Goal: Transaction & Acquisition: Book appointment/travel/reservation

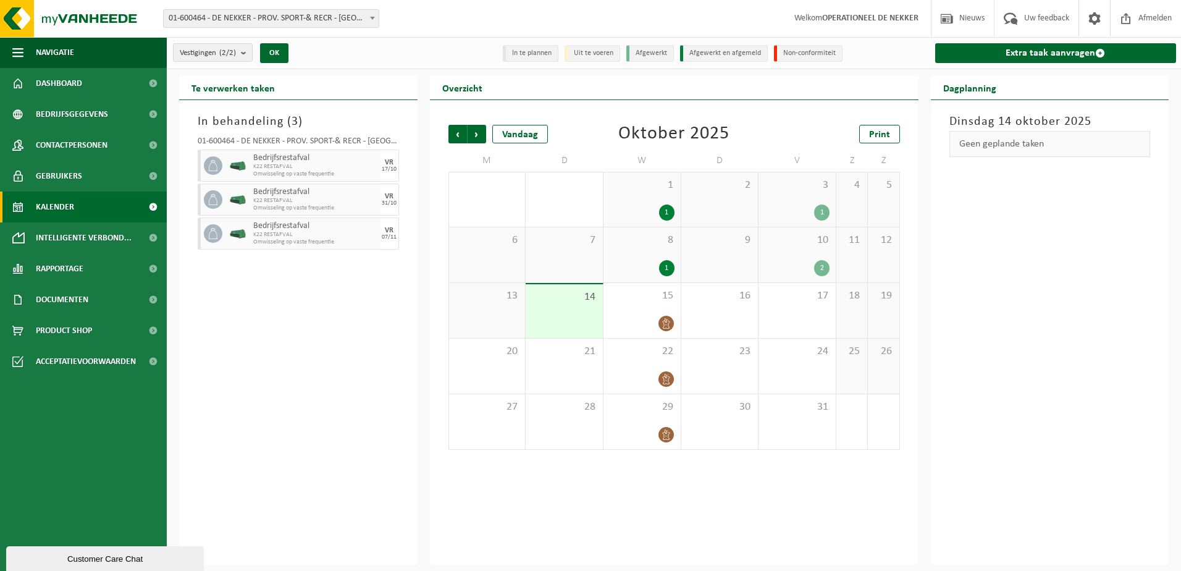
click at [328, 499] on div "In behandeling ( 3 ) 01-600464 - DE NEKKER - PROV. SPORT-& RECR - MECHELEN Bedr…" at bounding box center [298, 332] width 238 height 465
click at [336, 345] on div "In behandeling ( 3 ) 01-600464 - DE NEKKER - PROV. SPORT-& RECR - MECHELEN Bedr…" at bounding box center [298, 332] width 238 height 465
click at [935, 405] on div "Dinsdag 14 oktober 2025 Geen geplande taken" at bounding box center [1050, 332] width 238 height 465
click at [473, 133] on span "Volgende" at bounding box center [477, 134] width 19 height 19
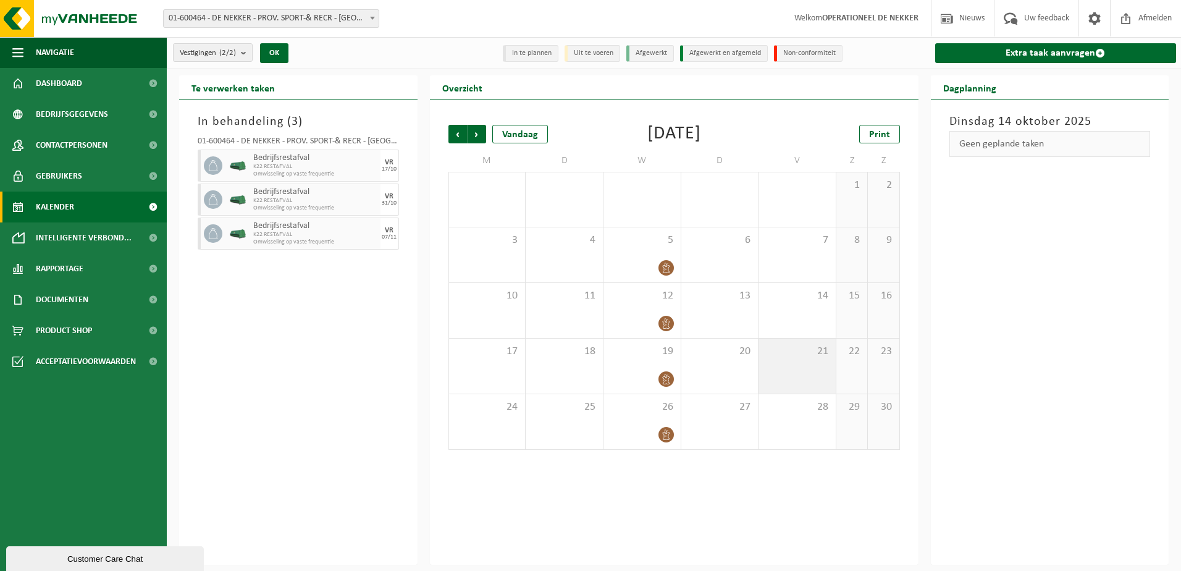
click at [811, 355] on span "21" at bounding box center [797, 352] width 65 height 14
click at [480, 130] on span "Volgende" at bounding box center [477, 134] width 19 height 19
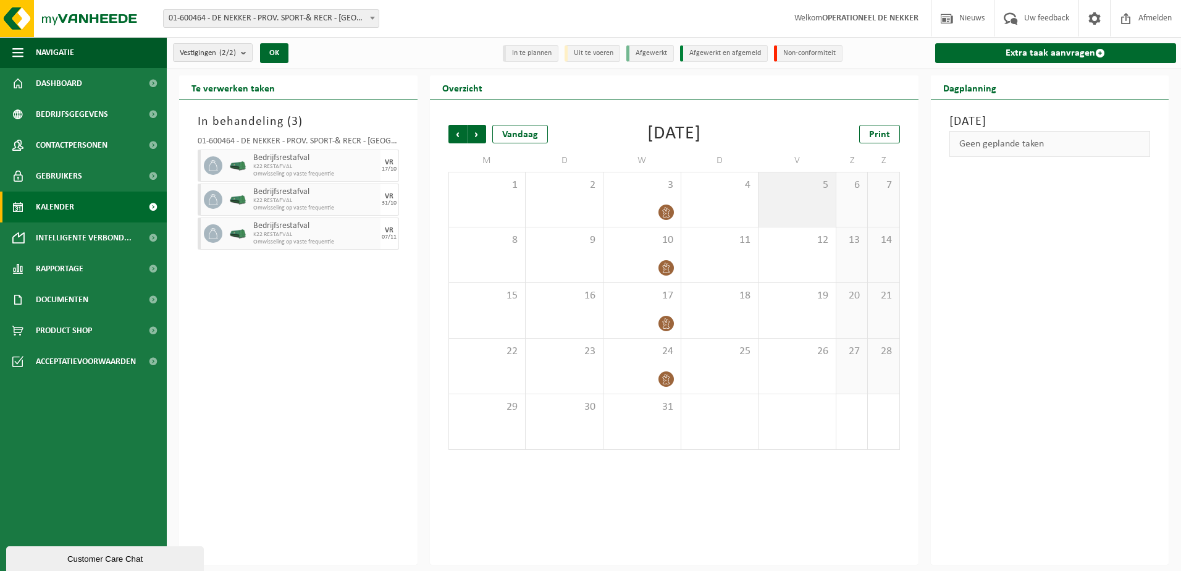
click at [791, 204] on div "5" at bounding box center [797, 199] width 77 height 54
click at [808, 315] on div "19" at bounding box center [797, 310] width 77 height 55
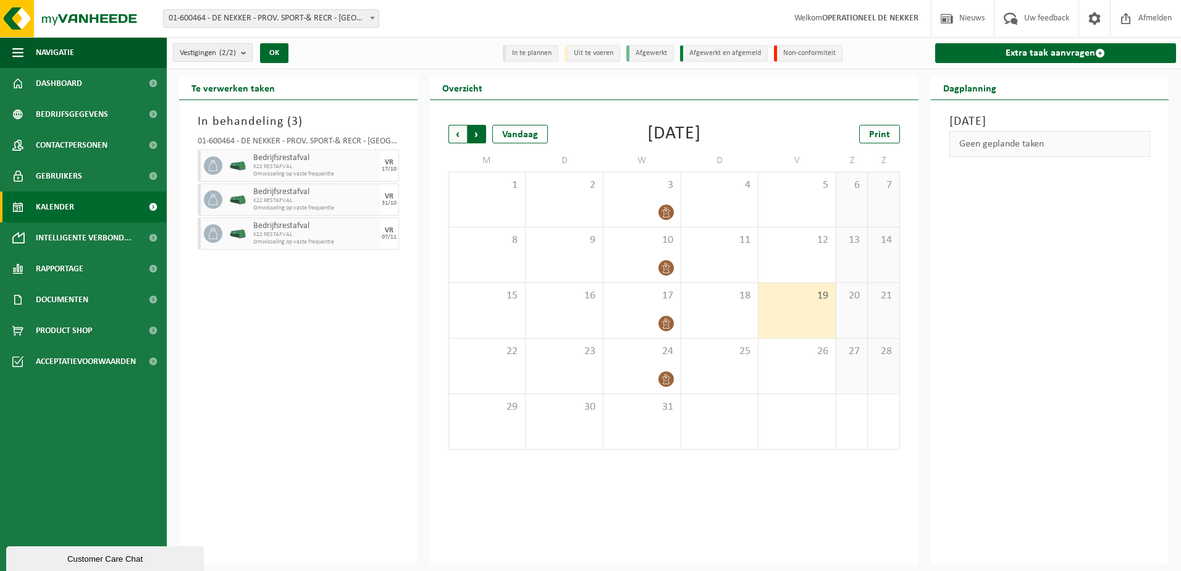
click at [460, 133] on span "Vorige" at bounding box center [458, 134] width 19 height 19
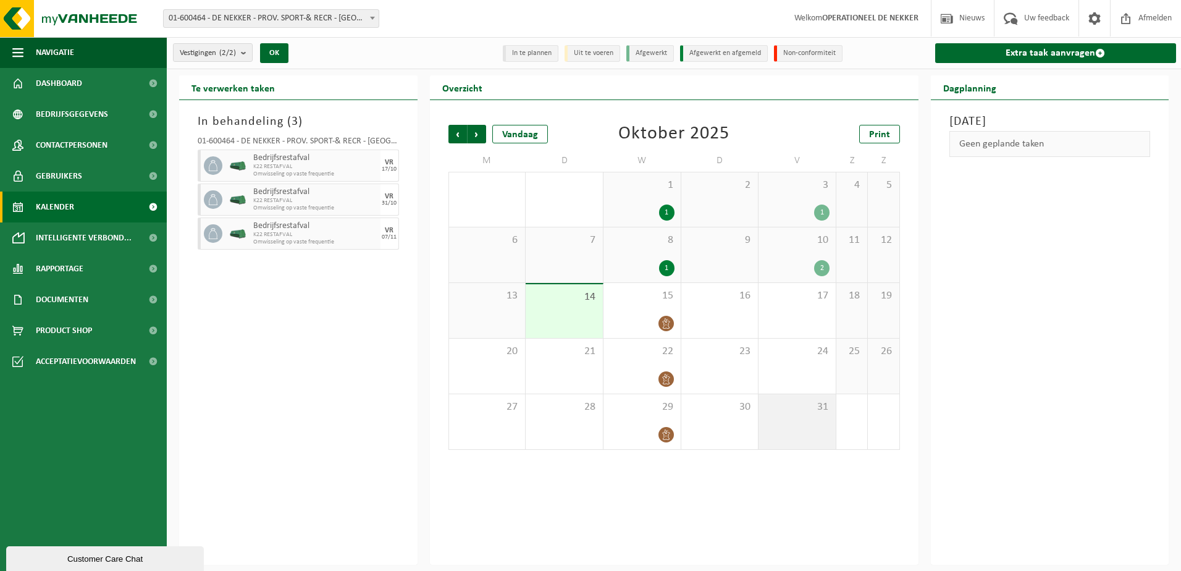
click at [791, 428] on div "31" at bounding box center [797, 421] width 77 height 55
click at [475, 134] on span "Volgende" at bounding box center [477, 134] width 19 height 19
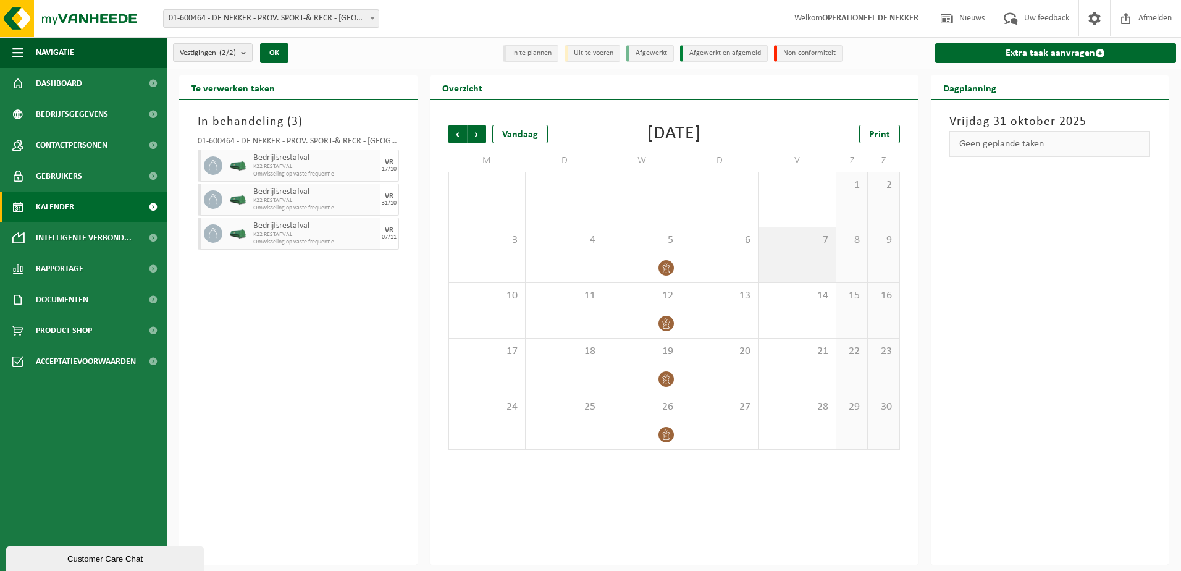
click at [813, 255] on div "7" at bounding box center [797, 254] width 77 height 55
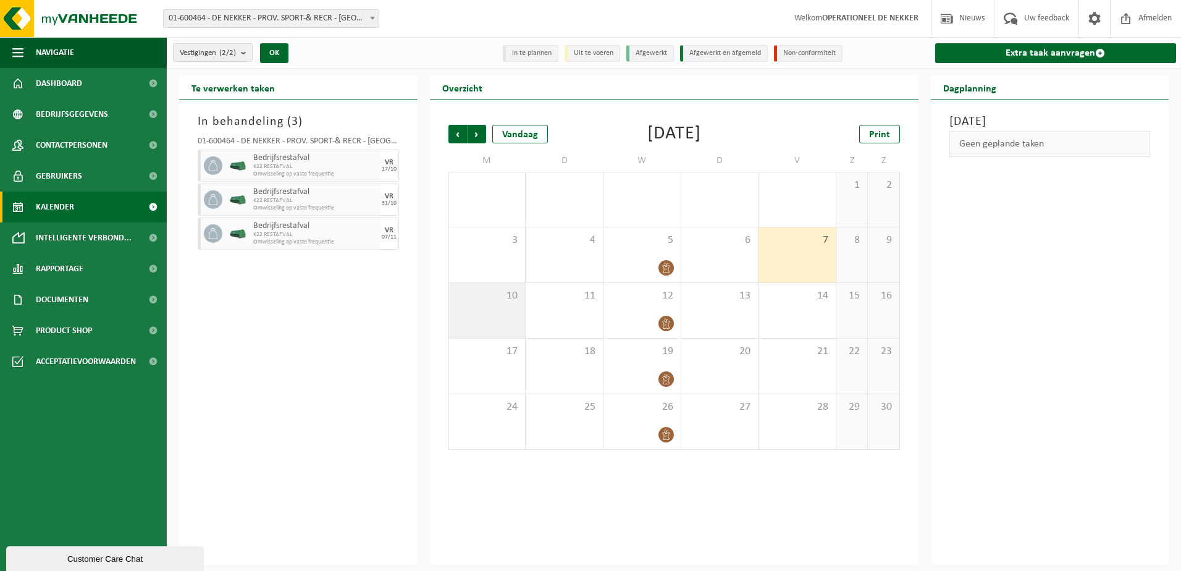
click at [504, 291] on span "10" at bounding box center [487, 296] width 64 height 14
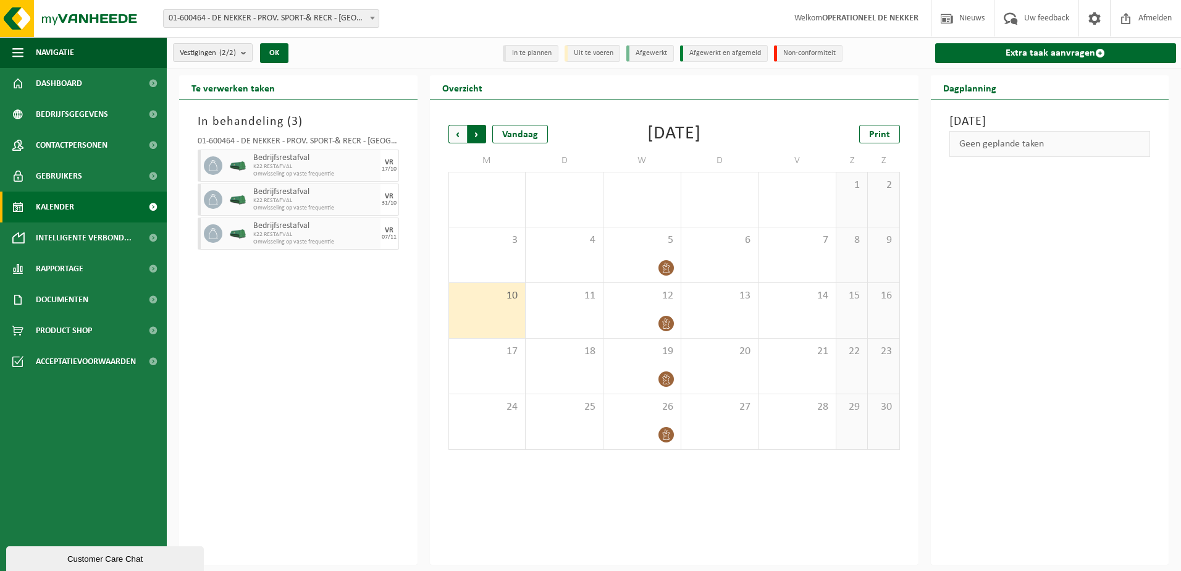
click at [454, 135] on span "Vorige" at bounding box center [458, 134] width 19 height 19
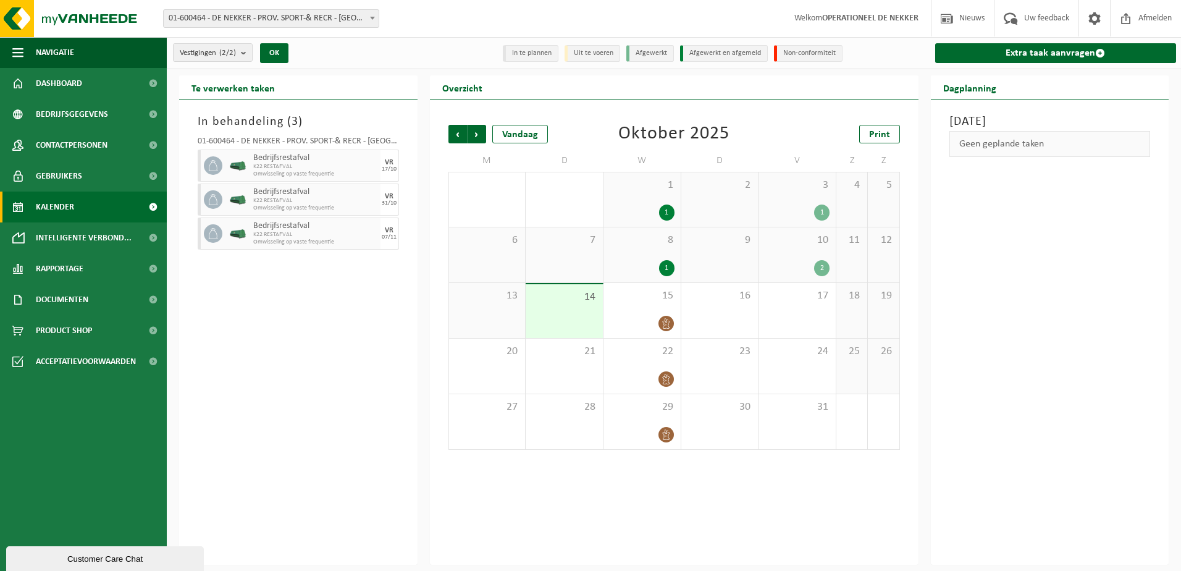
click at [471, 245] on span "6" at bounding box center [487, 241] width 64 height 14
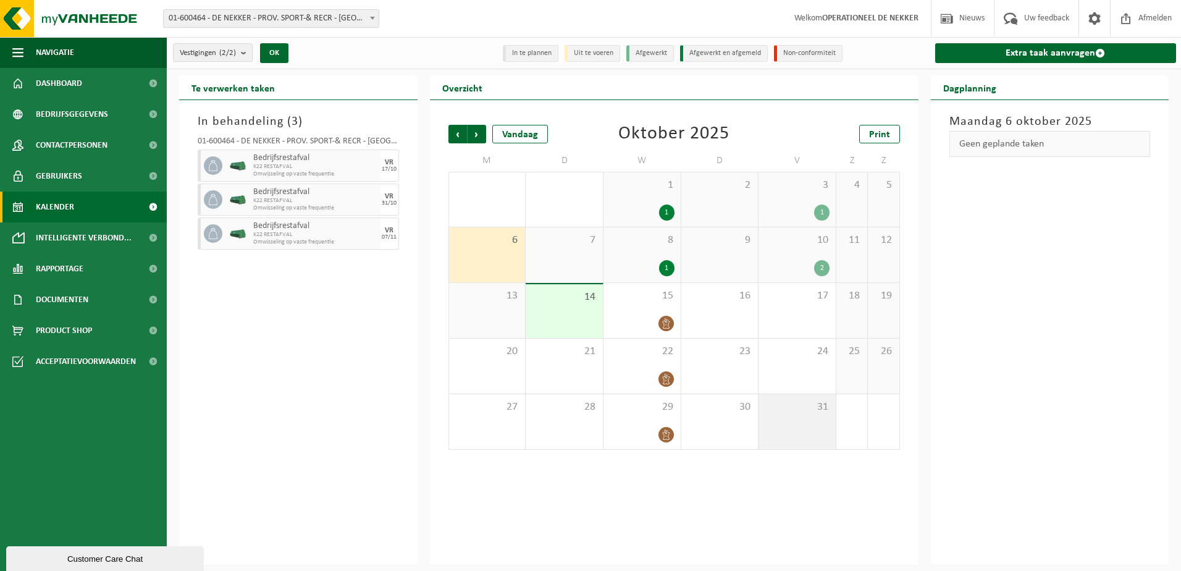
click at [791, 410] on span "31" at bounding box center [797, 407] width 65 height 14
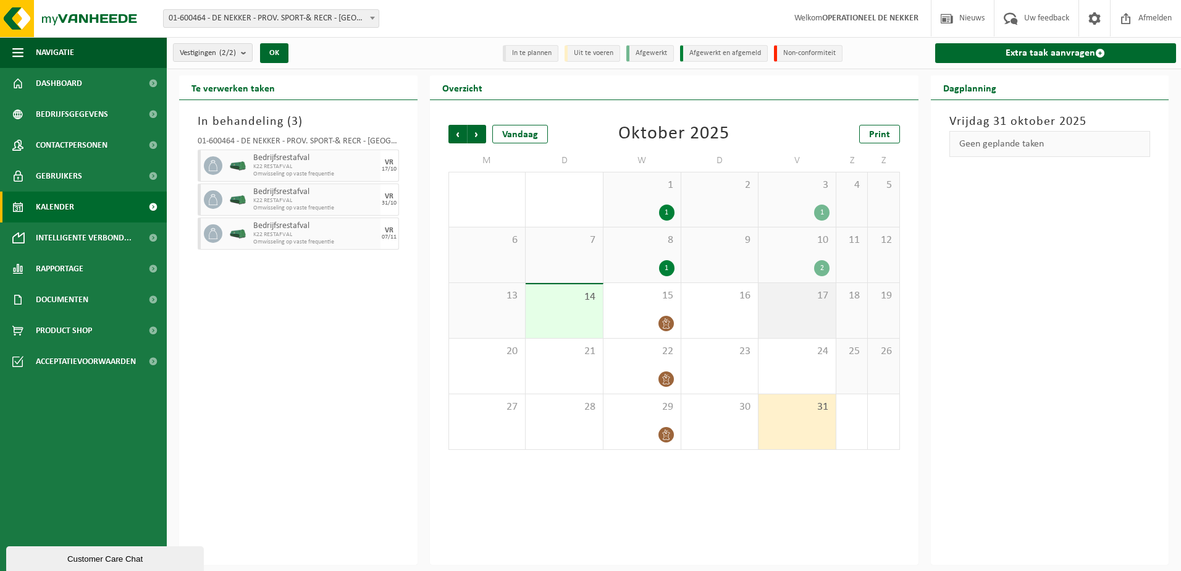
click at [810, 320] on div "17" at bounding box center [797, 310] width 77 height 55
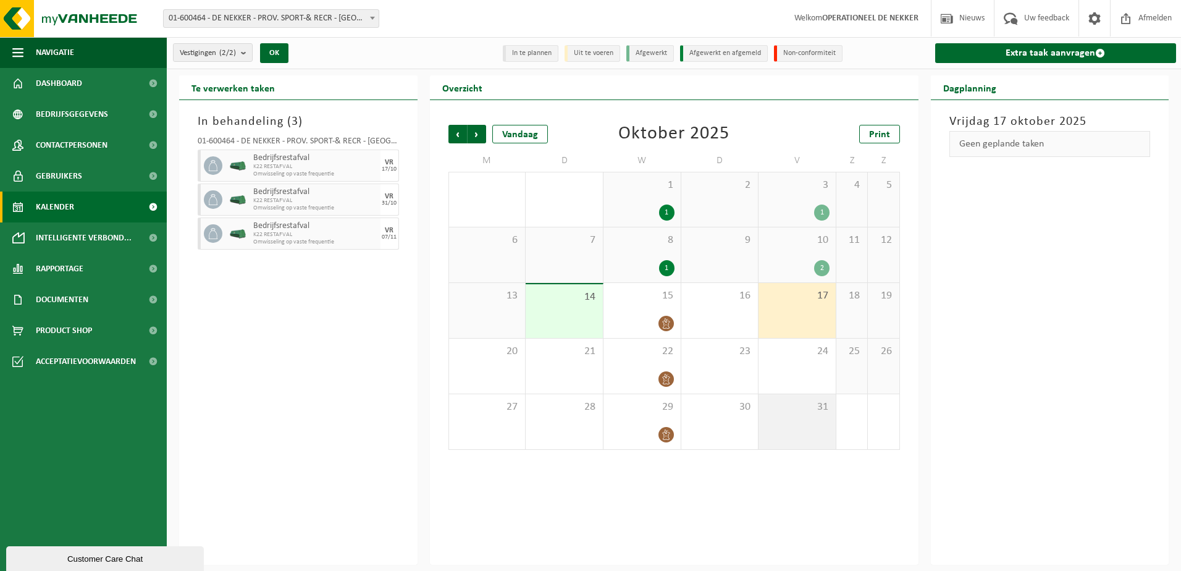
click at [824, 415] on div "31" at bounding box center [797, 421] width 77 height 55
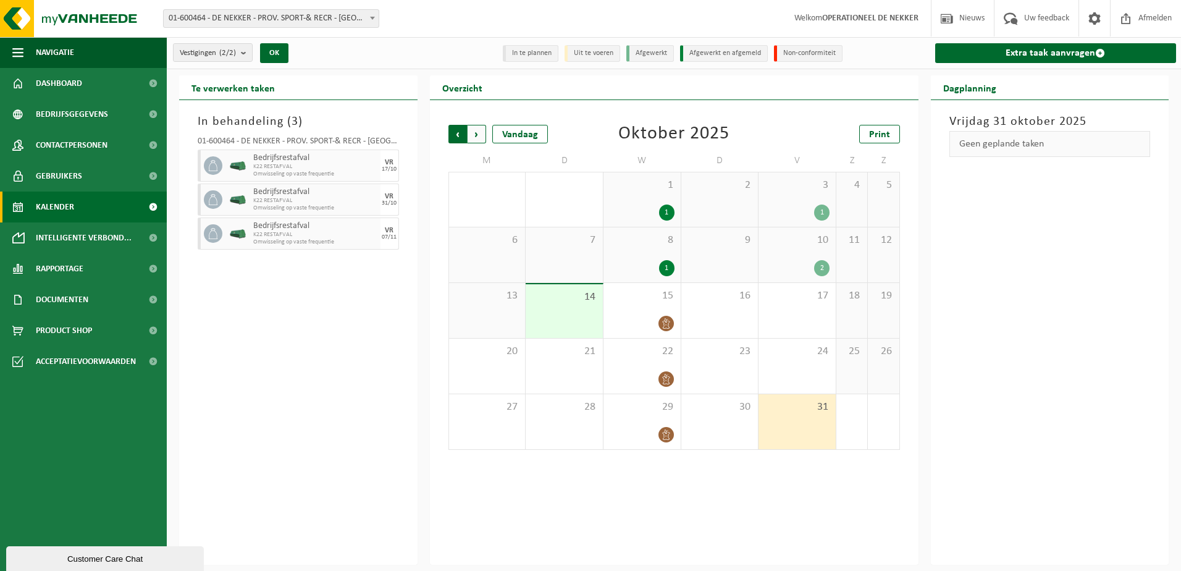
click at [473, 133] on span "Volgende" at bounding box center [477, 134] width 19 height 19
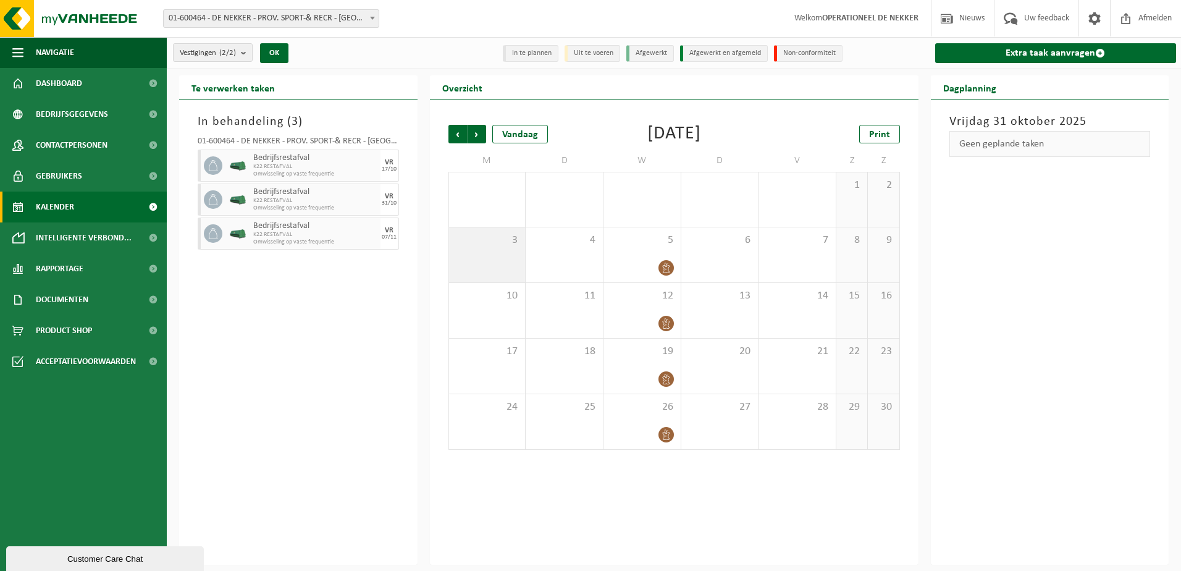
click at [491, 243] on span "3" at bounding box center [487, 241] width 64 height 14
click at [374, 201] on span "button" at bounding box center [371, 199] width 10 height 25
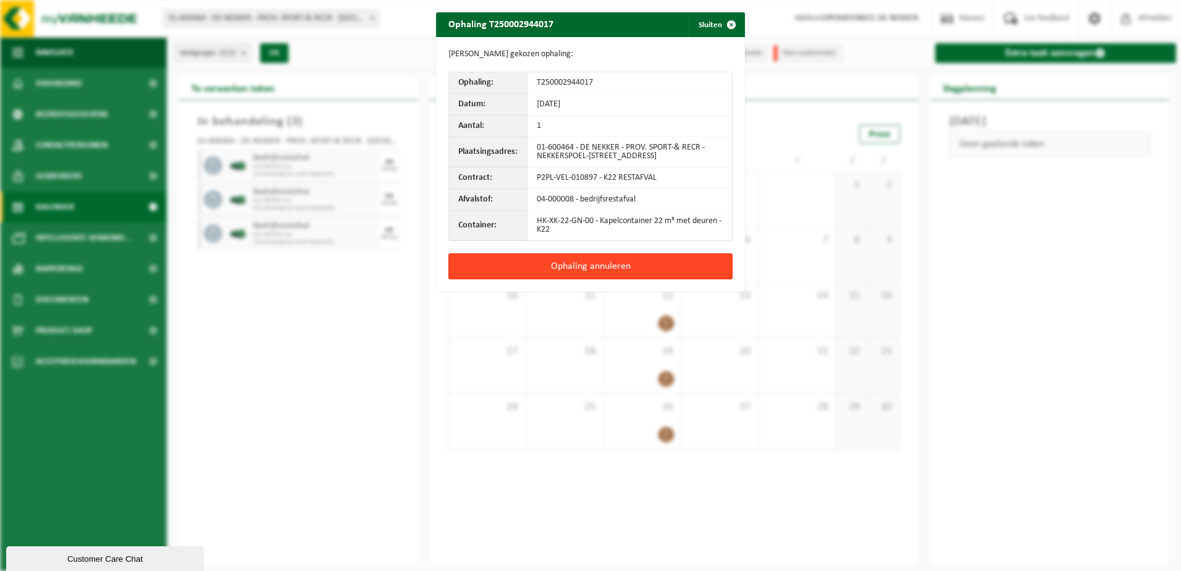
click at [573, 267] on button "Ophaling annuleren" at bounding box center [591, 266] width 284 height 26
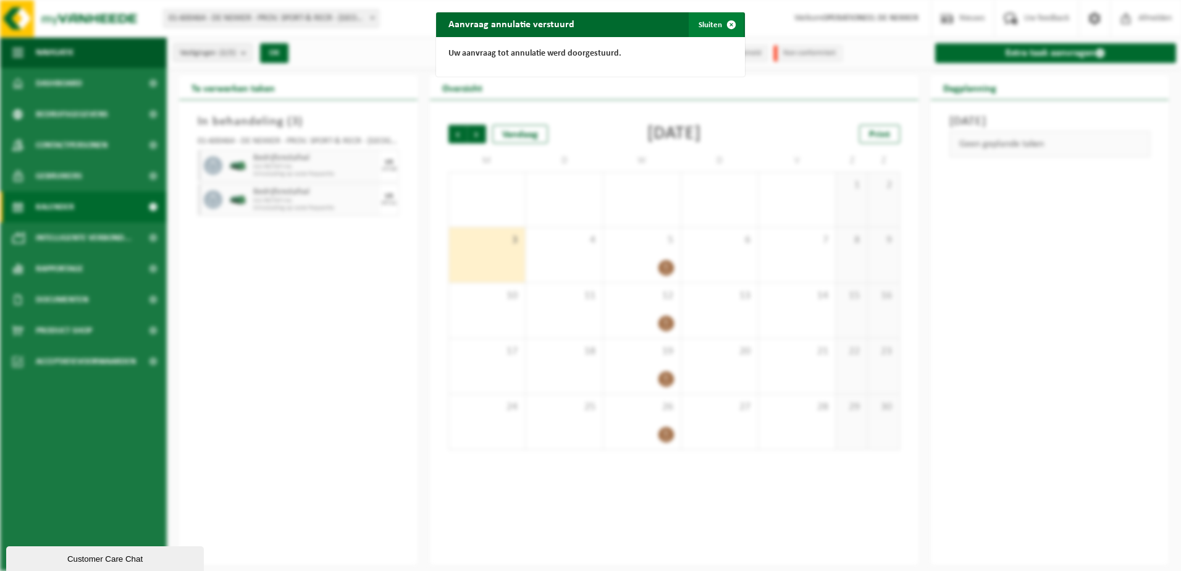
click at [713, 28] on button "Sluiten" at bounding box center [716, 24] width 55 height 25
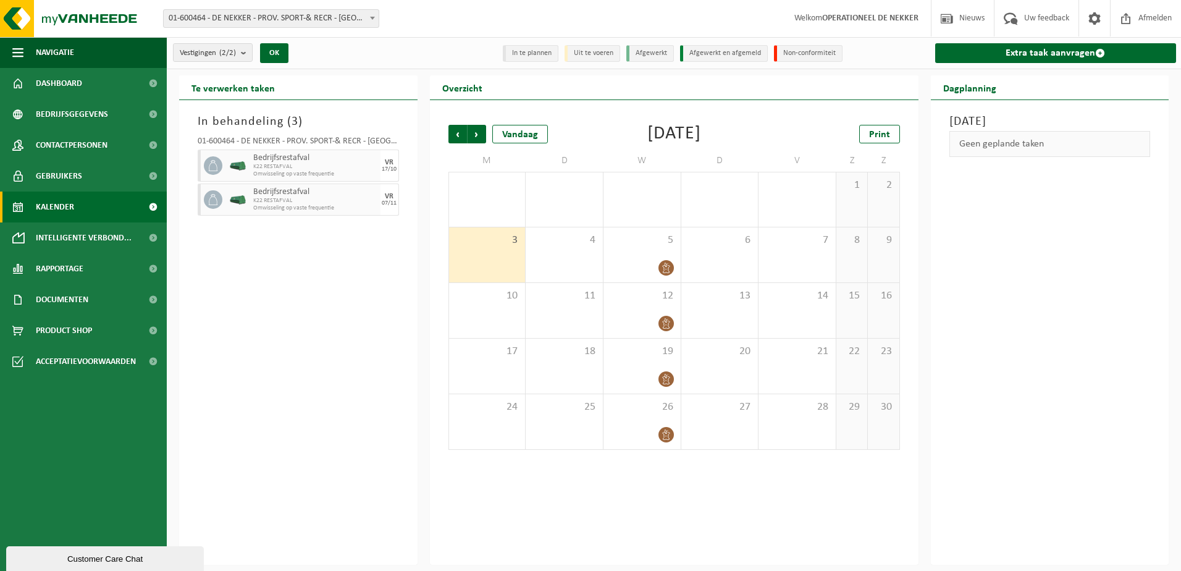
click at [489, 251] on div "3" at bounding box center [487, 254] width 77 height 55
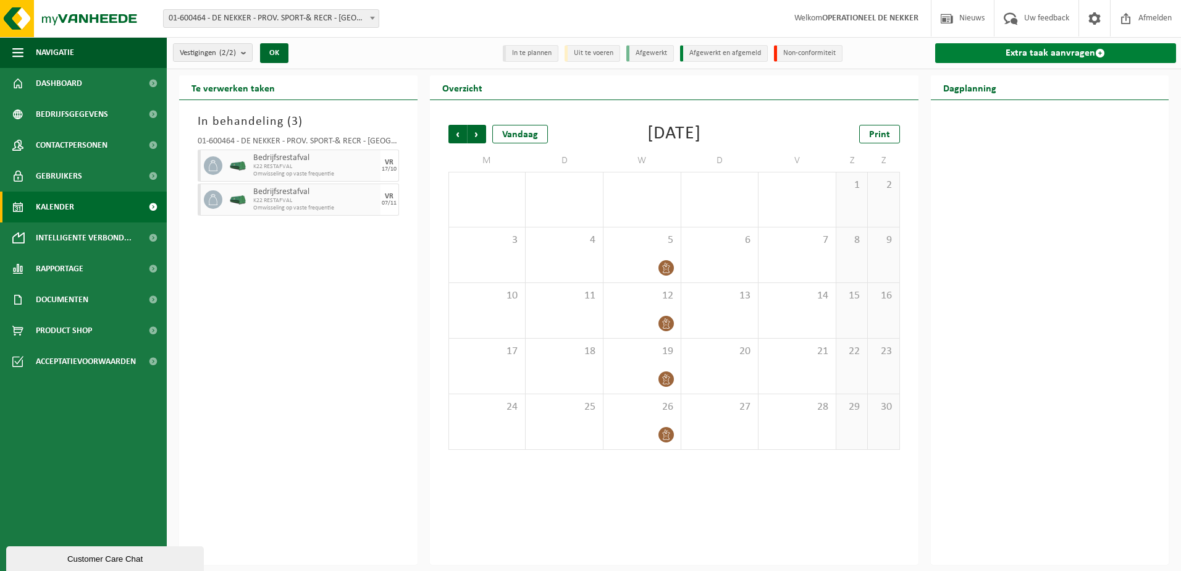
click at [977, 55] on link "Extra taak aanvragen" at bounding box center [1056, 53] width 242 height 20
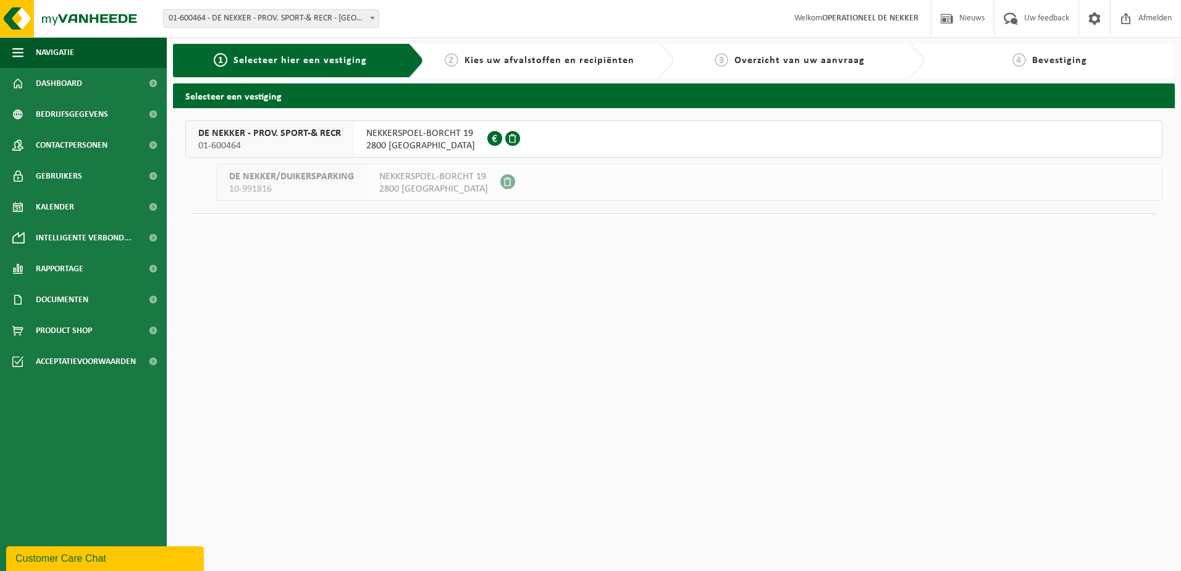
click at [429, 130] on span "NEKKERSPOEL-BORCHT 19" at bounding box center [420, 133] width 109 height 12
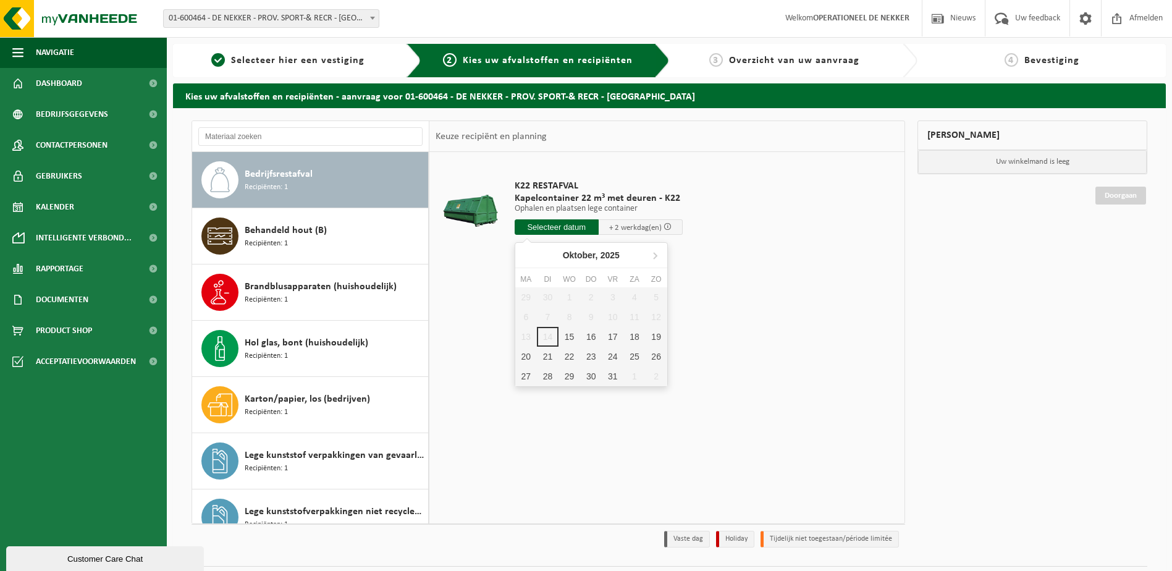
click at [585, 227] on input "text" at bounding box center [557, 226] width 84 height 15
click at [659, 252] on icon at bounding box center [655, 255] width 20 height 20
click at [528, 255] on icon at bounding box center [528, 255] width 20 height 20
click at [614, 373] on div "31" at bounding box center [613, 376] width 22 height 20
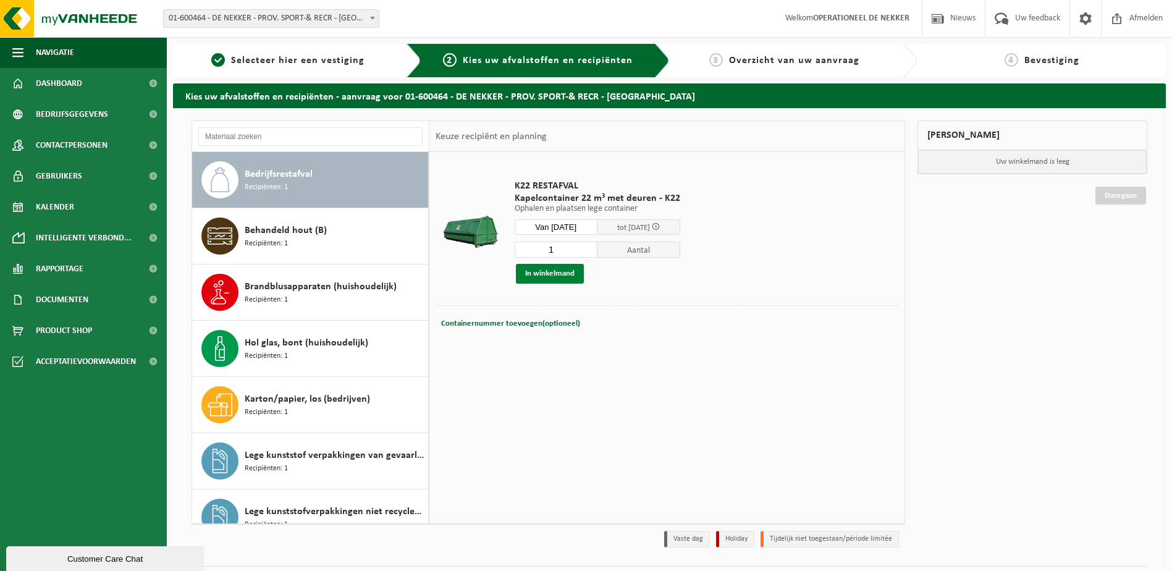
click at [566, 274] on button "In winkelmand" at bounding box center [550, 274] width 68 height 20
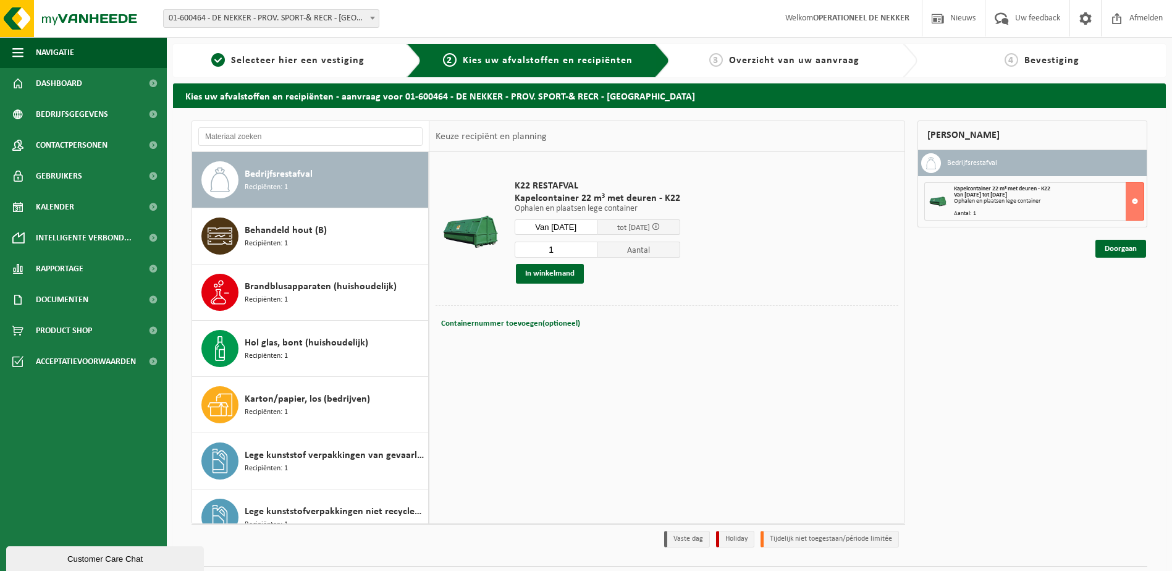
click at [573, 229] on input "Van [DATE]" at bounding box center [556, 226] width 83 height 15
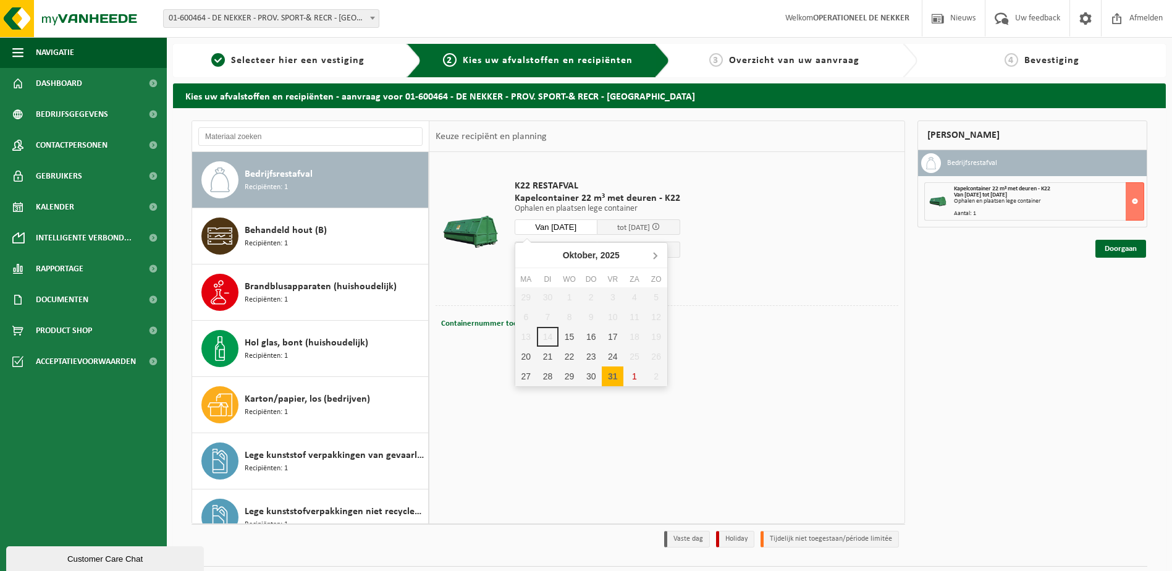
click at [651, 252] on icon at bounding box center [655, 255] width 20 height 20
click at [614, 332] on div "14" at bounding box center [613, 337] width 22 height 20
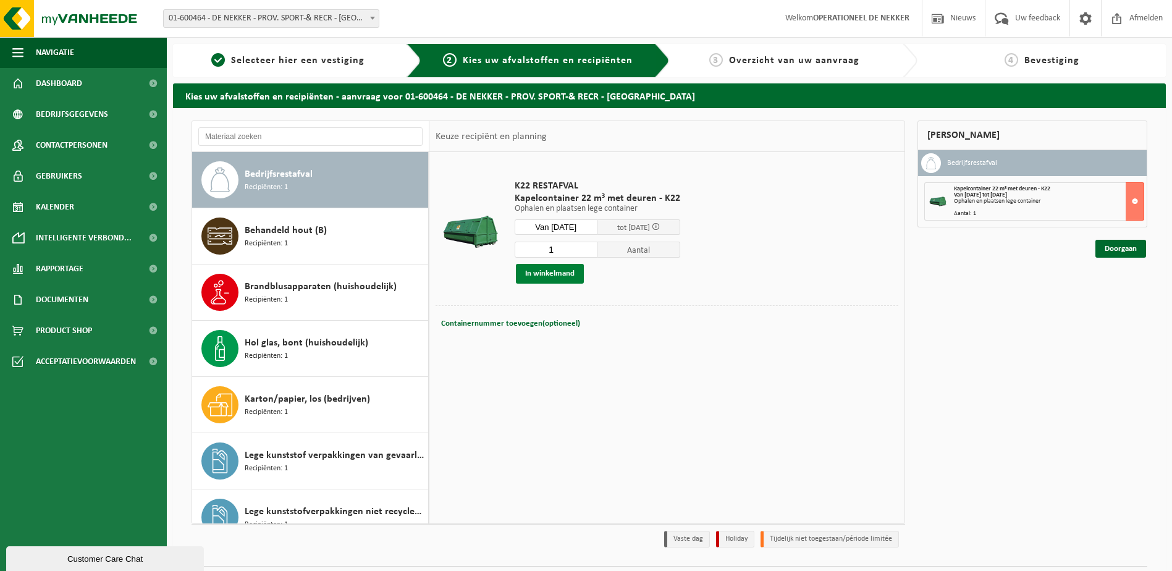
click at [567, 279] on button "In winkelmand" at bounding box center [550, 274] width 68 height 20
click at [573, 230] on input "Van 2025-11-14" at bounding box center [556, 226] width 83 height 15
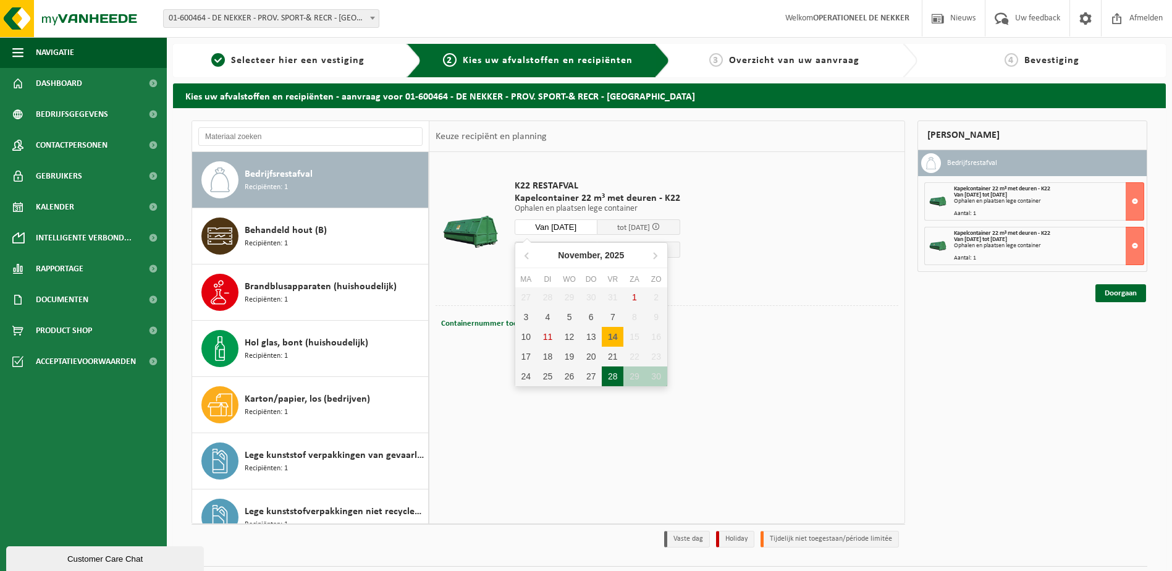
click at [611, 379] on div "28" at bounding box center [613, 376] width 22 height 20
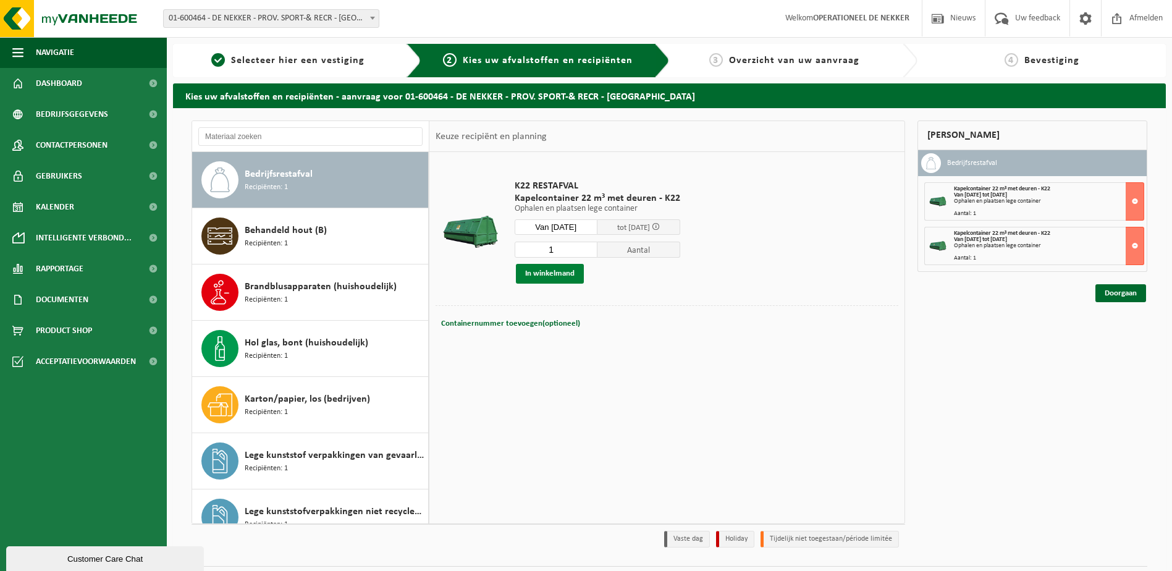
click at [560, 271] on button "In winkelmand" at bounding box center [550, 274] width 68 height 20
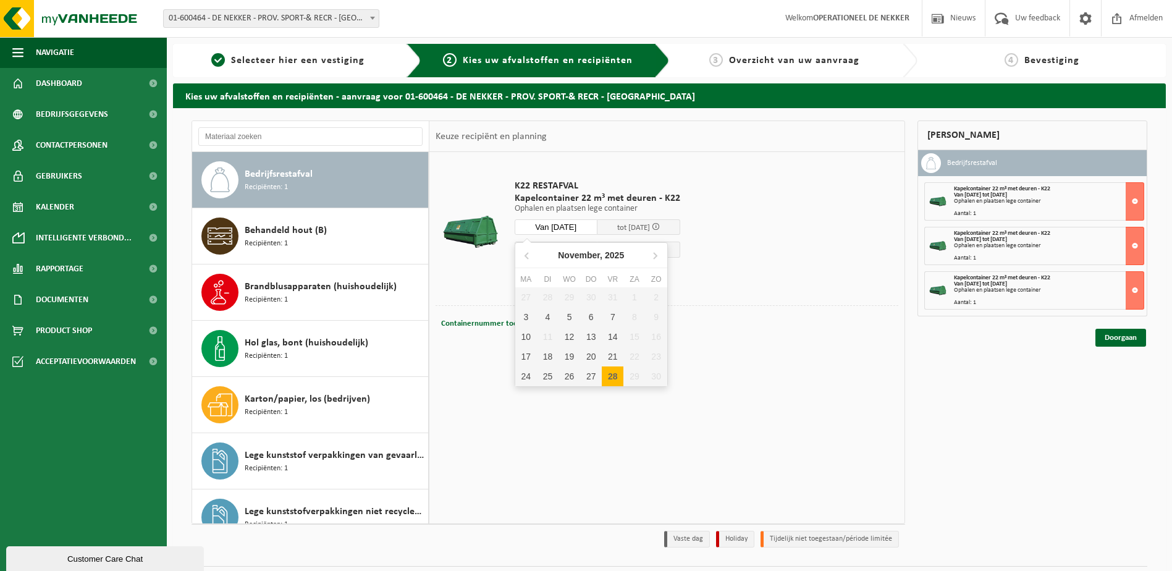
click at [566, 226] on input "Van 2025-11-28" at bounding box center [556, 226] width 83 height 15
click at [653, 258] on icon at bounding box center [655, 255] width 20 height 20
click at [528, 256] on icon at bounding box center [528, 255] width 20 height 20
click at [655, 257] on icon at bounding box center [655, 256] width 3 height 6
click at [612, 318] on div "12" at bounding box center [613, 317] width 22 height 20
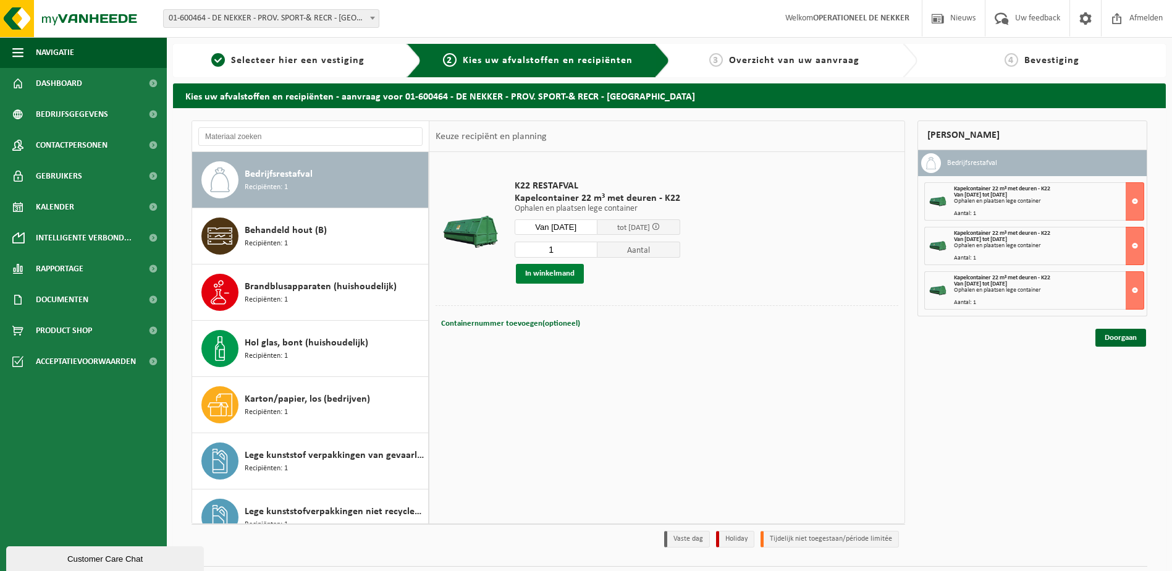
click at [567, 274] on button "In winkelmand" at bounding box center [550, 274] width 68 height 20
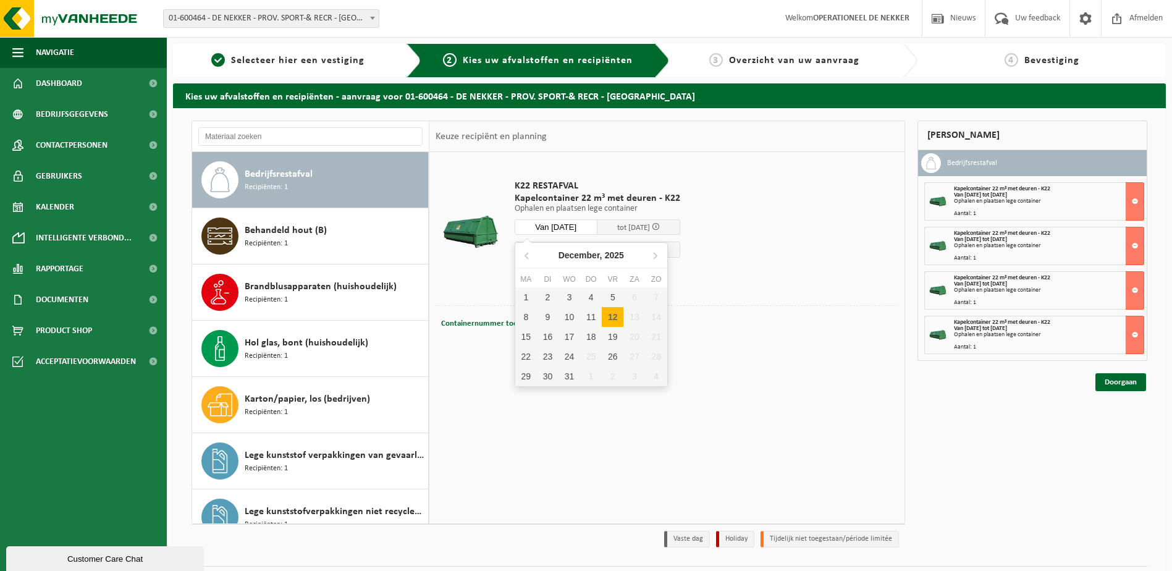
click at [566, 227] on input "Van 2025-12-12" at bounding box center [556, 226] width 83 height 15
click at [851, 271] on td "K22 RESTAFVAL Kapelcontainer 22 m³ met deuren - K22 Ophalen en plaatsen lege co…" at bounding box center [702, 231] width 394 height 147
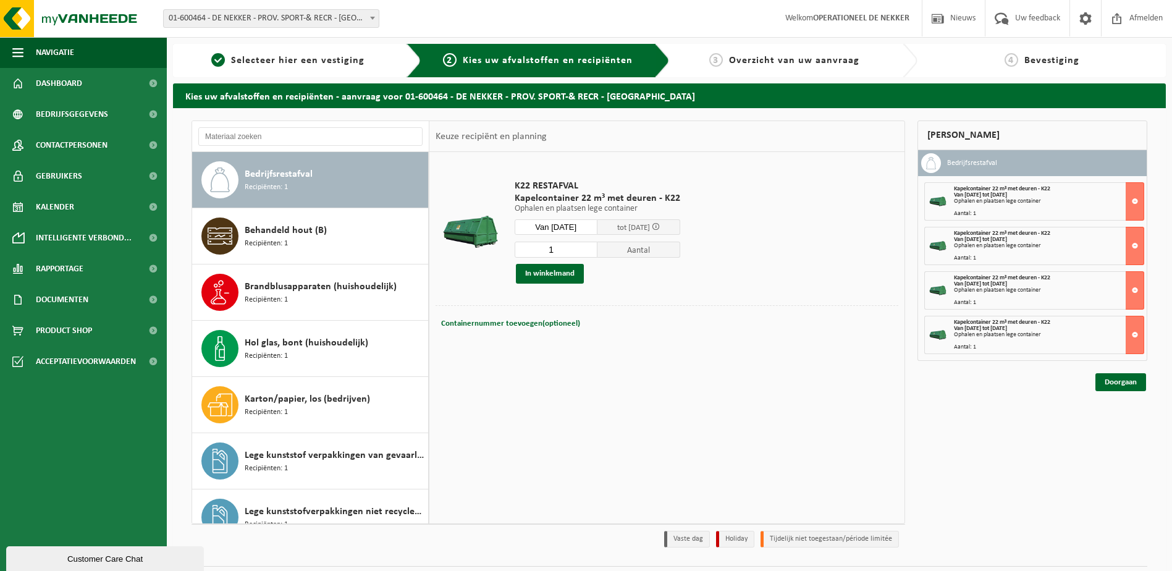
click at [558, 228] on input "Van 2025-12-12" at bounding box center [556, 226] width 83 height 15
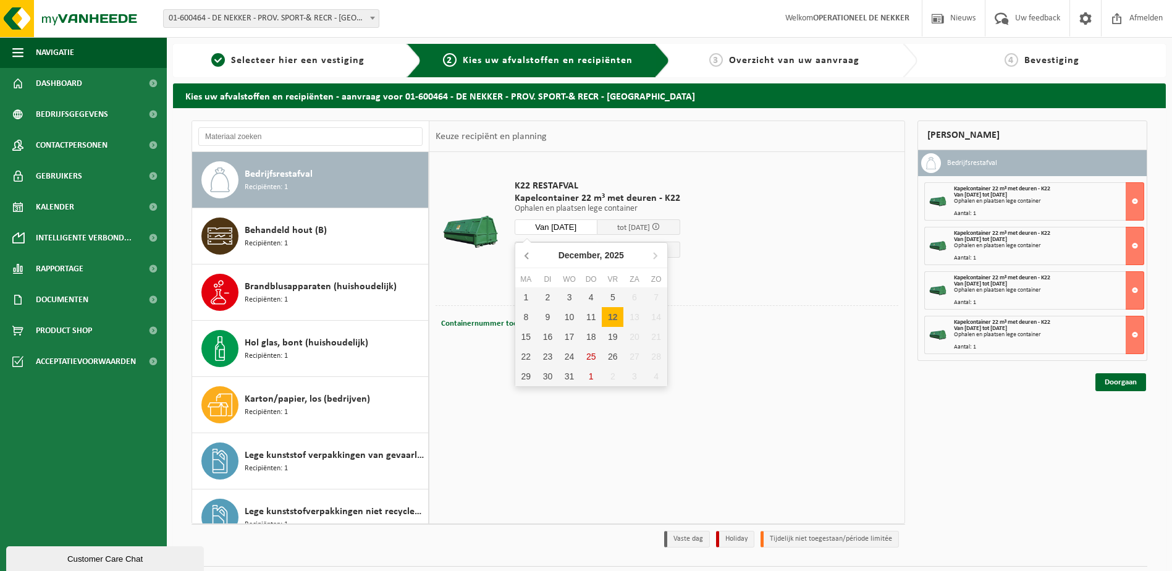
click at [526, 261] on icon at bounding box center [528, 255] width 20 height 20
click at [533, 258] on icon at bounding box center [528, 255] width 20 height 20
click at [615, 378] on div "31" at bounding box center [613, 376] width 22 height 20
type input "Van 2025-10-31"
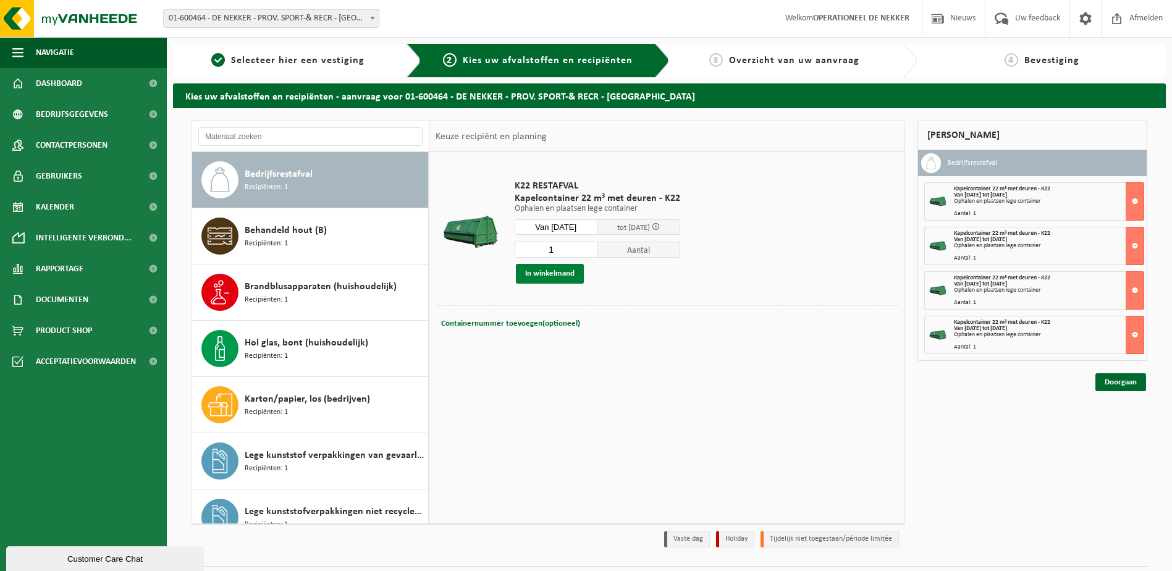
click at [570, 272] on button "In winkelmand" at bounding box center [550, 274] width 68 height 20
click at [1127, 239] on button at bounding box center [1135, 246] width 19 height 38
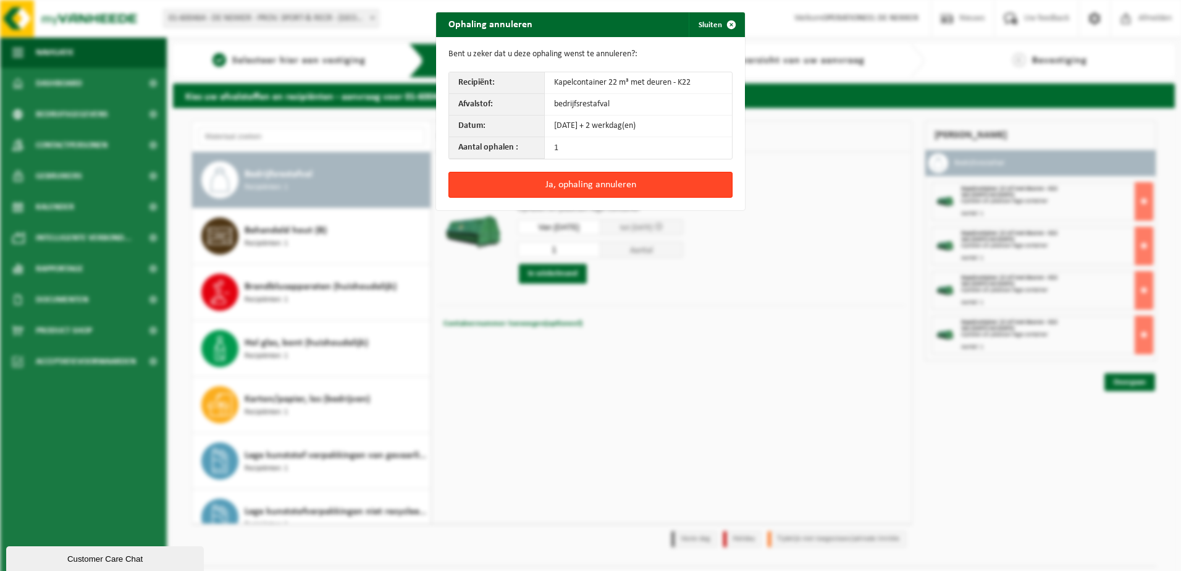
click at [620, 182] on button "Ja, ophaling annuleren" at bounding box center [591, 185] width 284 height 26
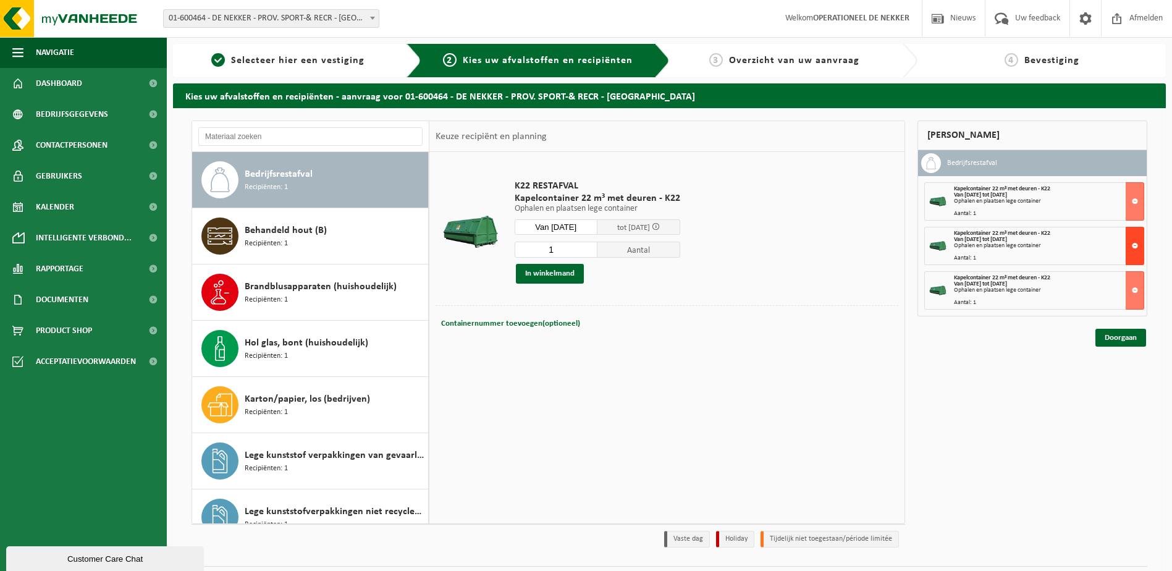
click at [1132, 247] on button at bounding box center [1135, 246] width 19 height 38
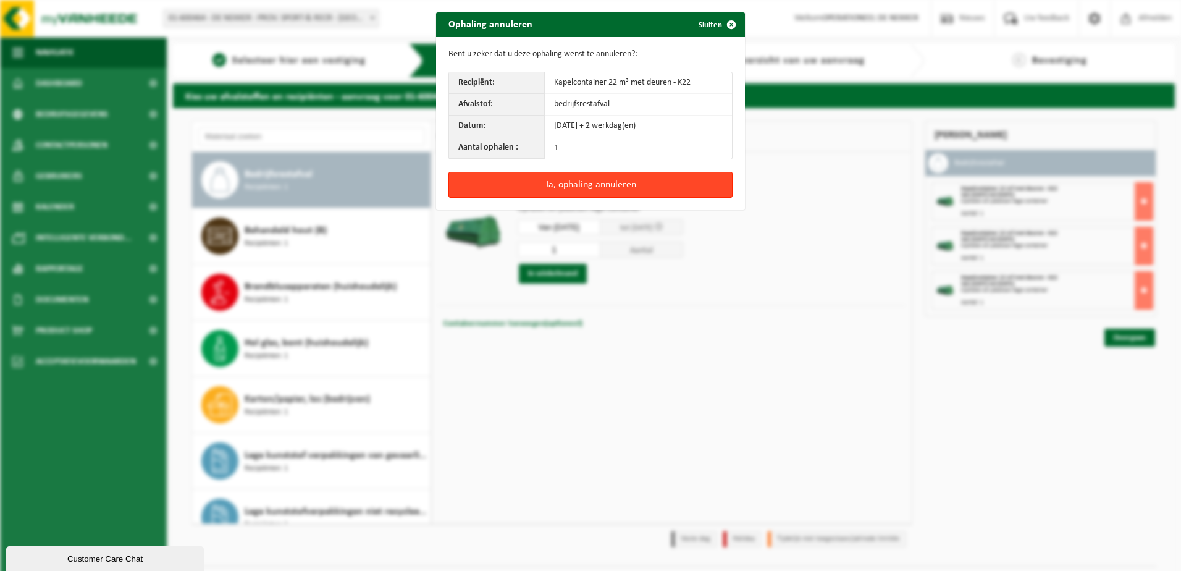
click at [655, 181] on button "Ja, ophaling annuleren" at bounding box center [591, 185] width 284 height 26
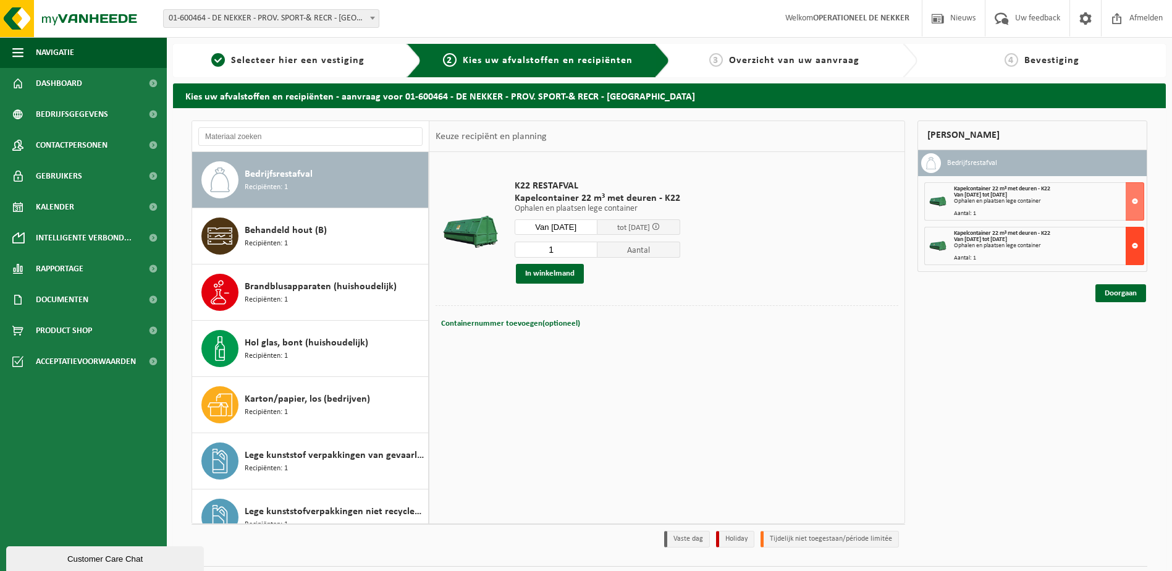
click at [1133, 240] on button at bounding box center [1135, 246] width 19 height 38
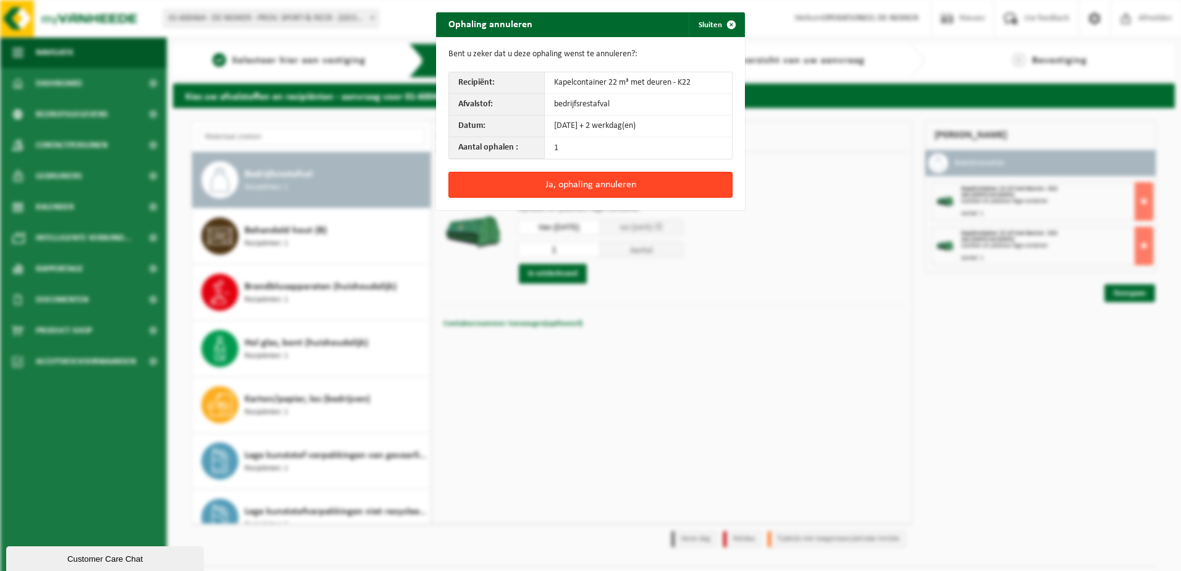
click at [705, 184] on button "Ja, ophaling annuleren" at bounding box center [591, 185] width 284 height 26
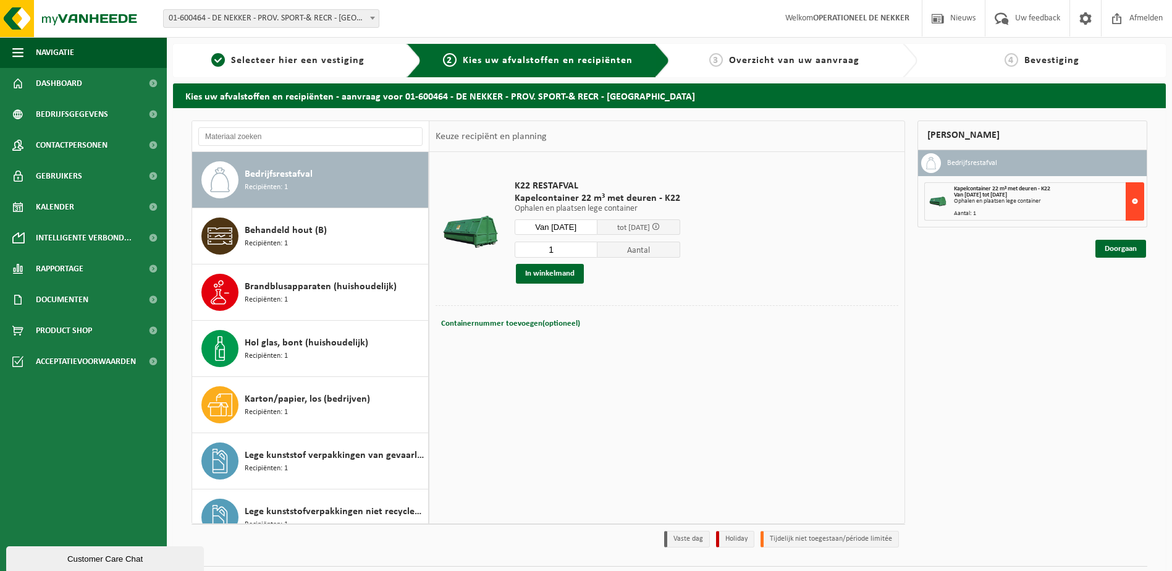
click at [1139, 200] on button at bounding box center [1135, 201] width 19 height 38
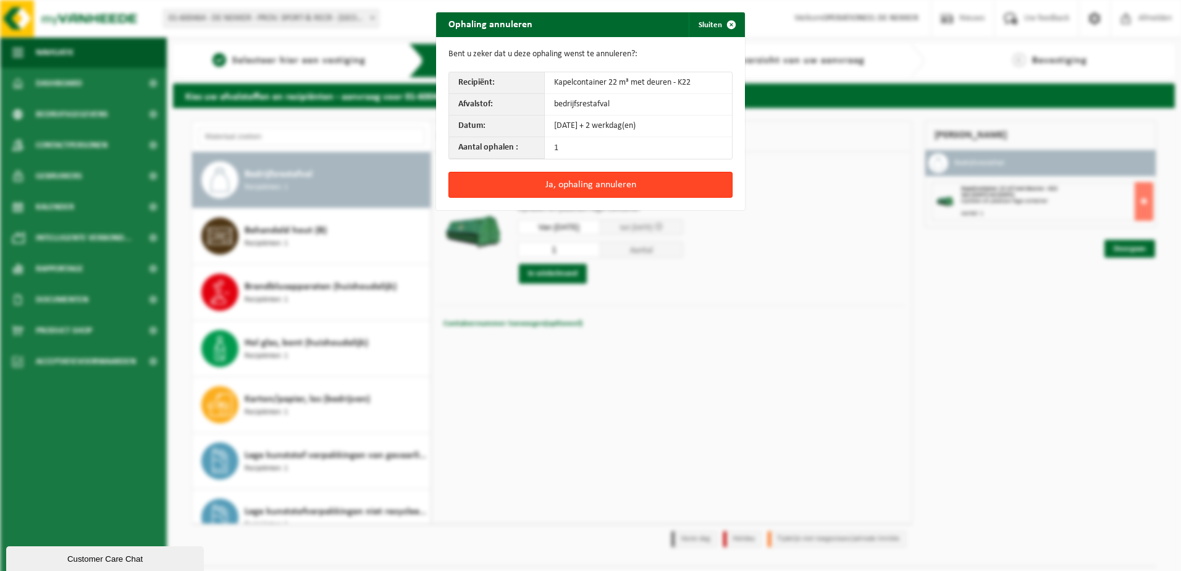
click at [592, 187] on button "Ja, ophaling annuleren" at bounding box center [591, 185] width 284 height 26
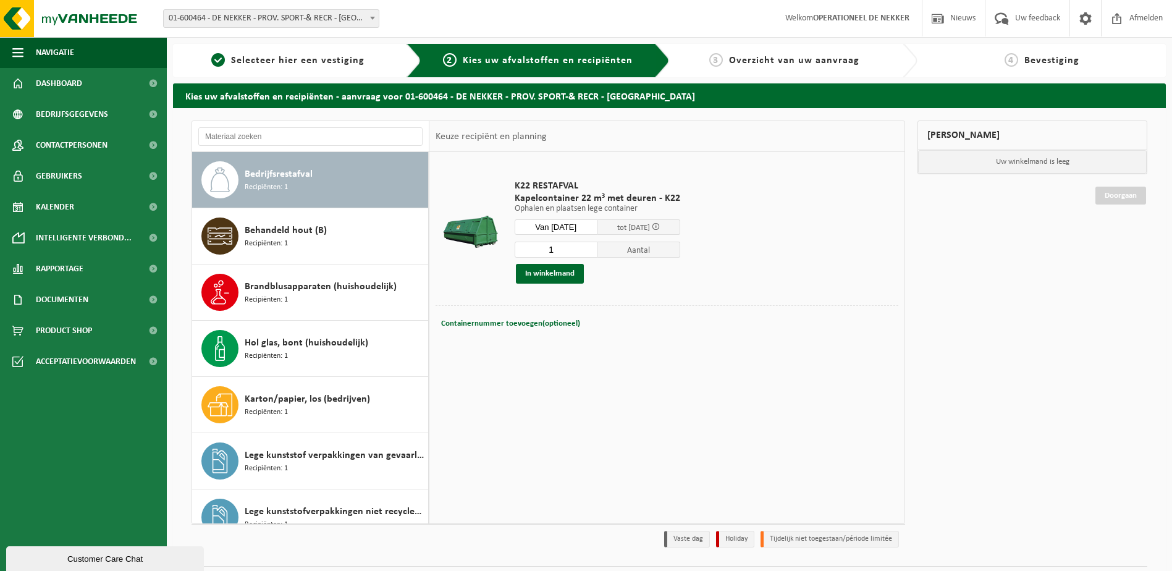
click at [562, 223] on input "Van 2025-10-31" at bounding box center [556, 226] width 83 height 15
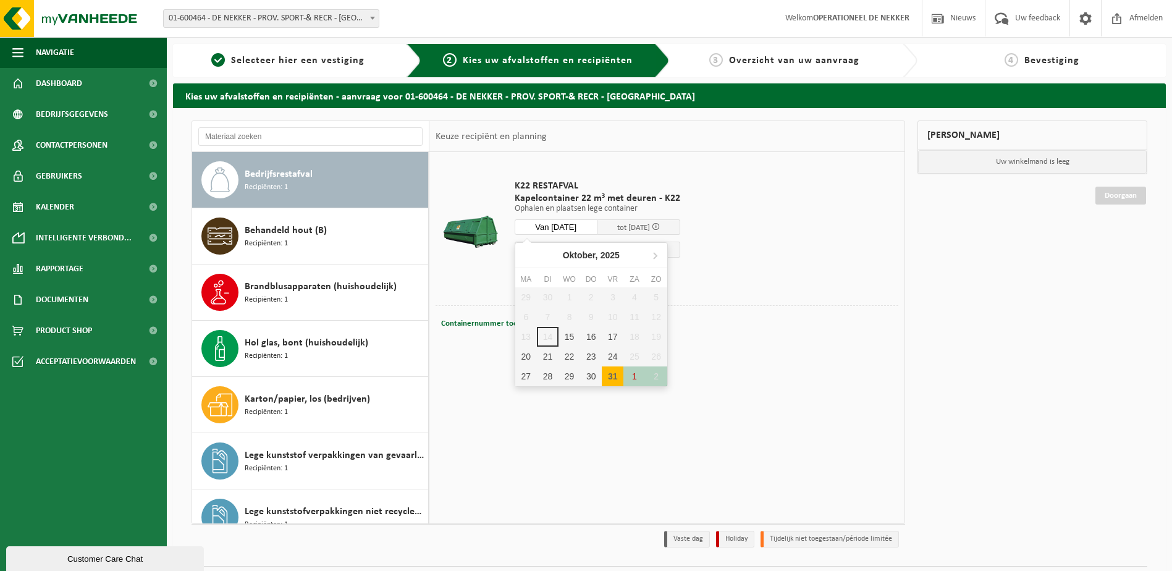
click at [609, 378] on div "31" at bounding box center [613, 376] width 22 height 20
click at [608, 376] on div "31" at bounding box center [613, 376] width 22 height 20
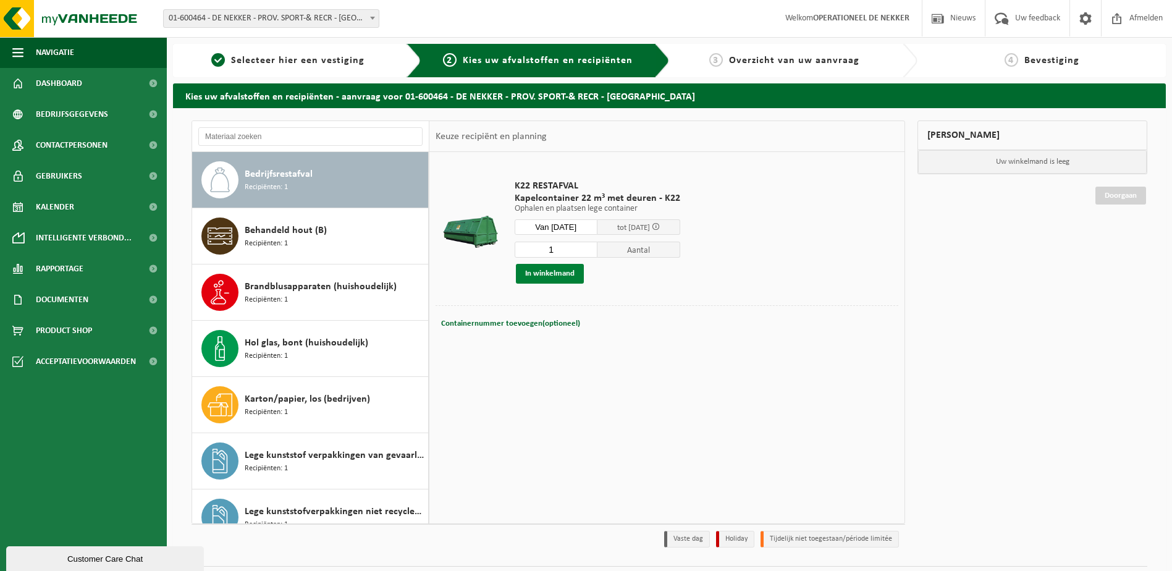
click at [564, 271] on button "In winkelmand" at bounding box center [550, 274] width 68 height 20
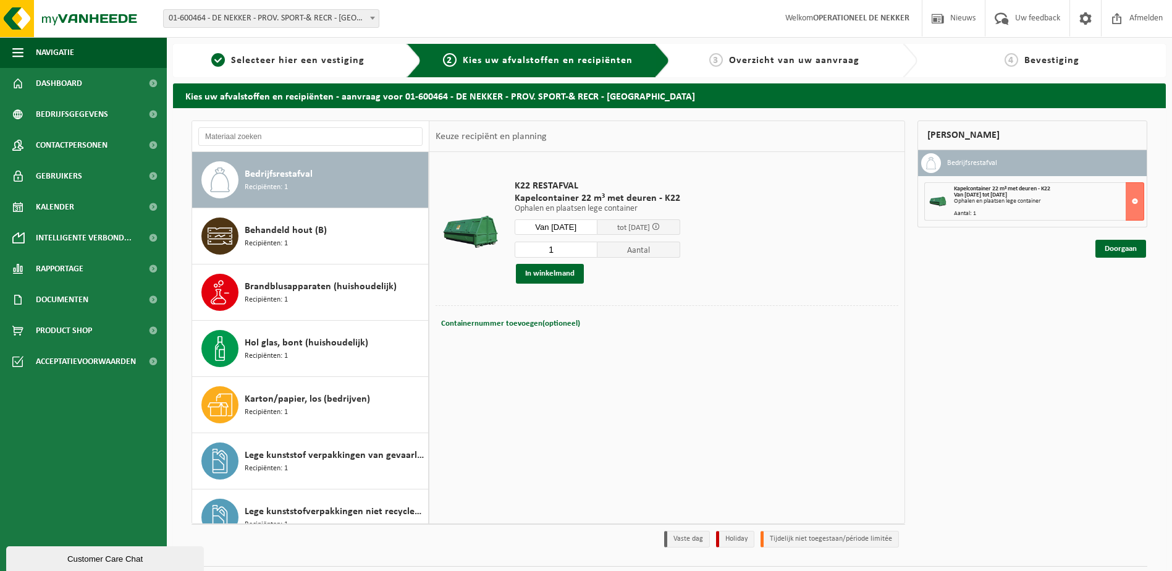
click at [563, 226] on input "Van 2025-10-31" at bounding box center [556, 226] width 83 height 15
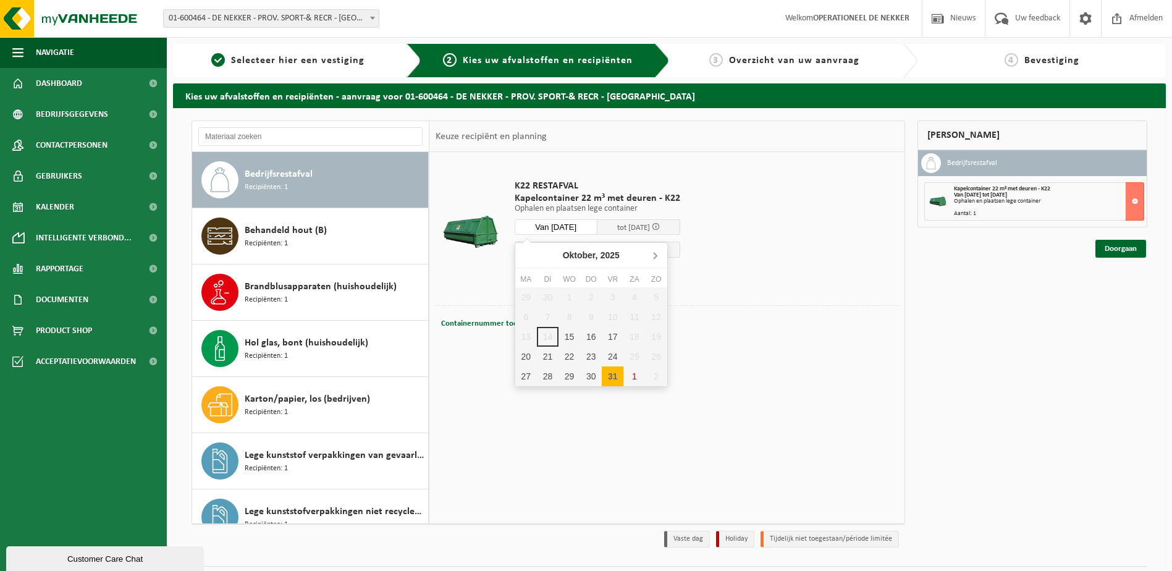
click at [653, 251] on icon at bounding box center [655, 255] width 20 height 20
click at [603, 335] on div "14" at bounding box center [613, 337] width 22 height 20
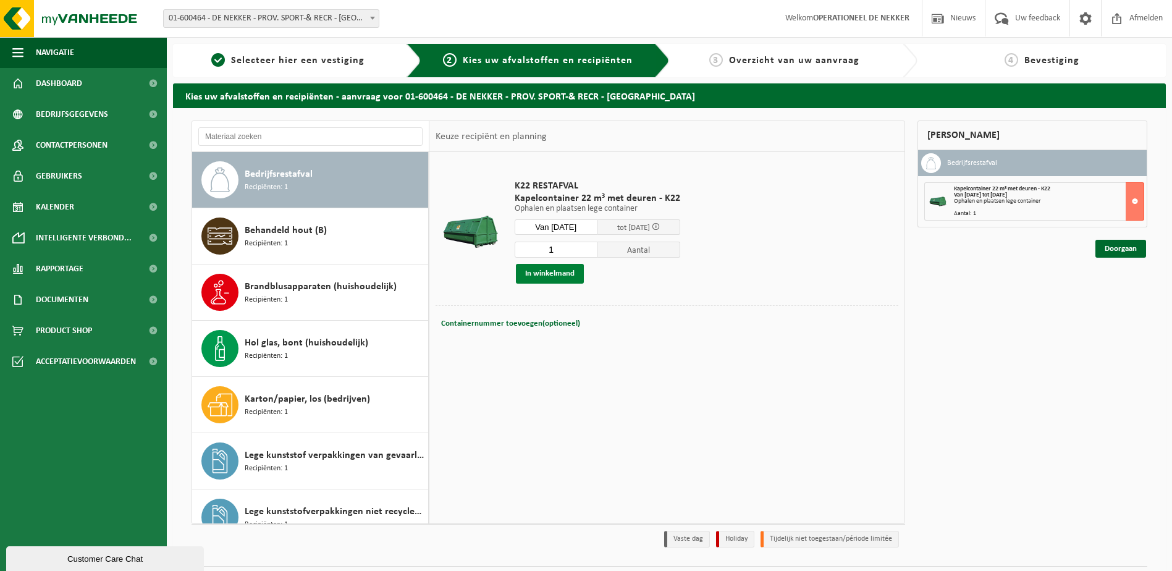
click at [565, 278] on button "In winkelmand" at bounding box center [550, 274] width 68 height 20
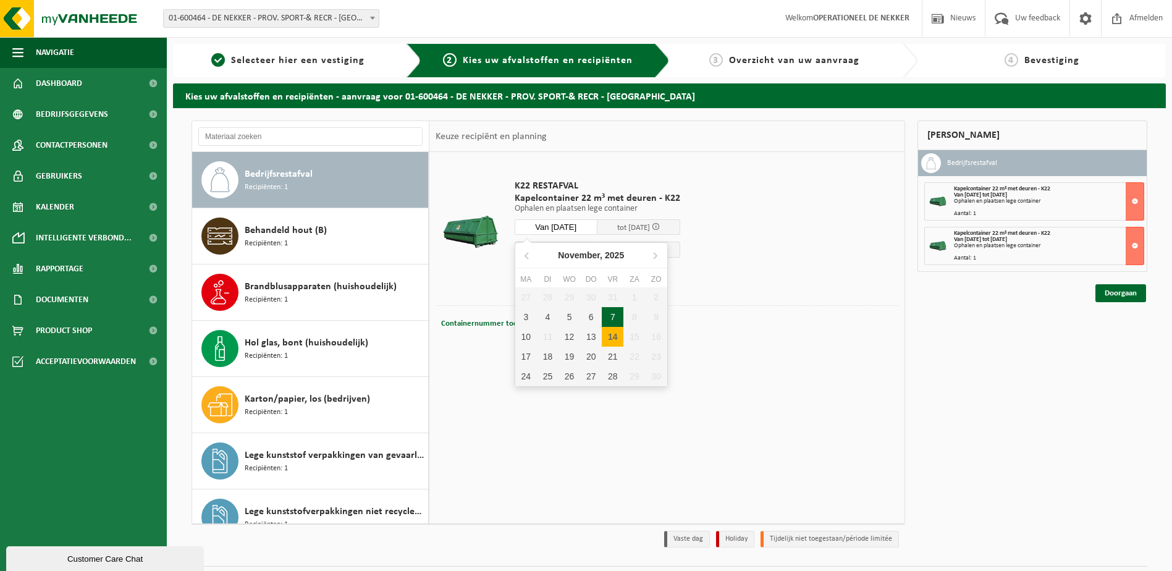
click at [567, 221] on input "Van 2025-11-14" at bounding box center [556, 226] width 83 height 15
click at [612, 378] on div "28" at bounding box center [613, 376] width 22 height 20
type input "Van 2025-11-28"
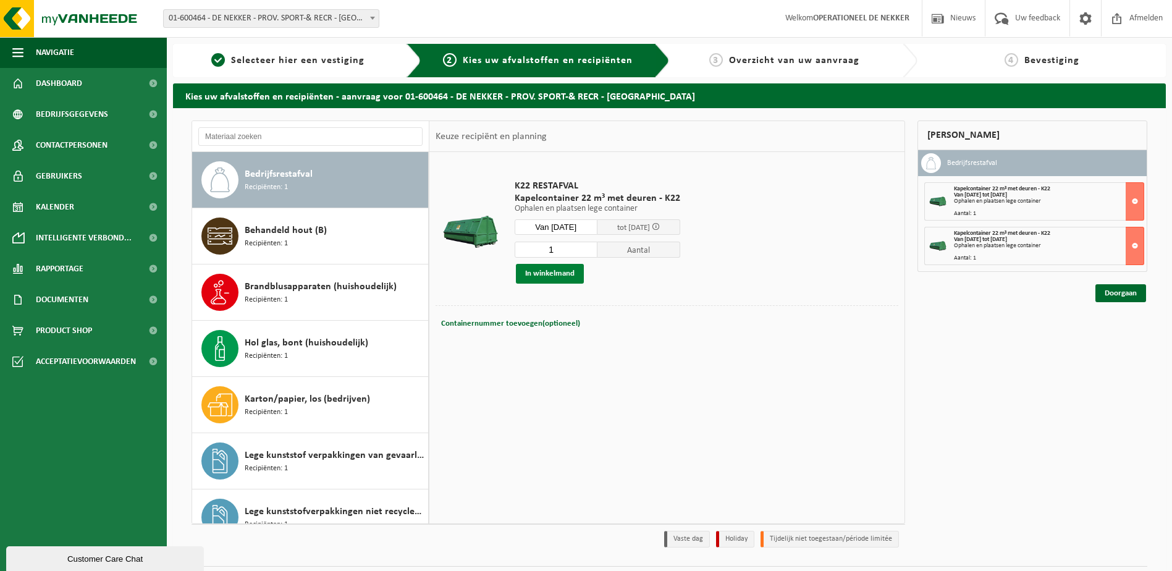
click at [532, 269] on button "In winkelmand" at bounding box center [550, 274] width 68 height 20
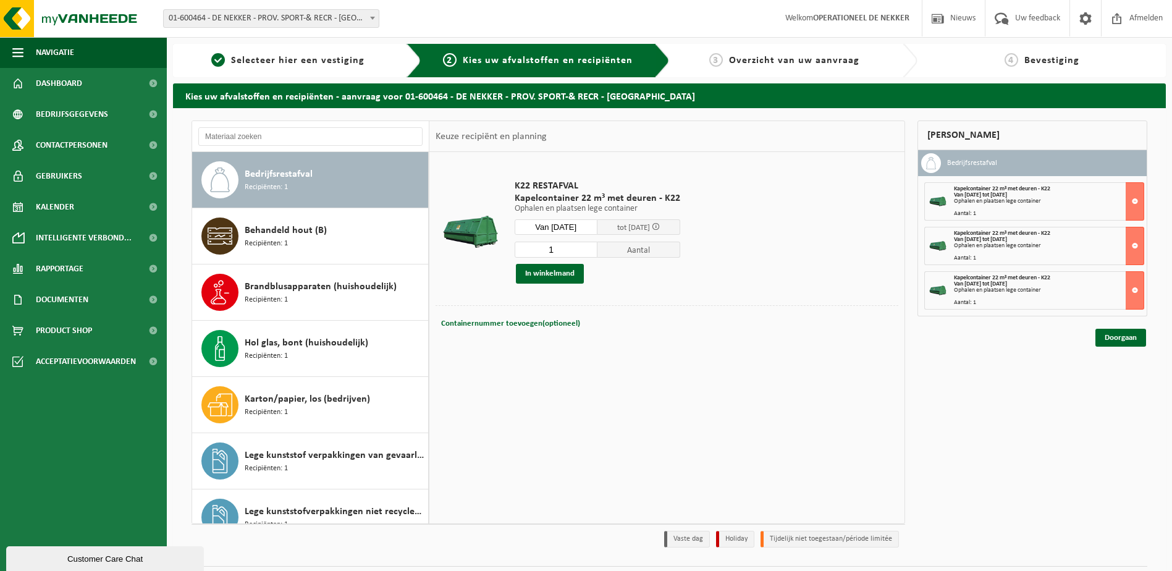
click at [576, 229] on input "Van 2025-11-28" at bounding box center [556, 226] width 83 height 15
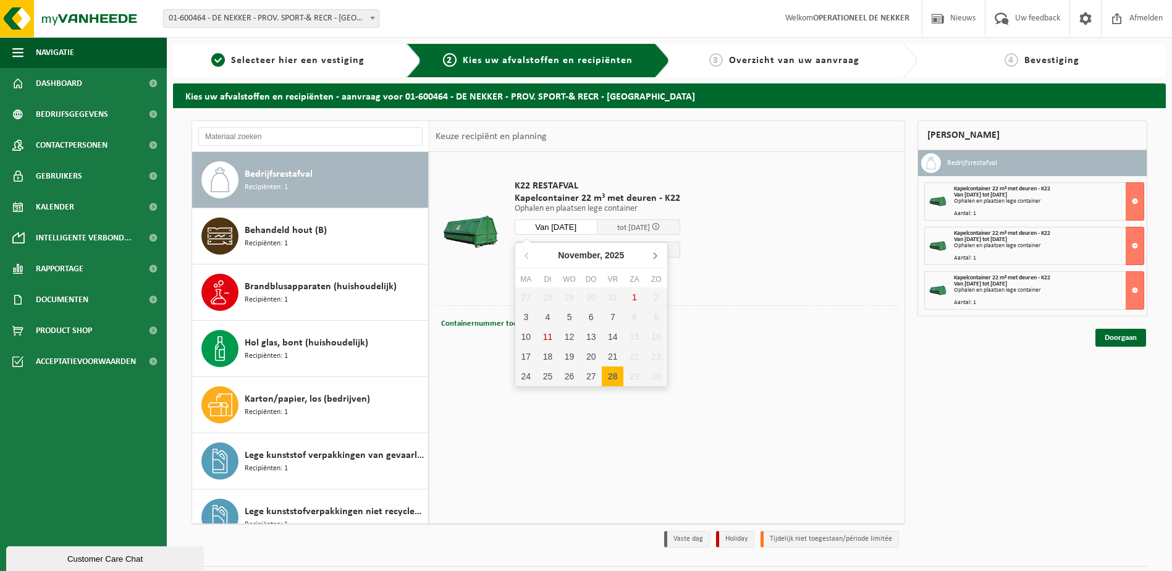
click at [659, 256] on icon at bounding box center [655, 255] width 20 height 20
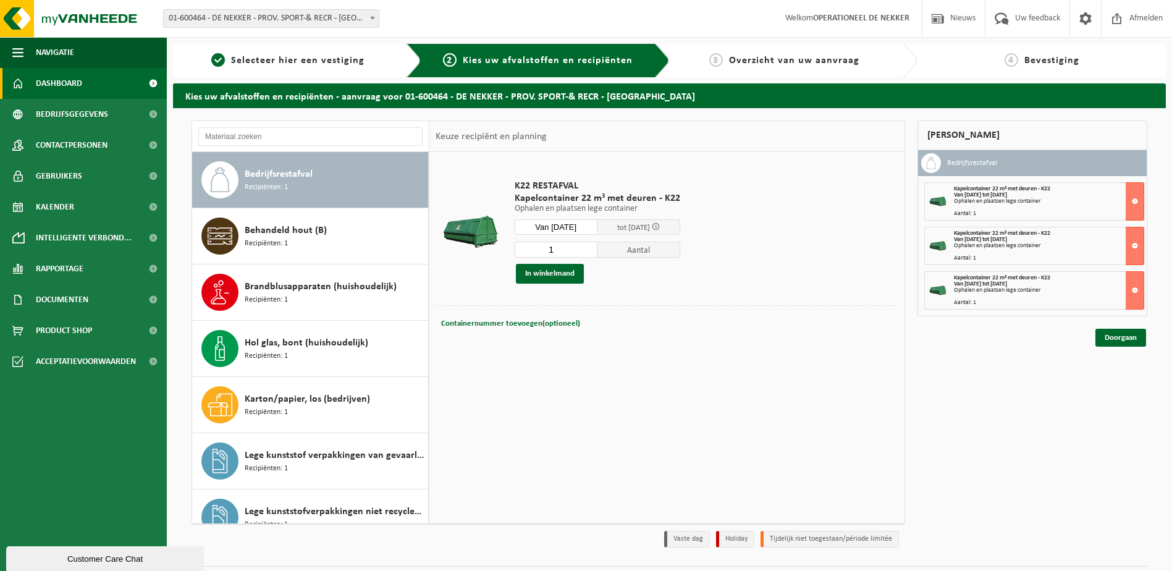
click at [58, 86] on span "Dashboard" at bounding box center [59, 83] width 46 height 31
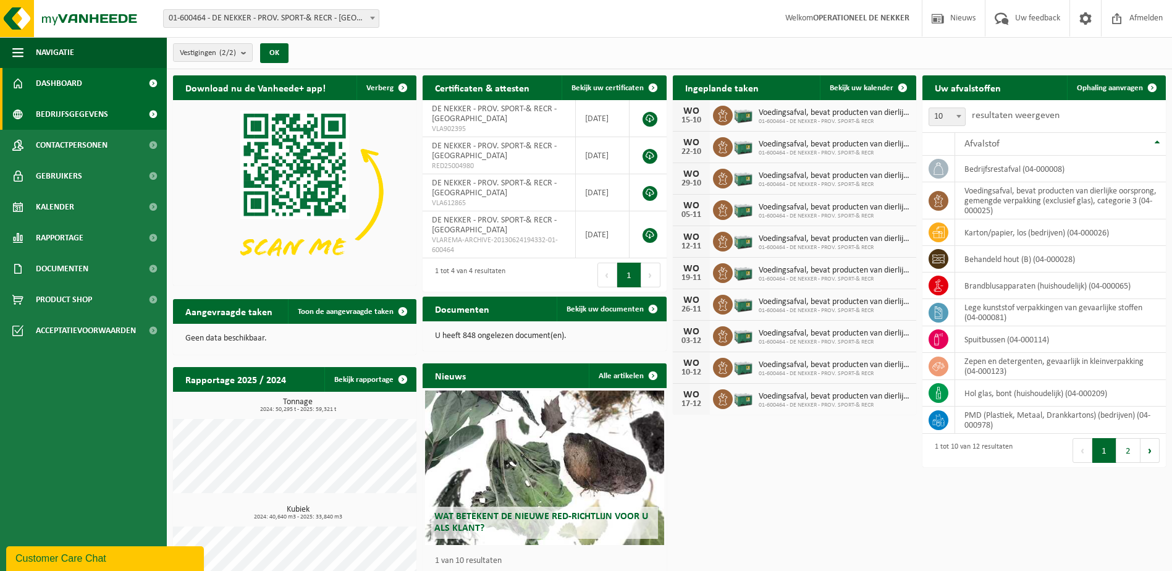
click at [93, 103] on span "Bedrijfsgegevens" at bounding box center [72, 114] width 72 height 31
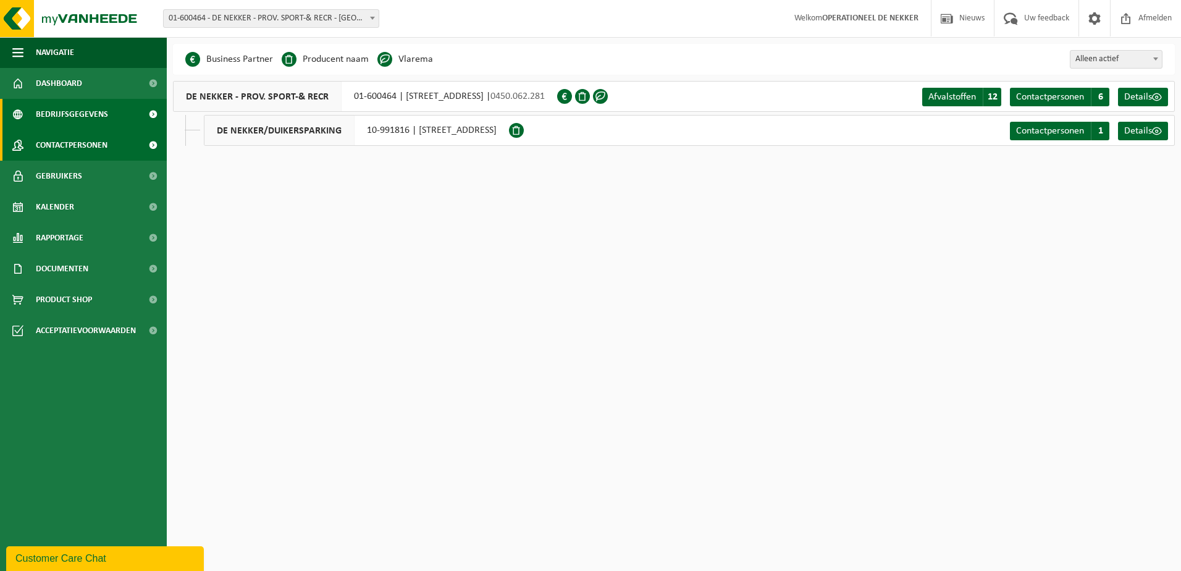
click at [95, 140] on span "Contactpersonen" at bounding box center [72, 145] width 72 height 31
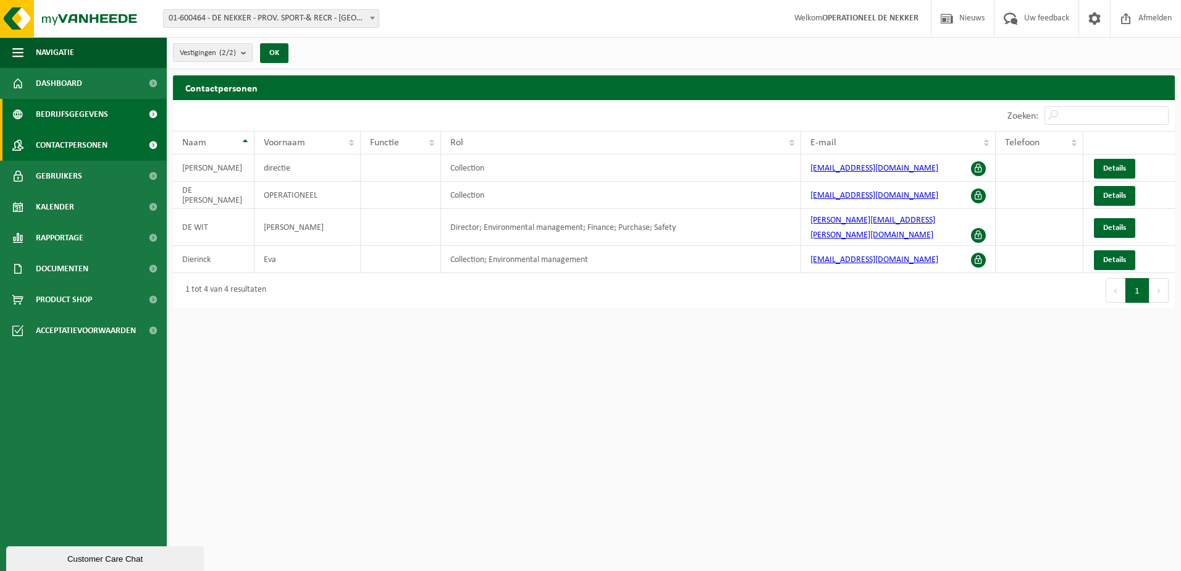
click at [80, 111] on span "Bedrijfsgegevens" at bounding box center [72, 114] width 72 height 31
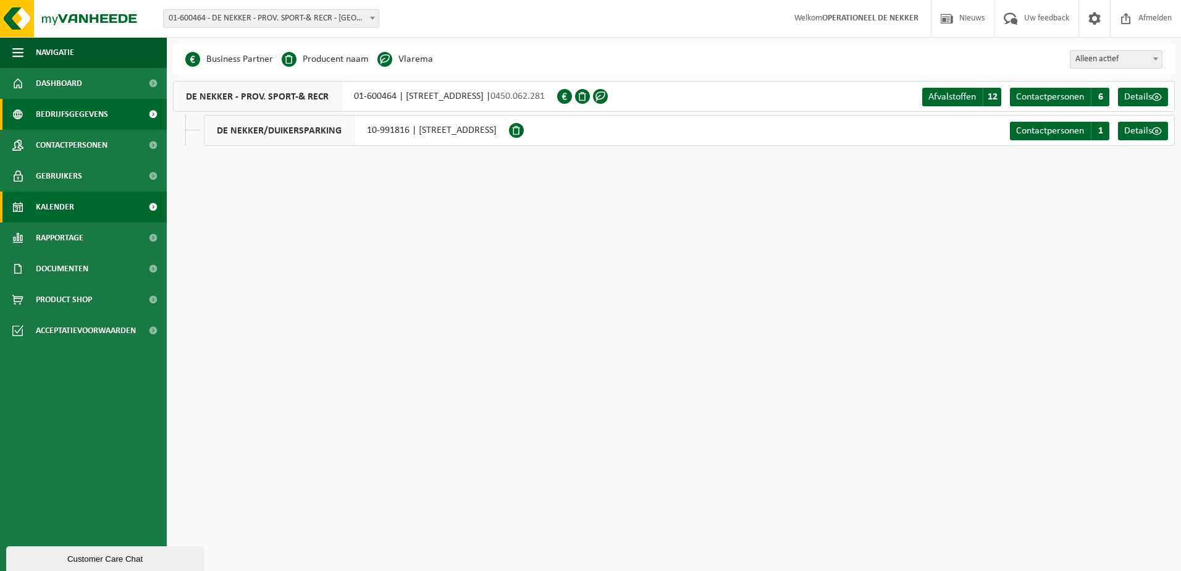
click at [61, 211] on span "Kalender" at bounding box center [55, 207] width 38 height 31
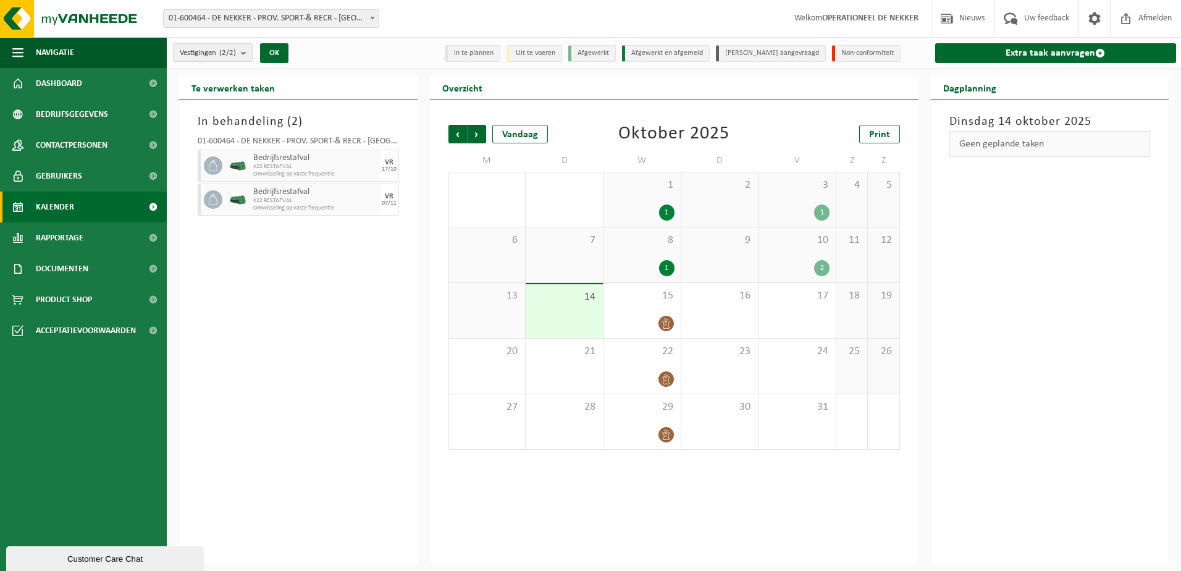
click at [798, 250] on div "10 2" at bounding box center [797, 254] width 77 height 55
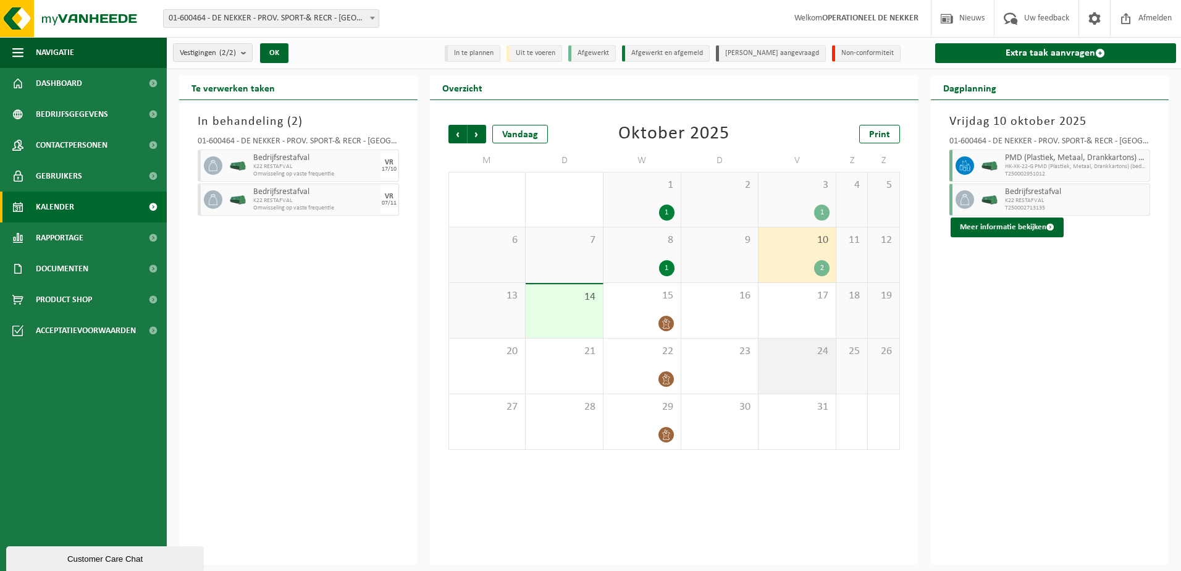
click at [793, 365] on div "24" at bounding box center [797, 366] width 77 height 55
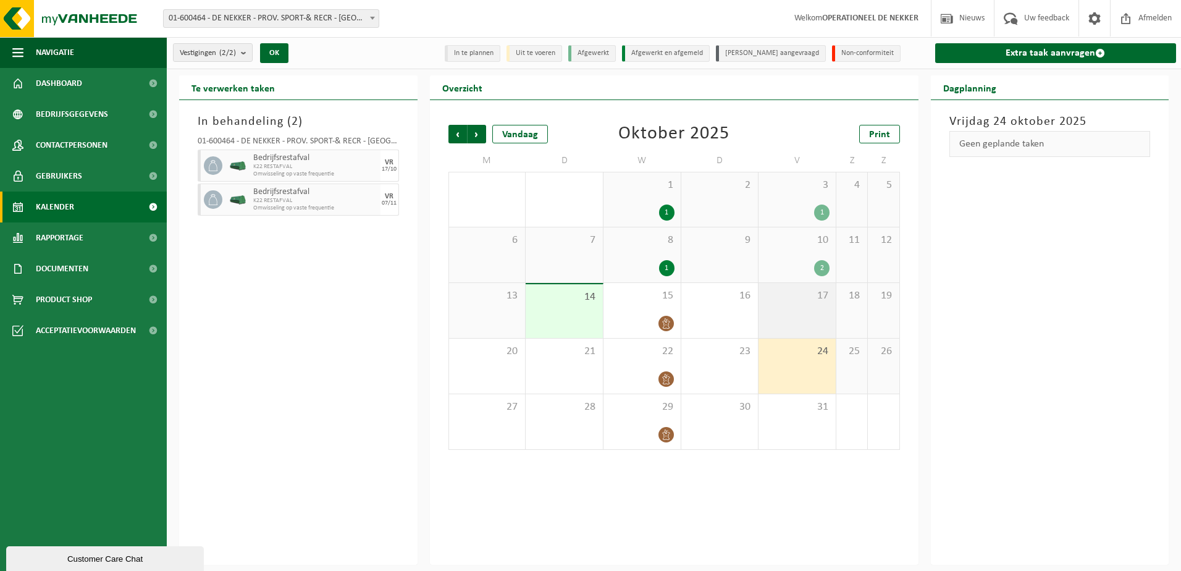
click at [811, 329] on div "17" at bounding box center [797, 310] width 77 height 55
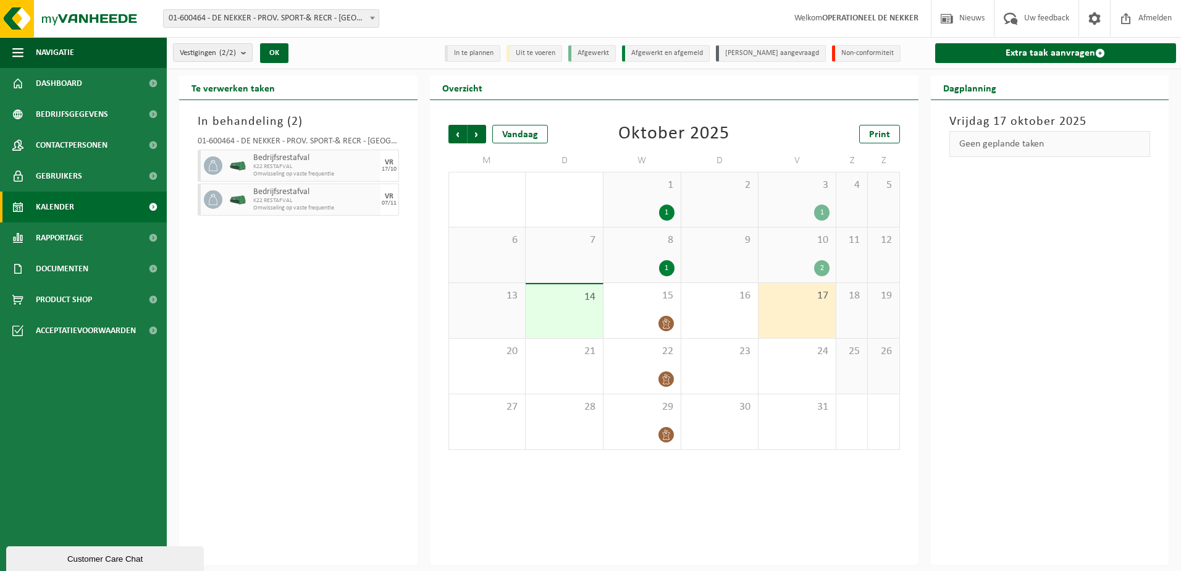
click at [791, 269] on div "2" at bounding box center [797, 268] width 65 height 16
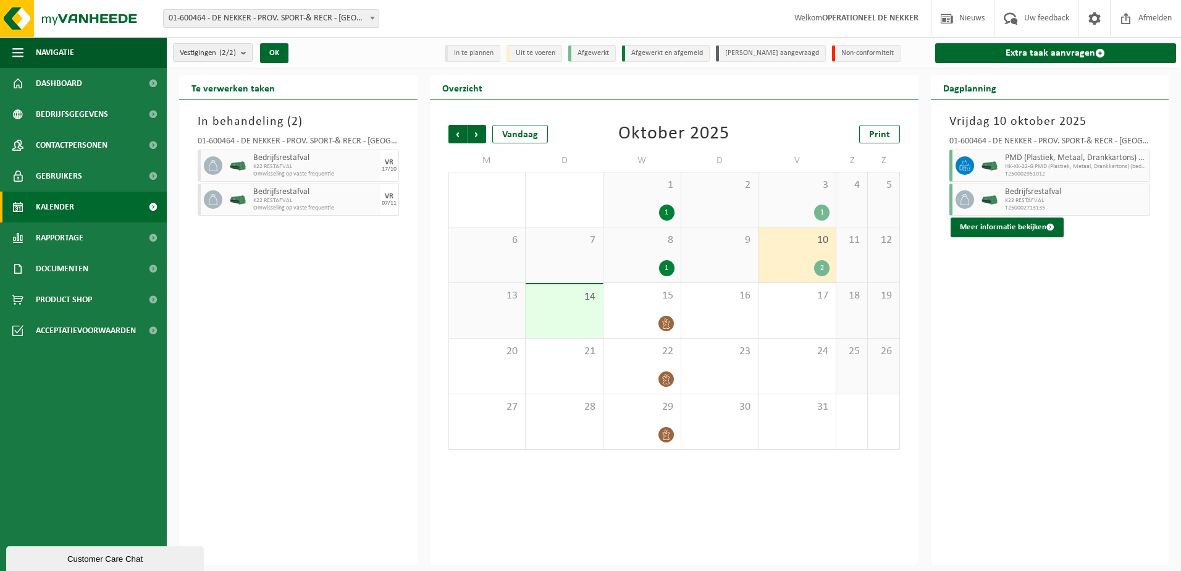
click at [803, 250] on div "10 2" at bounding box center [797, 254] width 77 height 55
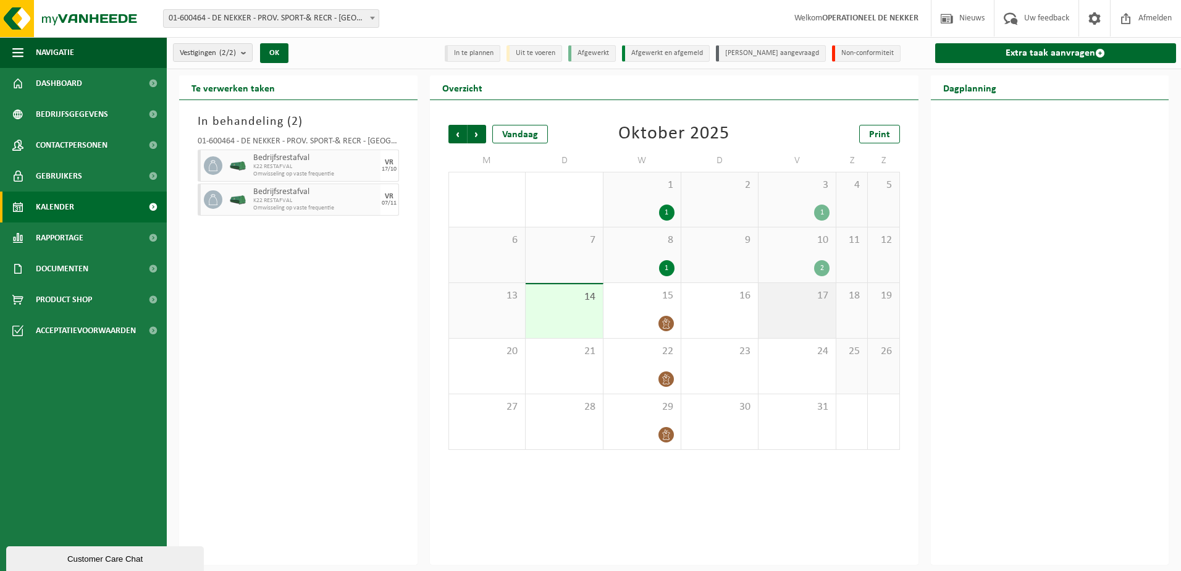
click at [782, 305] on div "17" at bounding box center [797, 310] width 77 height 55
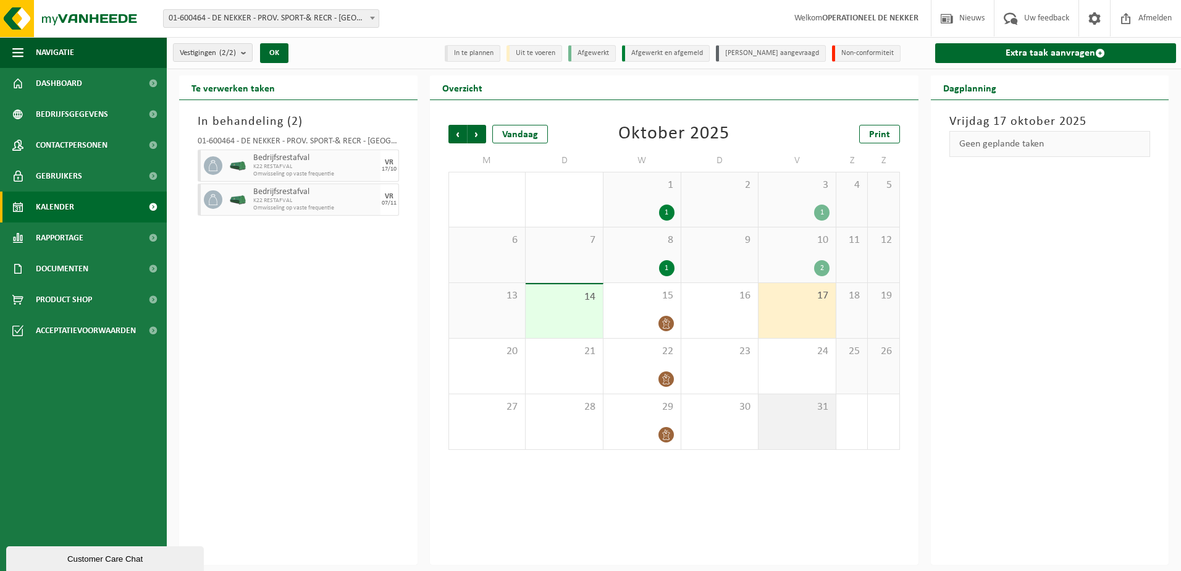
click at [802, 416] on div "31" at bounding box center [797, 421] width 77 height 55
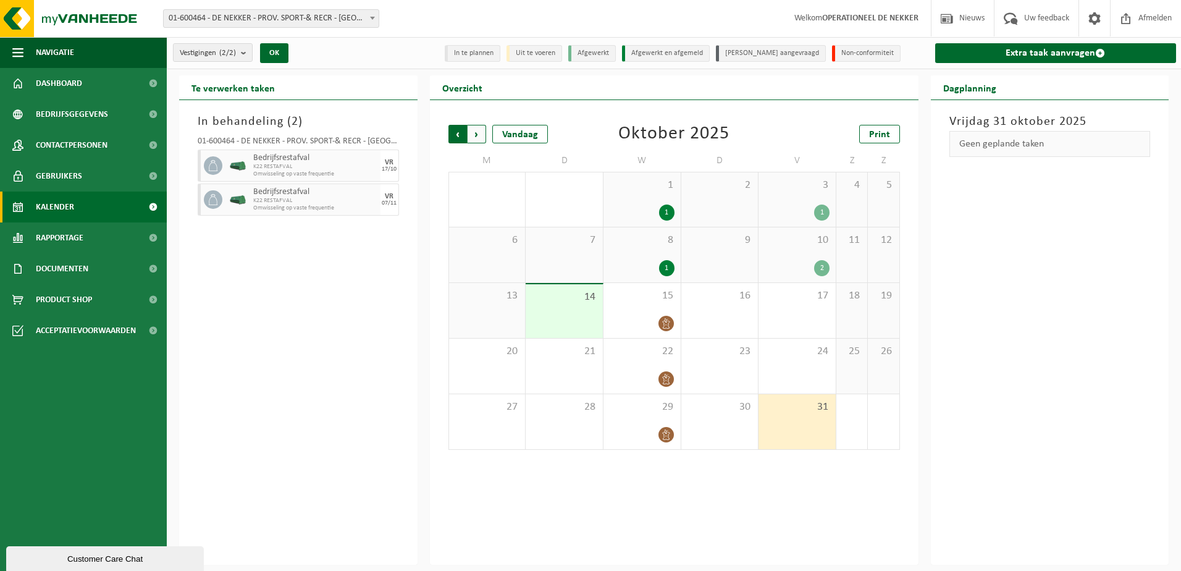
click at [473, 132] on span "Volgende" at bounding box center [477, 134] width 19 height 19
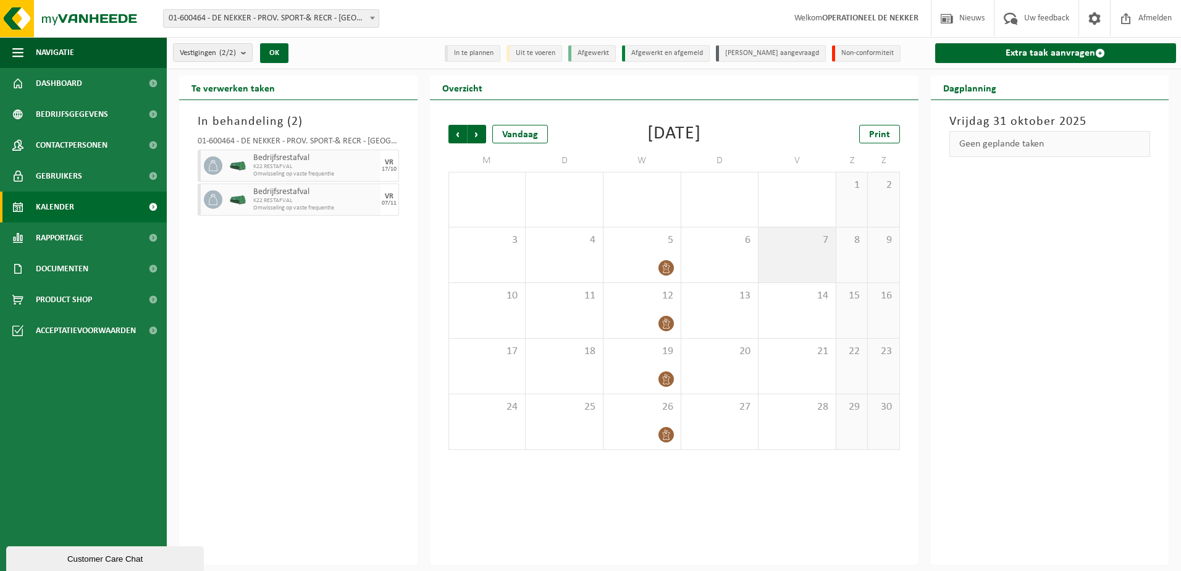
click at [812, 254] on div "7" at bounding box center [797, 254] width 77 height 55
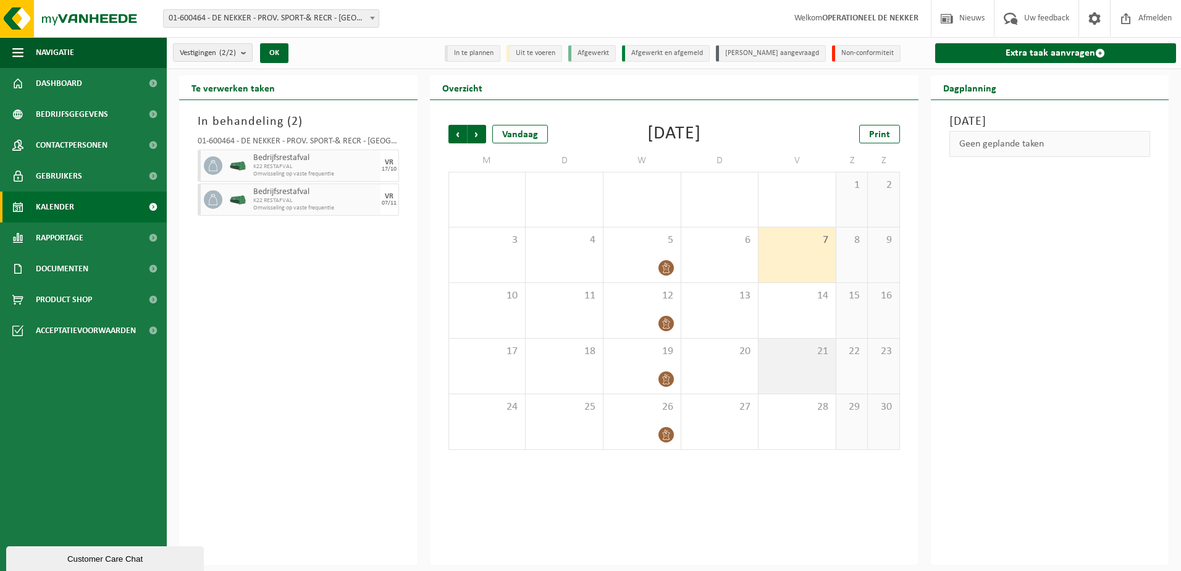
click at [808, 365] on div "21" at bounding box center [797, 366] width 77 height 55
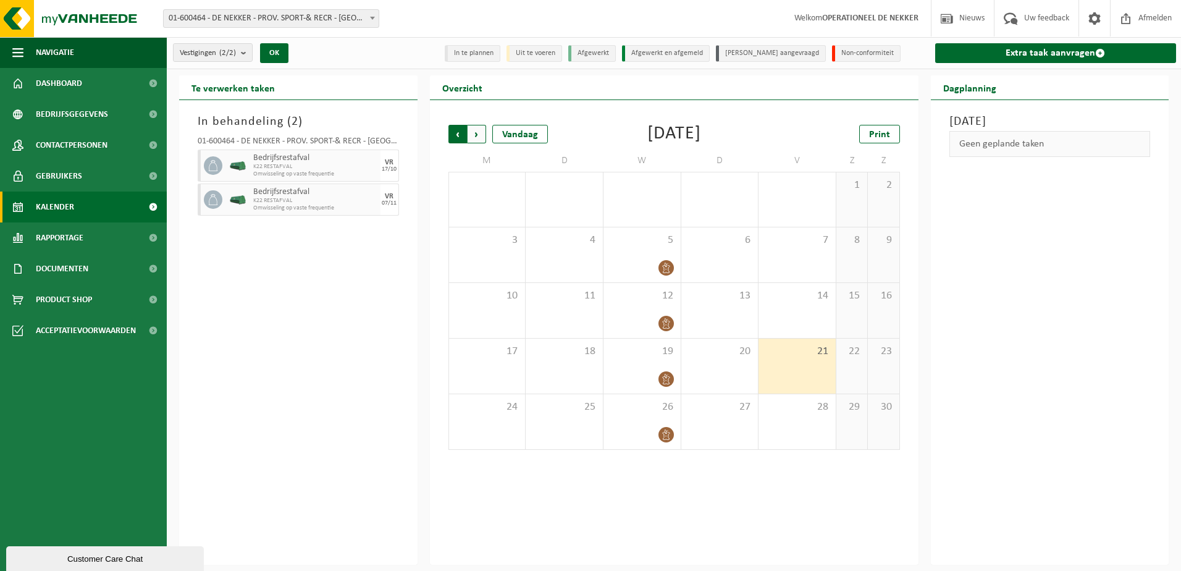
click at [478, 129] on span "Volgende" at bounding box center [477, 134] width 19 height 19
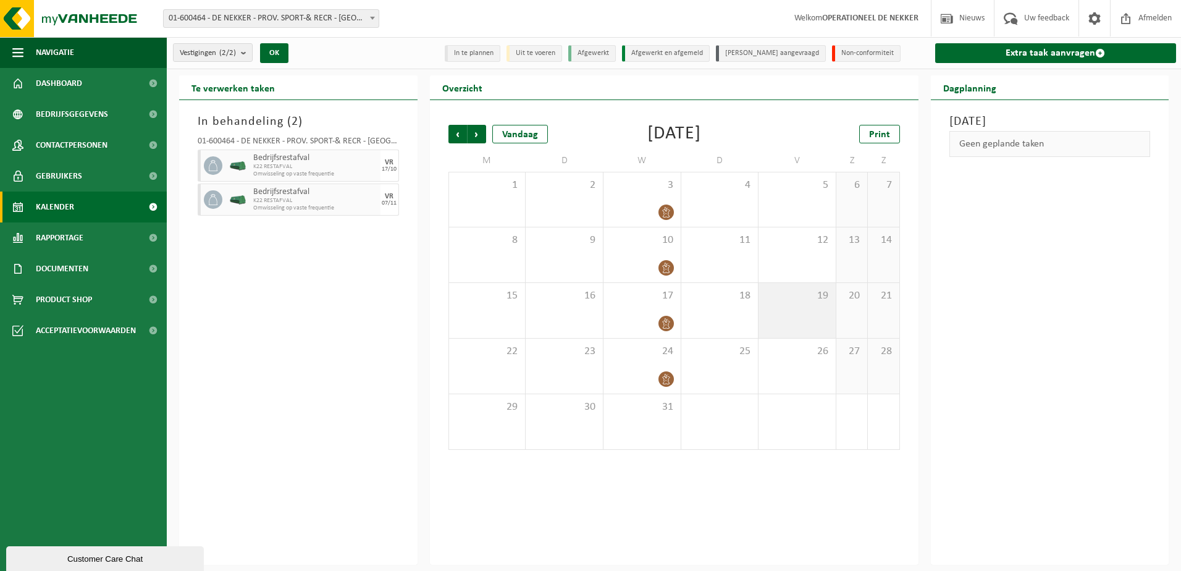
click at [800, 310] on div "19" at bounding box center [797, 310] width 77 height 55
click at [788, 302] on span "19" at bounding box center [797, 296] width 65 height 14
click at [804, 189] on span "5" at bounding box center [797, 186] width 65 height 14
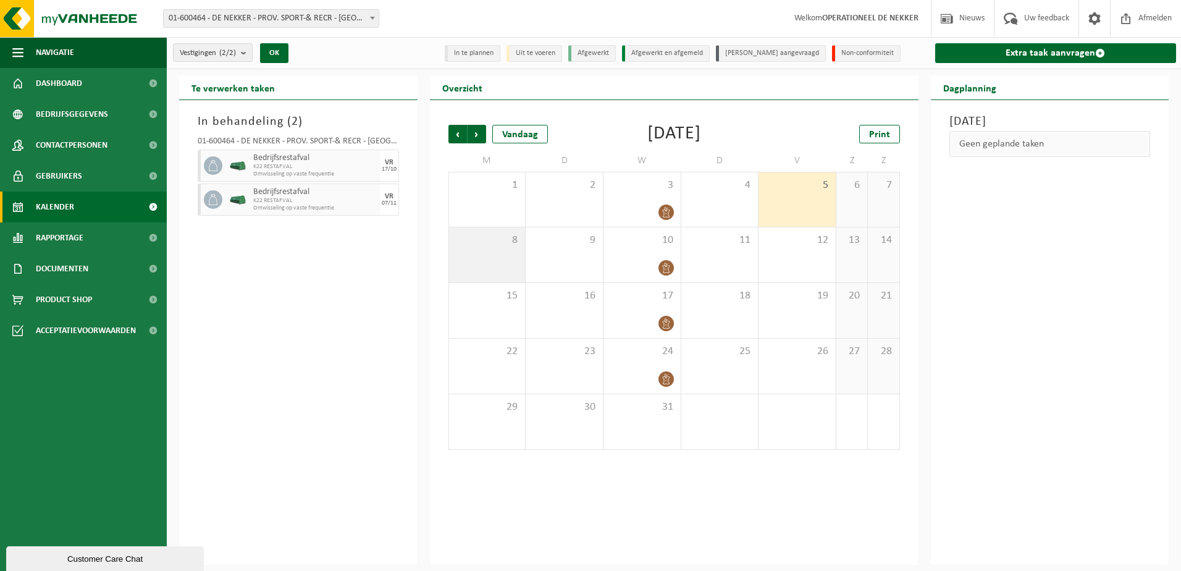
click at [489, 247] on div "8" at bounding box center [487, 254] width 77 height 55
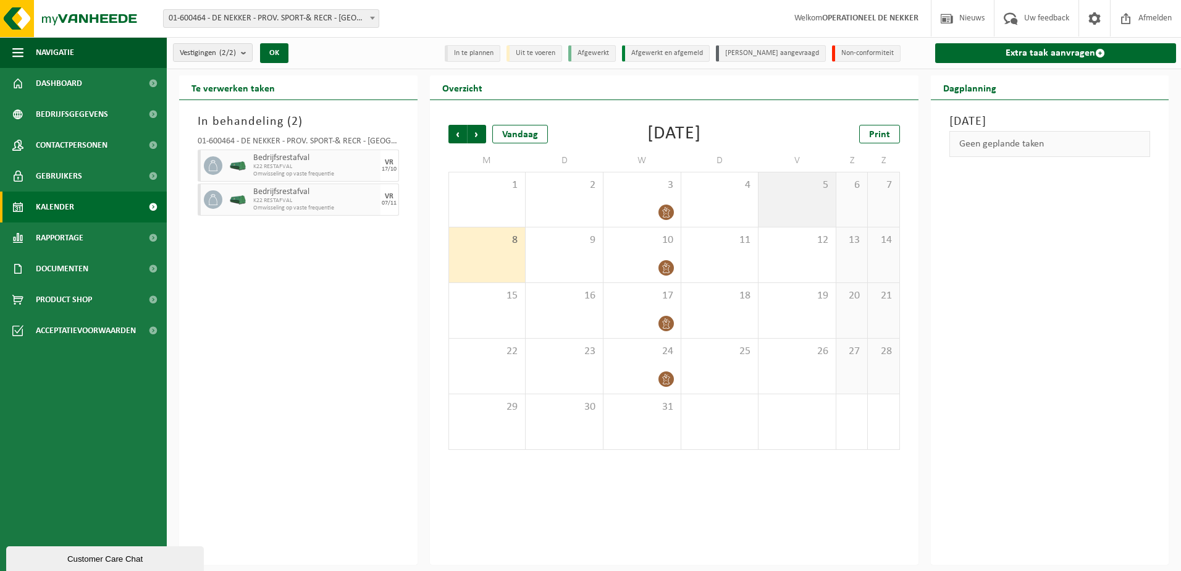
click at [822, 198] on div "5" at bounding box center [797, 199] width 77 height 54
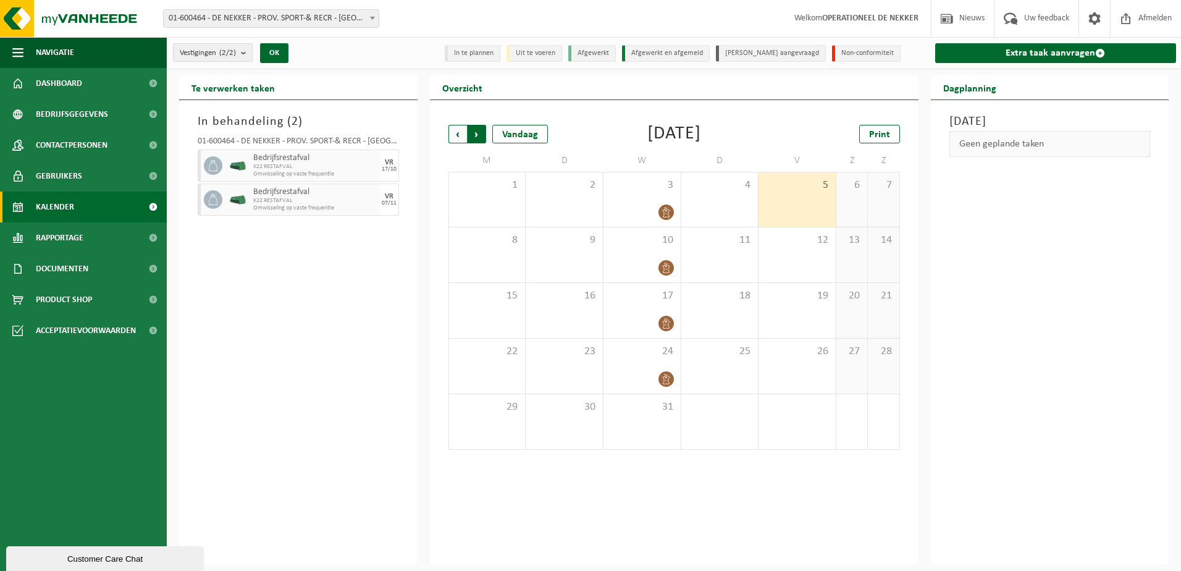
click at [462, 135] on span "Vorige" at bounding box center [458, 134] width 19 height 19
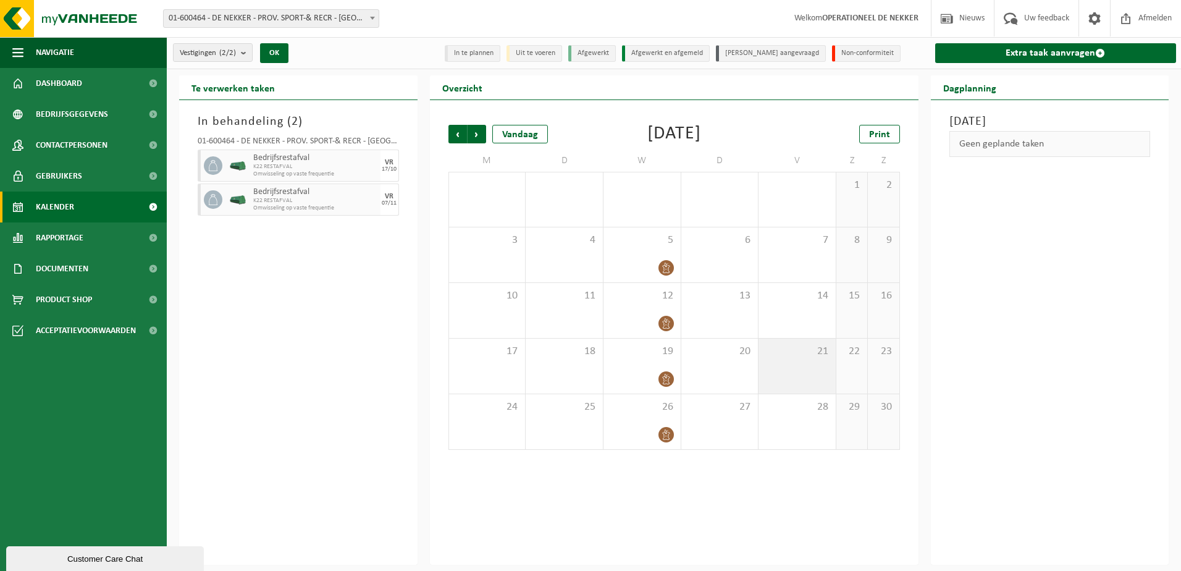
click at [803, 357] on span "21" at bounding box center [797, 352] width 65 height 14
click at [808, 271] on div "7" at bounding box center [797, 254] width 77 height 55
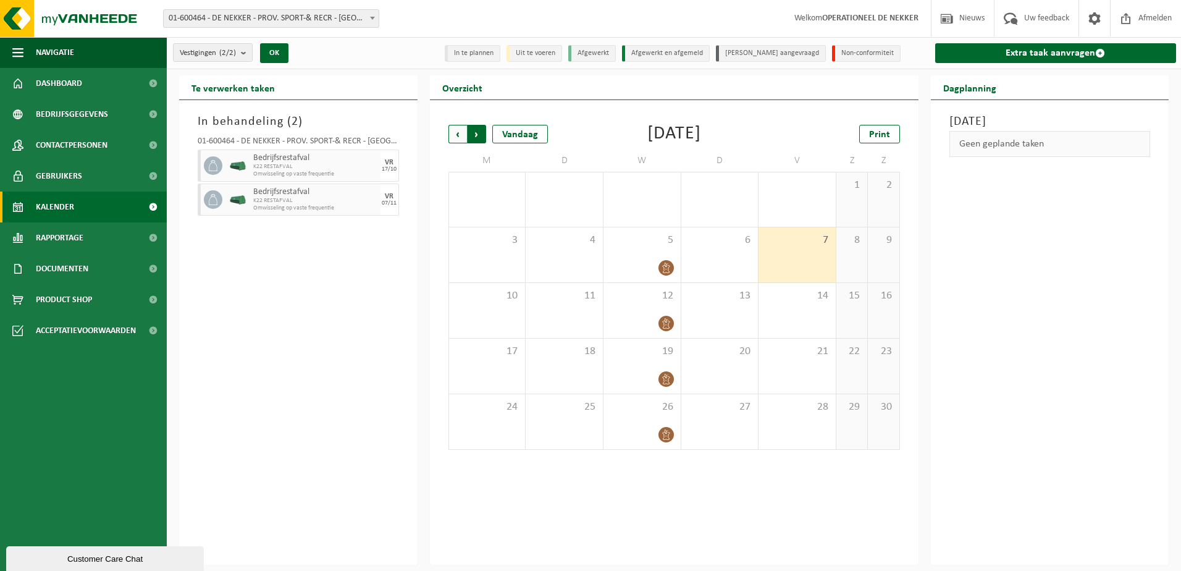
click at [453, 132] on span "Vorige" at bounding box center [458, 134] width 19 height 19
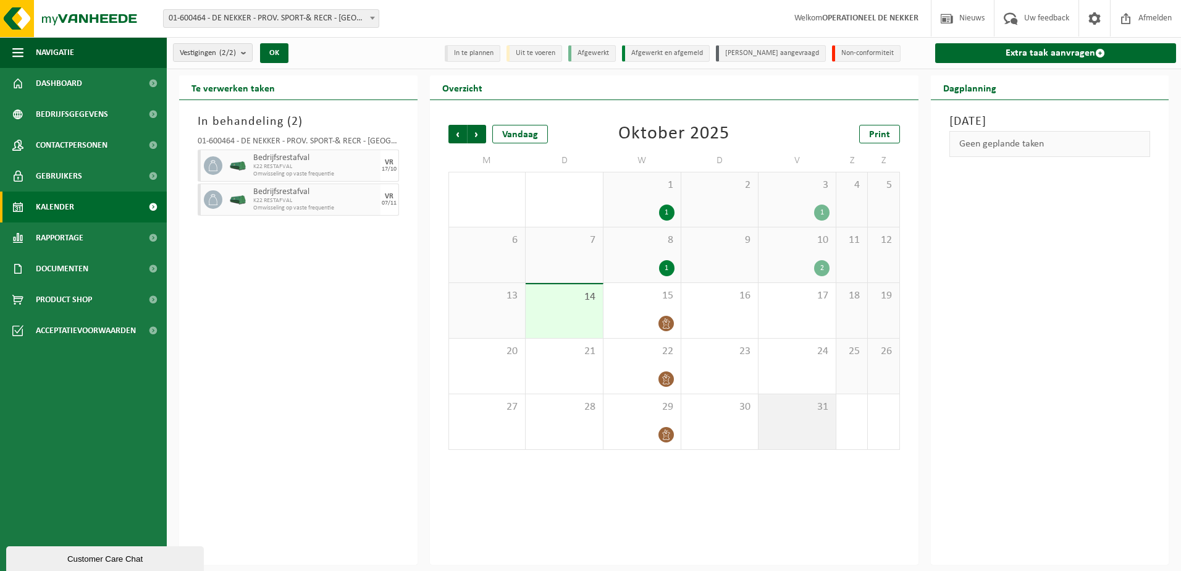
click at [815, 421] on div "31" at bounding box center [797, 421] width 77 height 55
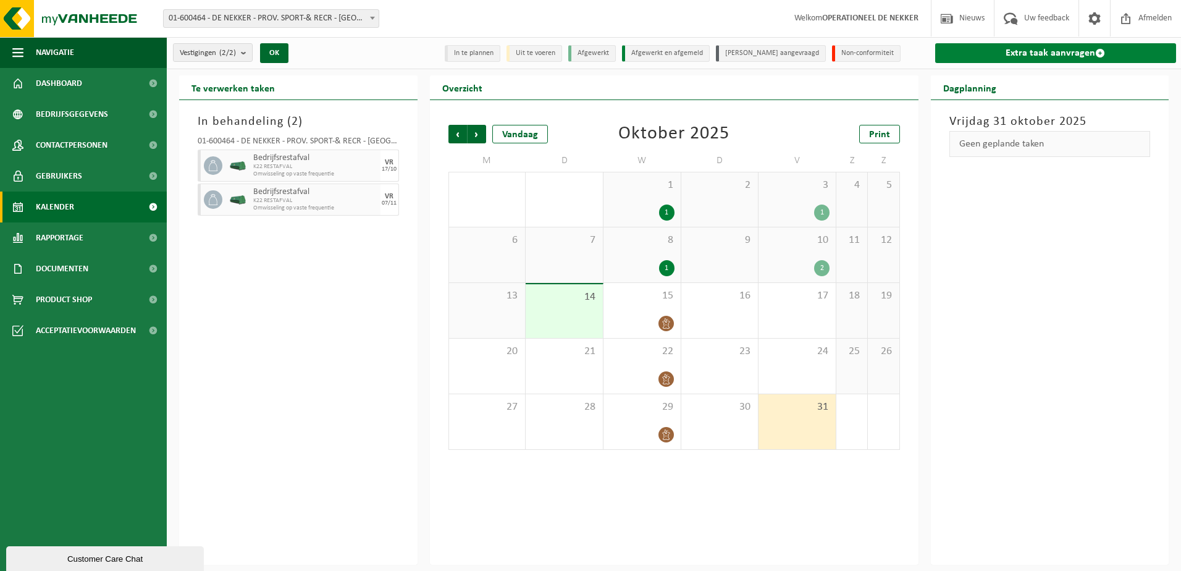
click at [1050, 51] on link "Extra taak aanvragen" at bounding box center [1056, 53] width 242 height 20
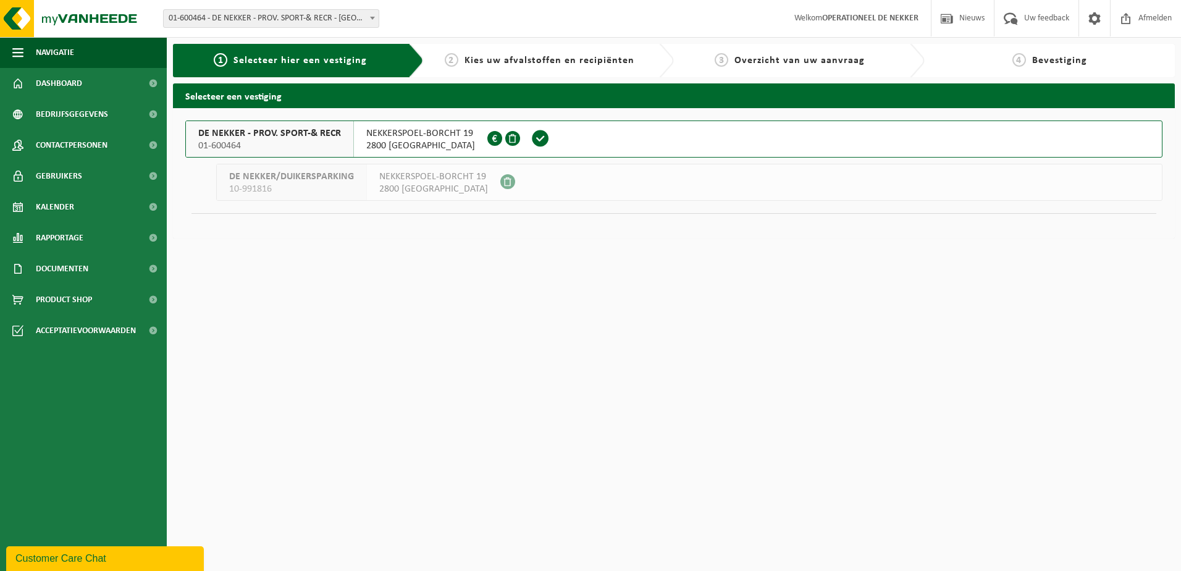
click at [462, 134] on span "NEKKERSPOEL-BORCHT 19" at bounding box center [420, 133] width 109 height 12
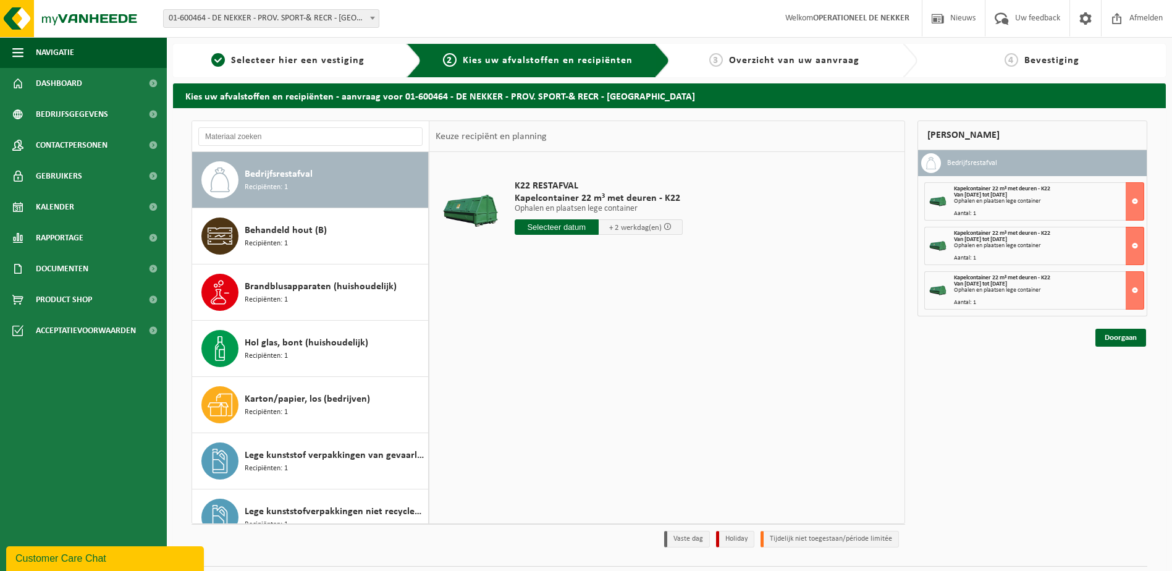
click at [305, 173] on span "Bedrijfsrestafval" at bounding box center [279, 174] width 68 height 15
click at [544, 226] on input "text" at bounding box center [557, 226] width 84 height 15
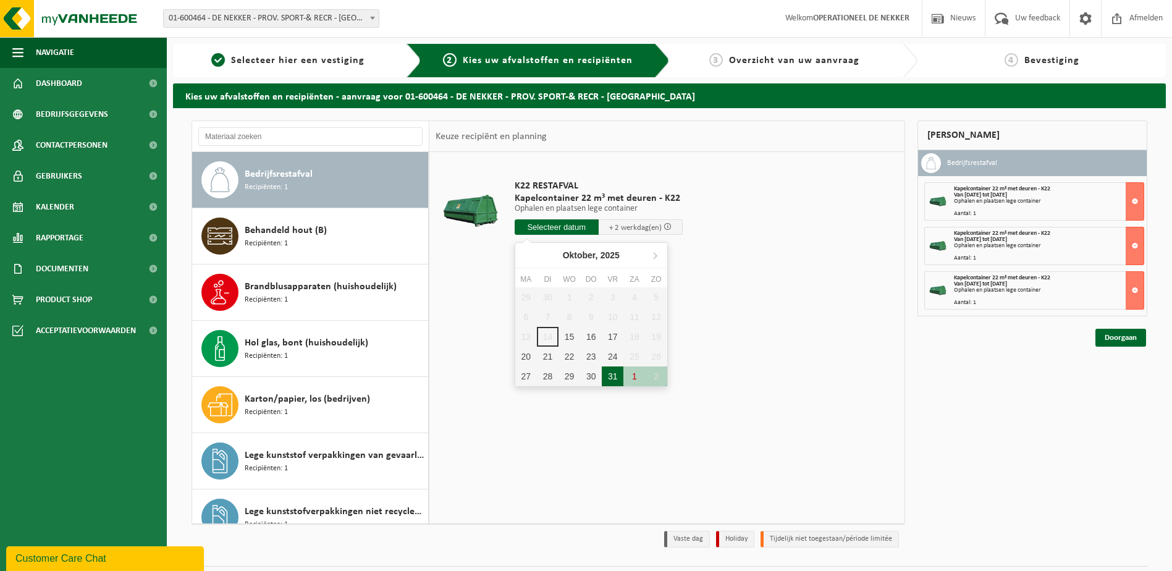
click at [614, 375] on div "31" at bounding box center [613, 376] width 22 height 20
type input "Van 2025-10-31"
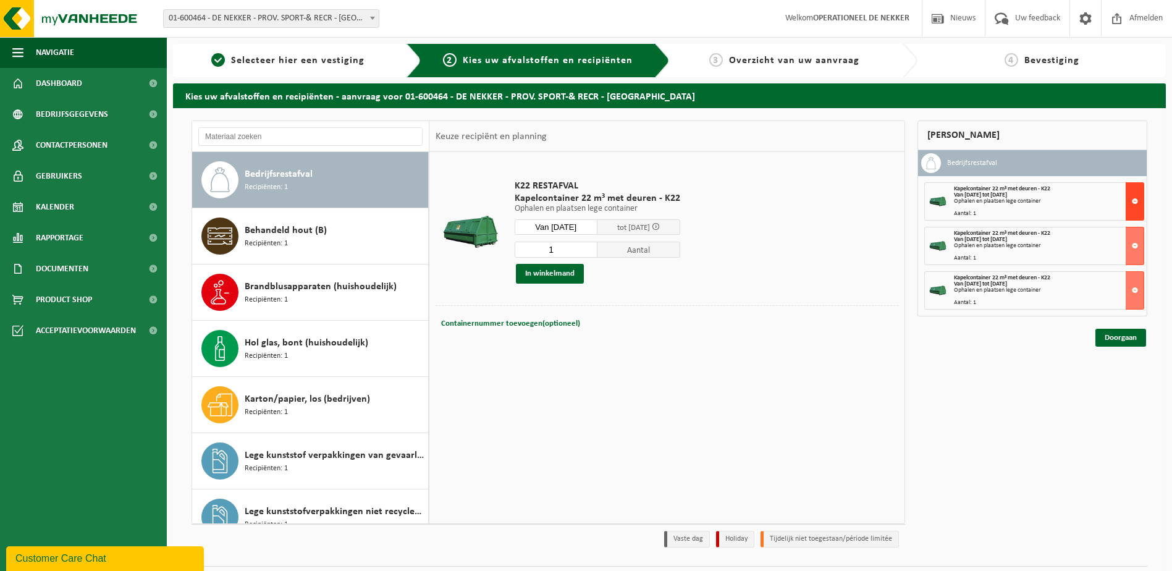
click at [1135, 200] on button at bounding box center [1135, 201] width 19 height 38
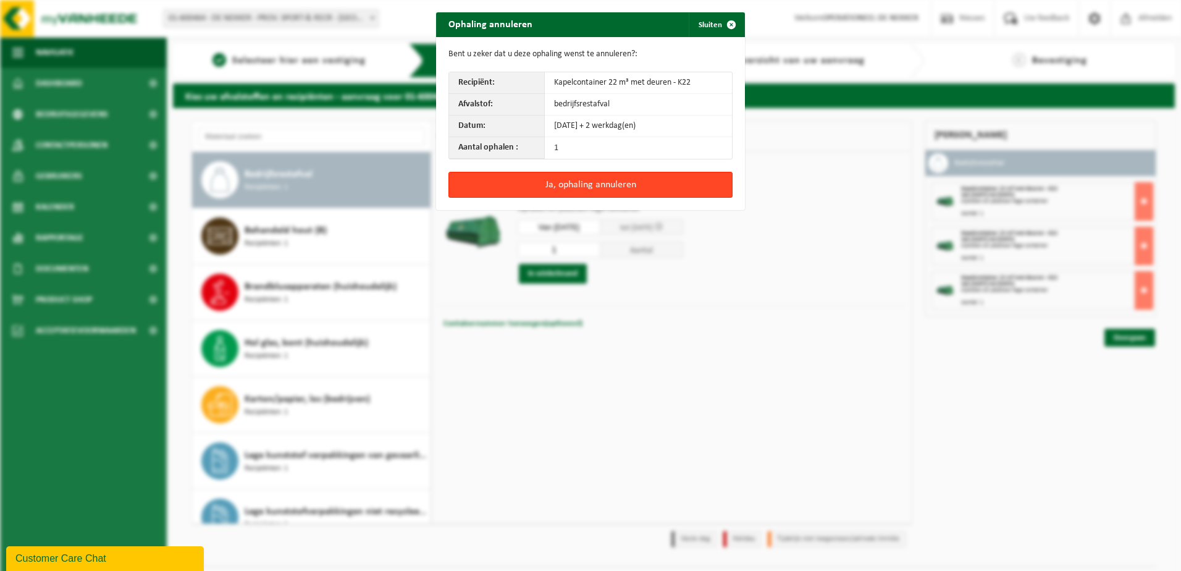
click at [680, 174] on button "Ja, ophaling annuleren" at bounding box center [591, 185] width 284 height 26
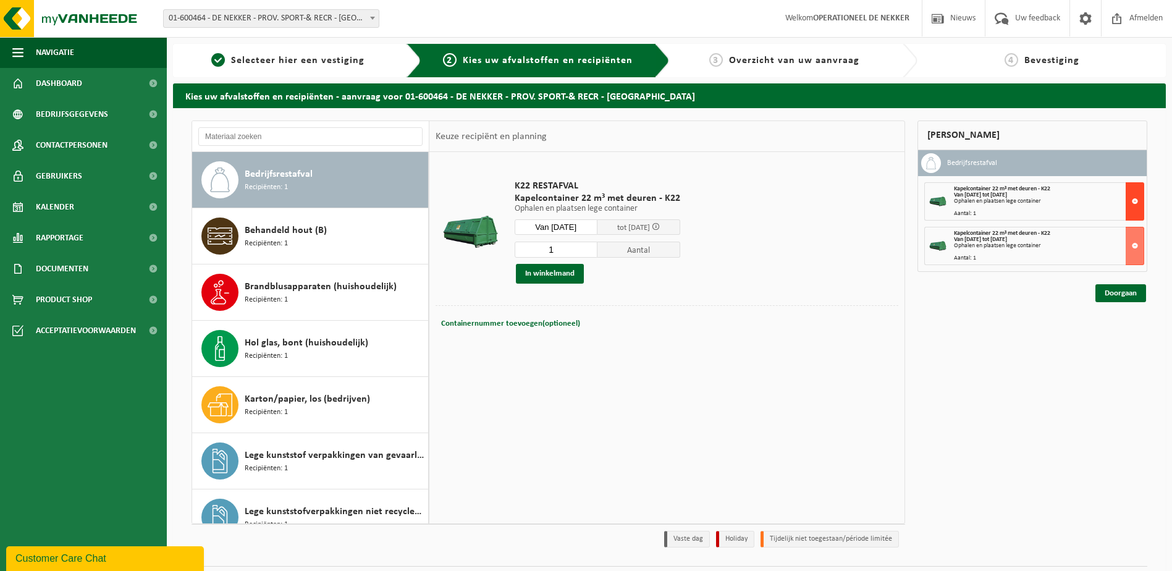
click at [1135, 204] on button at bounding box center [1135, 201] width 19 height 38
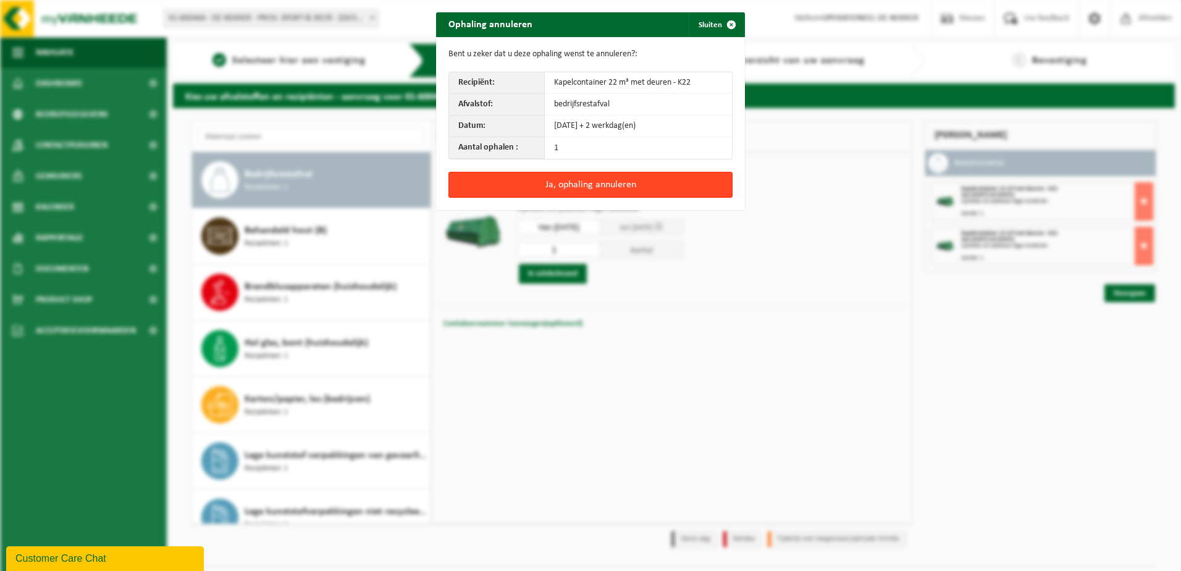
click at [683, 188] on button "Ja, ophaling annuleren" at bounding box center [591, 185] width 284 height 26
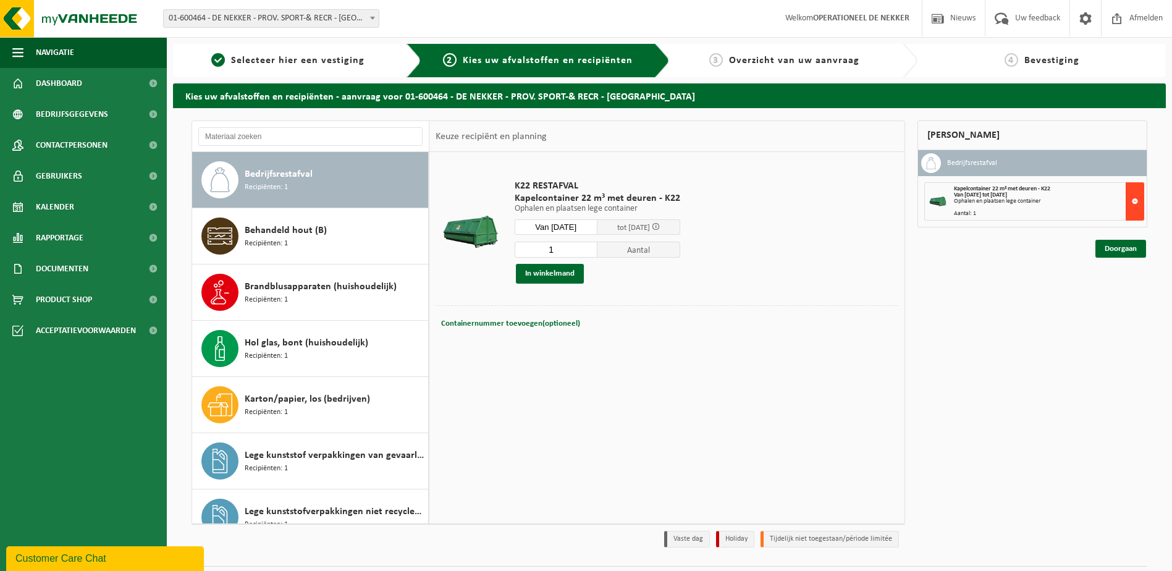
click at [1133, 194] on button at bounding box center [1135, 201] width 19 height 38
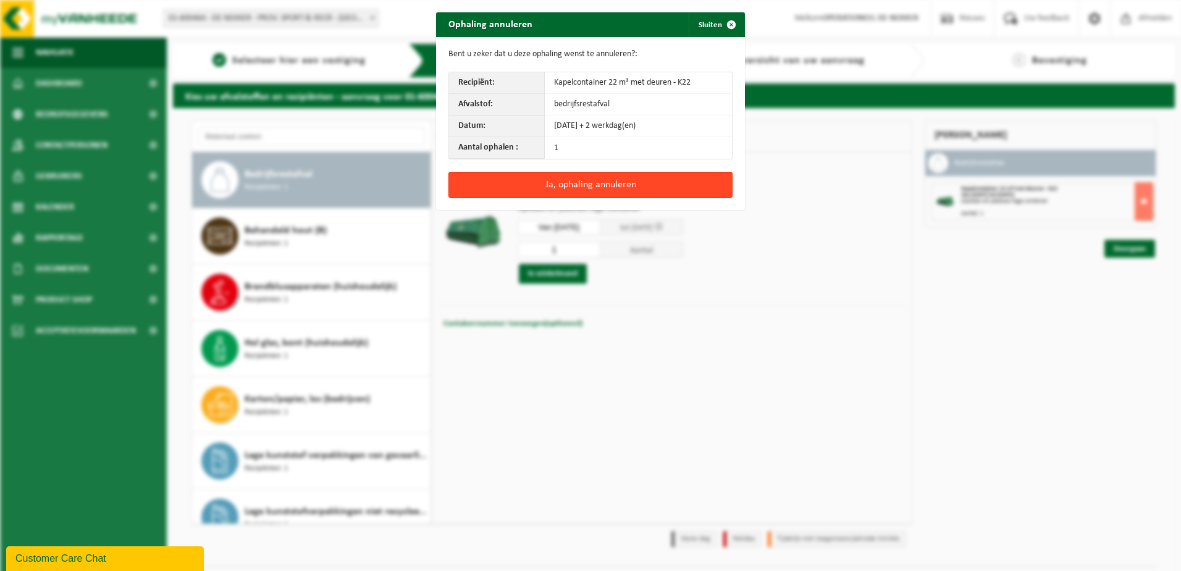
click at [648, 178] on button "Ja, ophaling annuleren" at bounding box center [591, 185] width 284 height 26
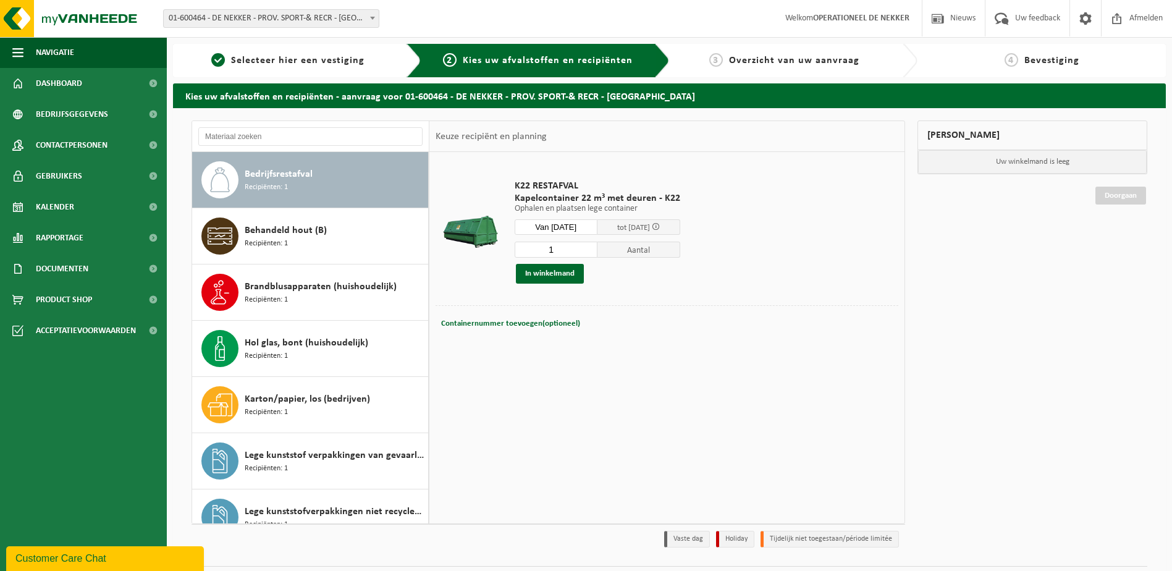
click at [565, 224] on input "Van 2025-10-31" at bounding box center [556, 226] width 83 height 15
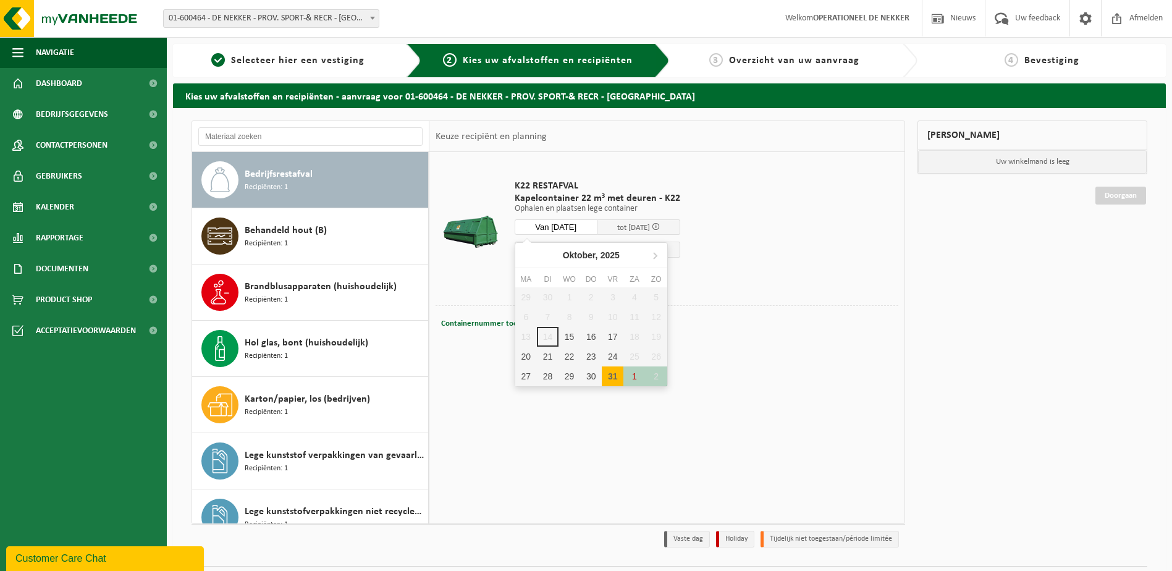
click at [613, 373] on div "31" at bounding box center [613, 376] width 22 height 20
click at [618, 381] on div "31" at bounding box center [613, 376] width 22 height 20
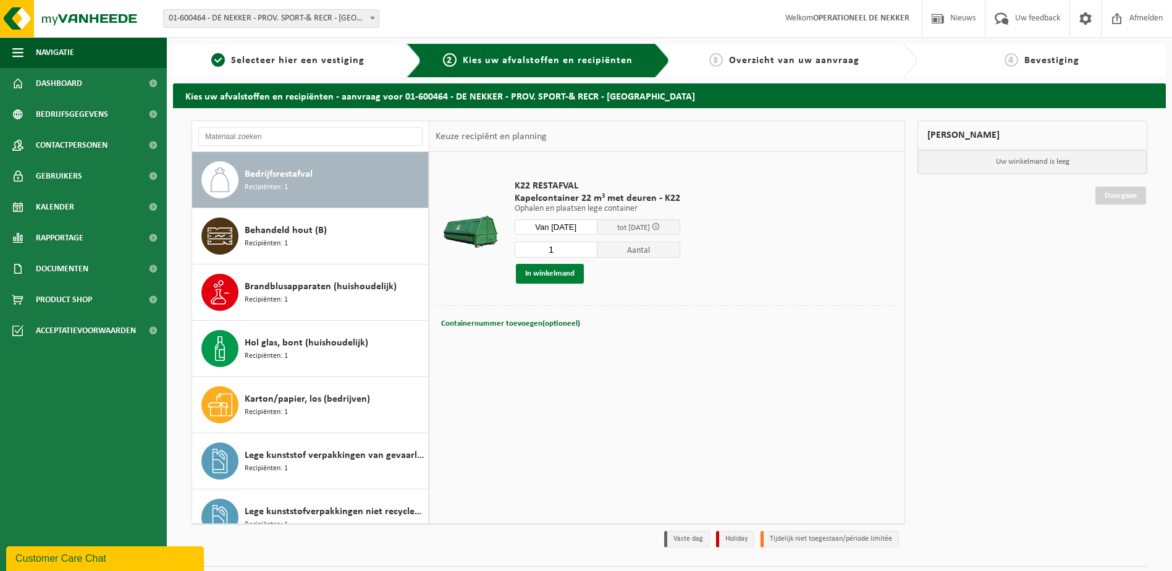
click at [554, 272] on button "In winkelmand" at bounding box center [550, 274] width 68 height 20
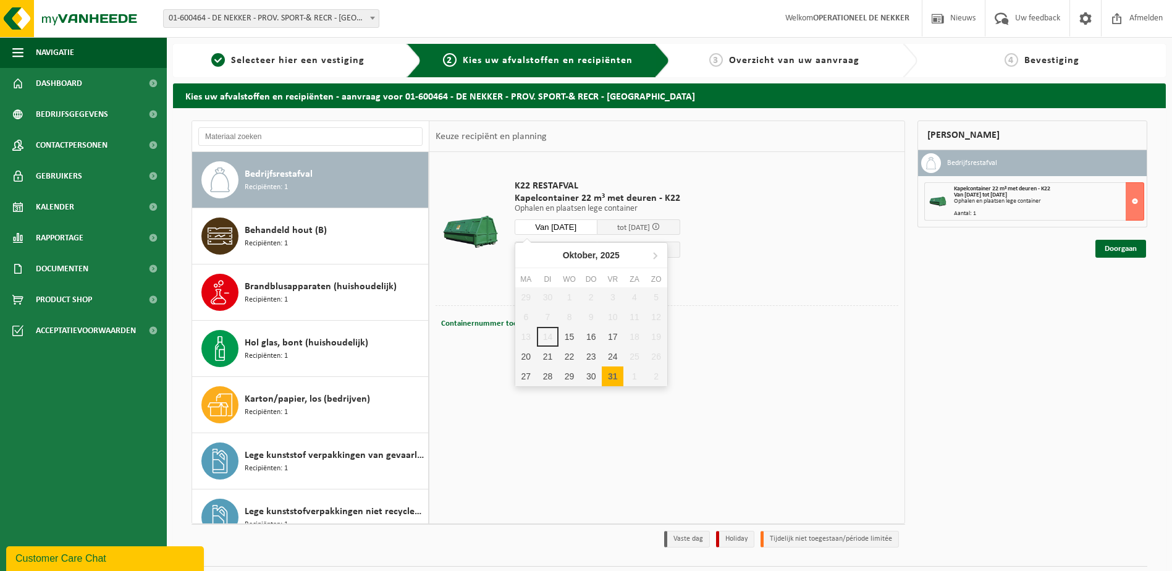
click at [569, 224] on input "Van 2025-10-31" at bounding box center [556, 226] width 83 height 15
click at [657, 253] on icon at bounding box center [655, 255] width 20 height 20
click at [616, 358] on div "21" at bounding box center [613, 357] width 22 height 20
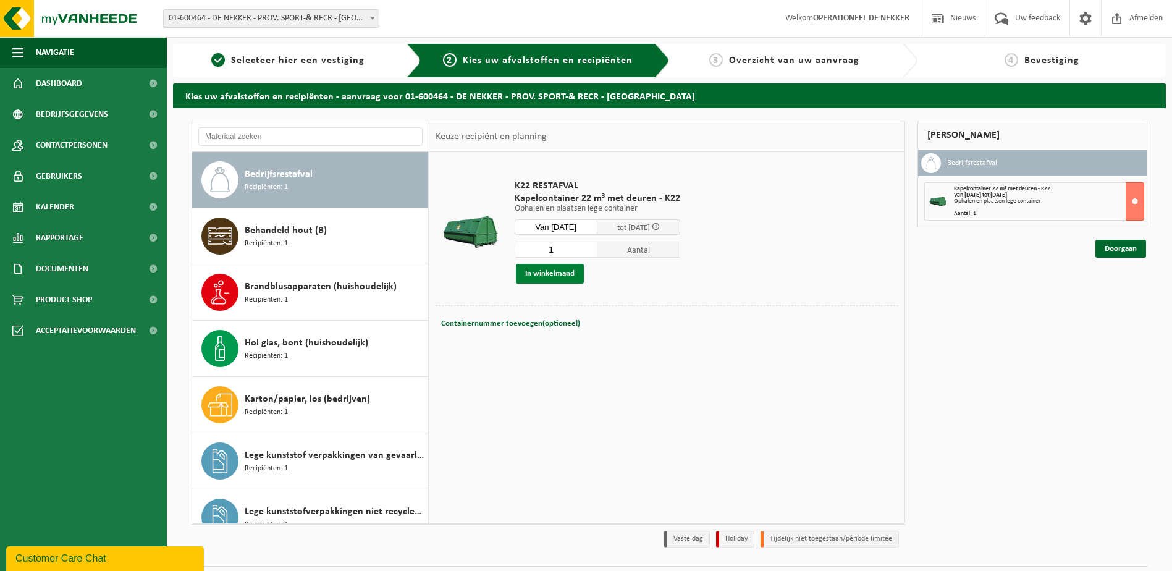
click at [555, 274] on button "In winkelmand" at bounding box center [550, 274] width 68 height 20
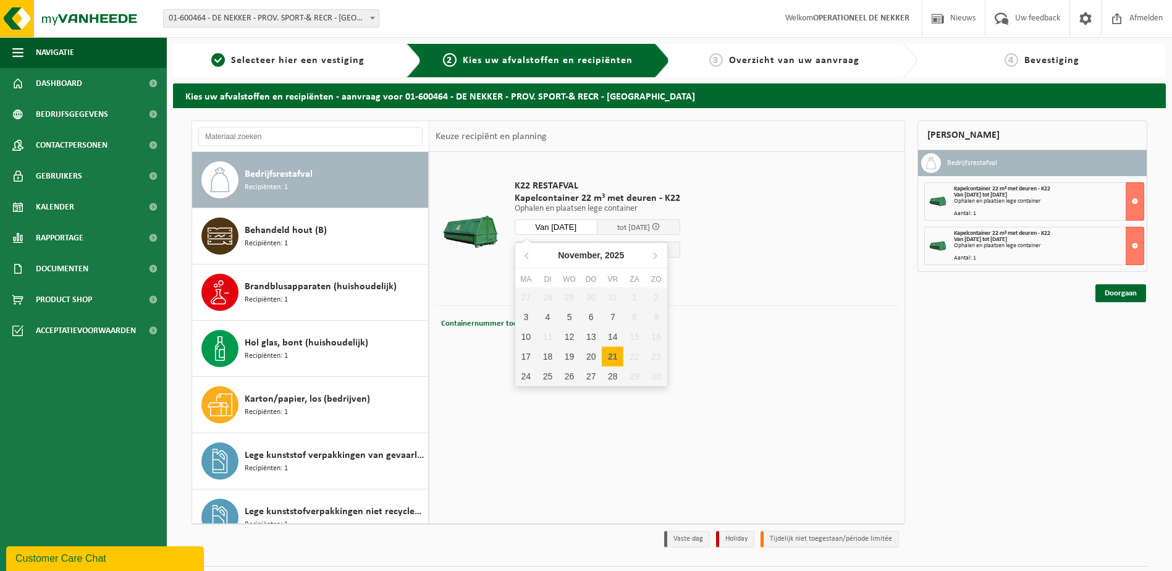
click at [576, 228] on input "Van 2025-11-21" at bounding box center [556, 226] width 83 height 15
click at [656, 254] on icon at bounding box center [655, 255] width 20 height 20
click at [613, 300] on div "5" at bounding box center [613, 297] width 22 height 20
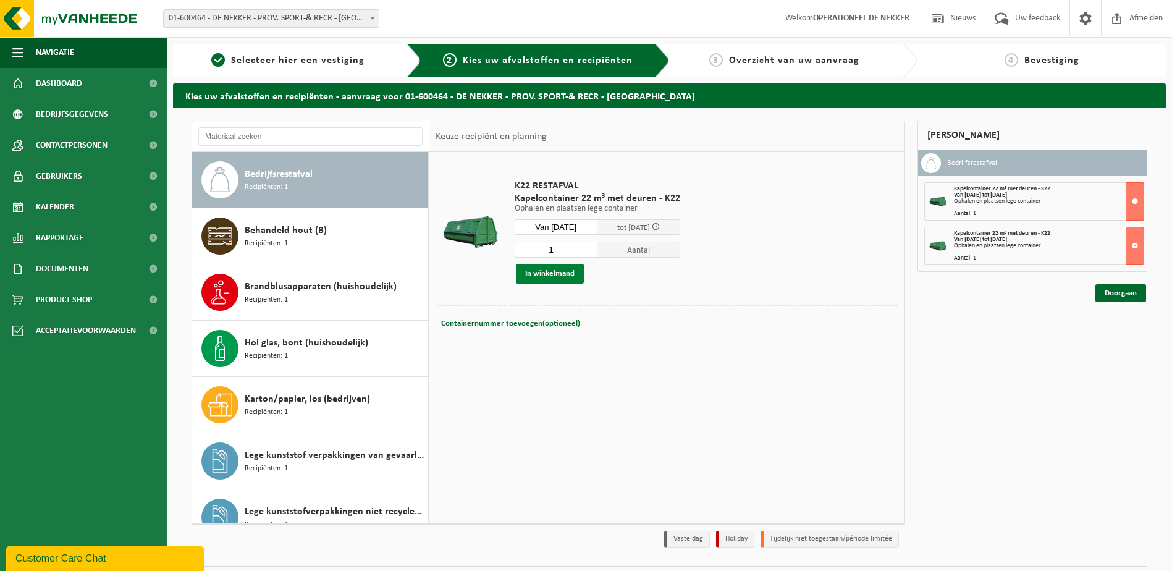
click at [572, 273] on button "In winkelmand" at bounding box center [550, 274] width 68 height 20
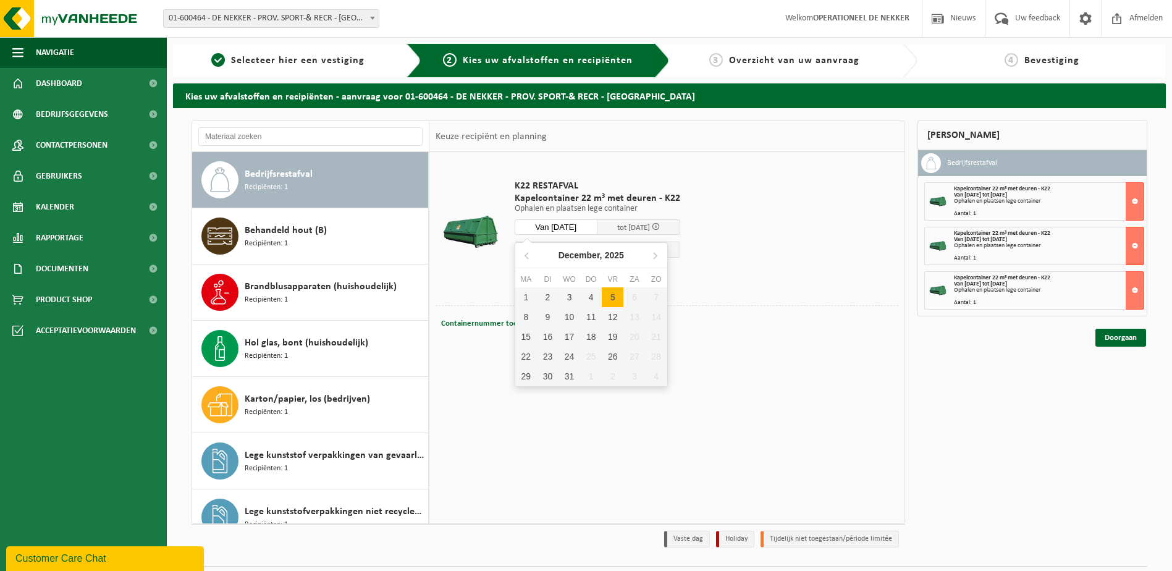
click at [576, 232] on input "Van 2025-12-05" at bounding box center [556, 226] width 83 height 15
click at [608, 332] on div "19" at bounding box center [613, 337] width 22 height 20
type input "Van 2025-12-19"
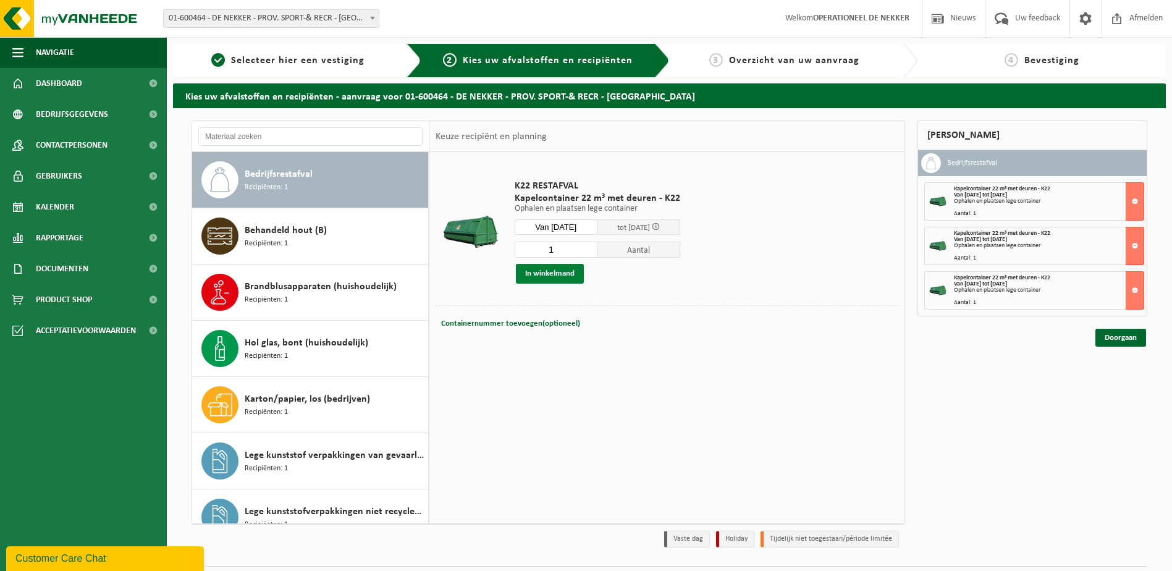
click at [570, 273] on button "In winkelmand" at bounding box center [550, 274] width 68 height 20
click at [1136, 376] on link "Doorgaan" at bounding box center [1120, 382] width 51 height 18
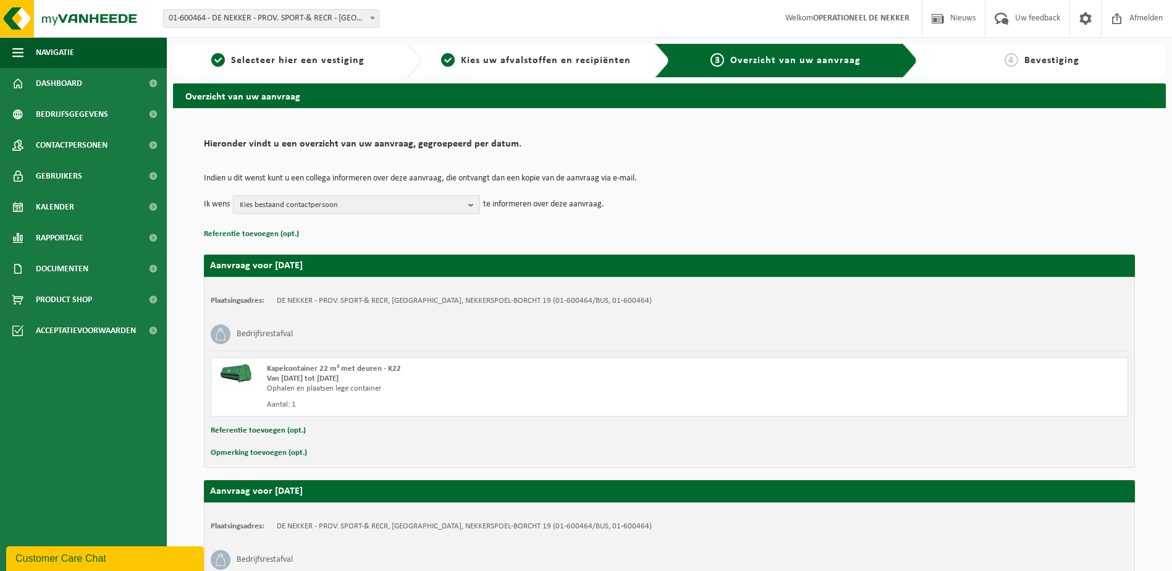
click at [399, 206] on span "Kies bestaand contactpersoon" at bounding box center [352, 205] width 224 height 19
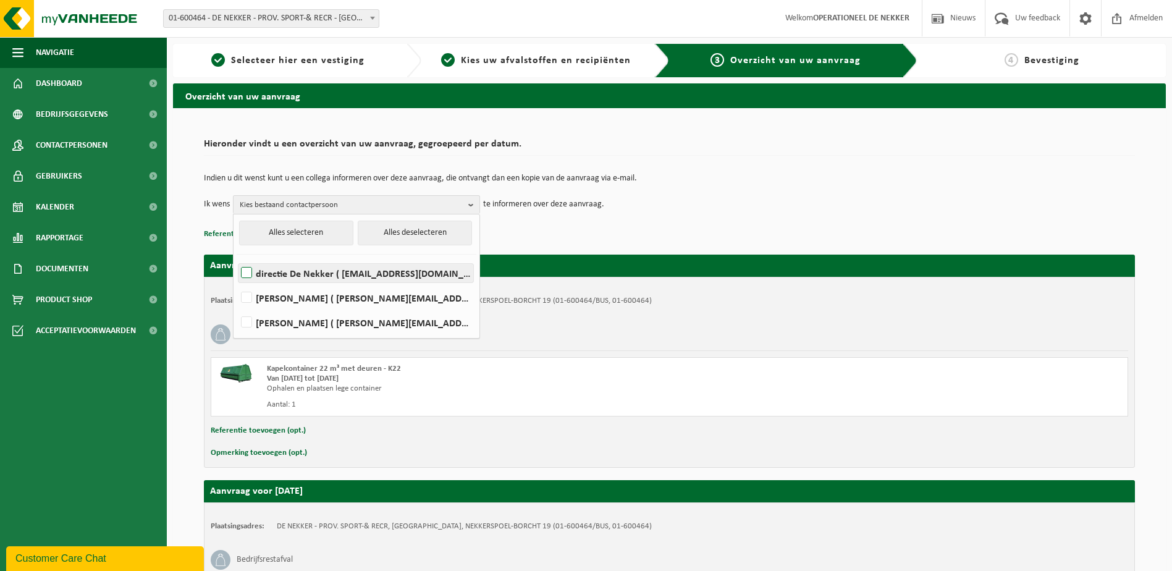
click at [349, 276] on label "directie De Nekker ( directie@denekker.be )" at bounding box center [355, 273] width 235 height 19
click at [237, 258] on input "directie De Nekker ( directie@denekker.be )" at bounding box center [236, 257] width 1 height 1
checkbox input "true"
click at [611, 222] on div "Indien u dit wenst kunt u een collega informeren over deze aanvraag, die ontvan…" at bounding box center [669, 194] width 931 height 64
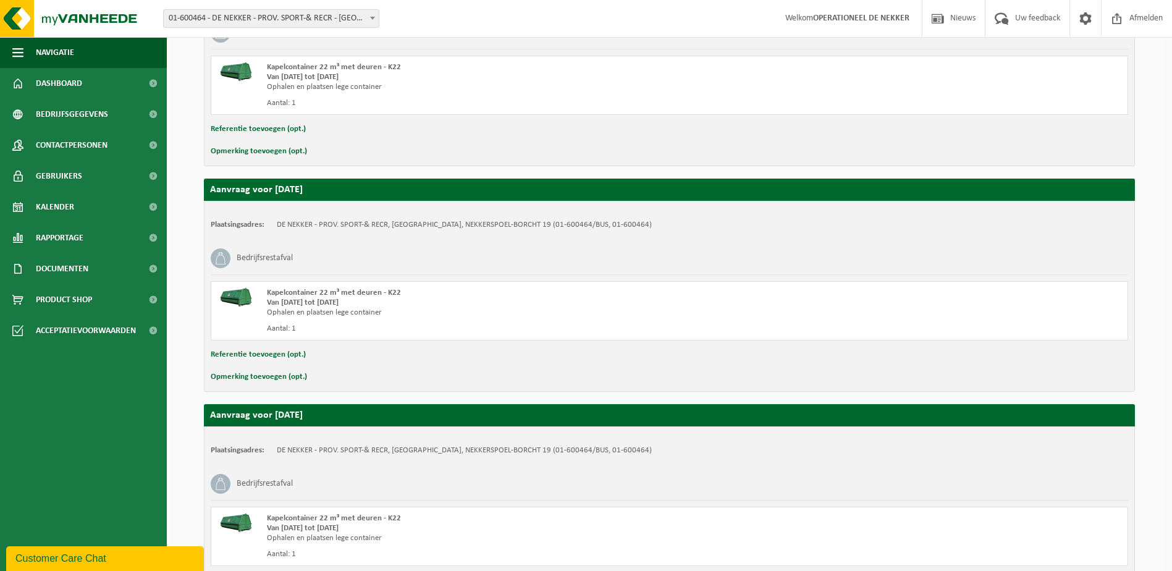
scroll to position [636, 0]
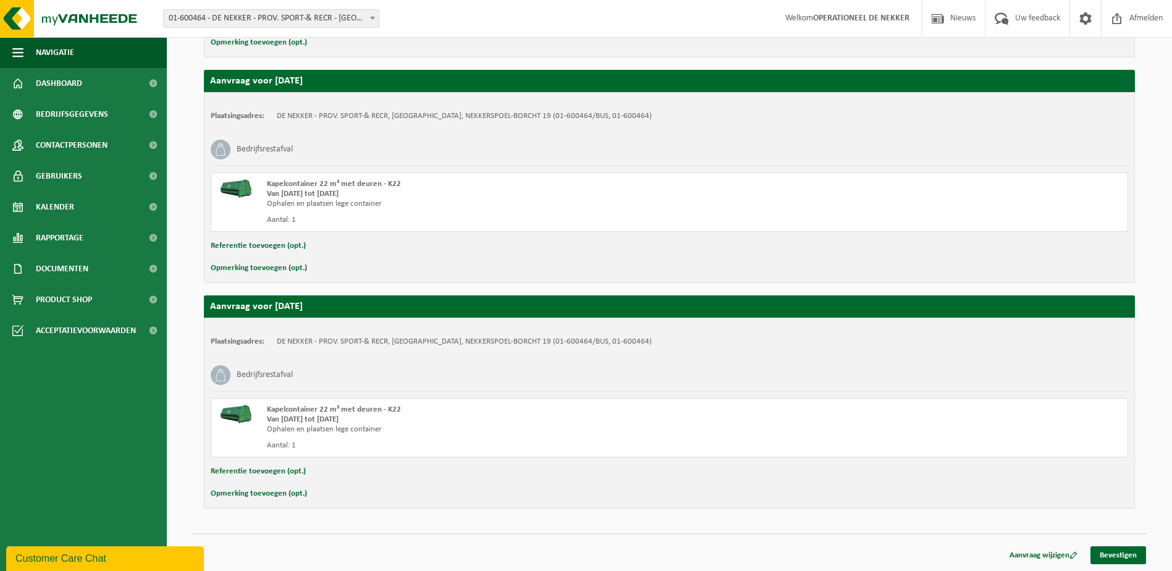
click at [276, 491] on button "Opmerking toevoegen (opt.)" at bounding box center [259, 494] width 96 height 16
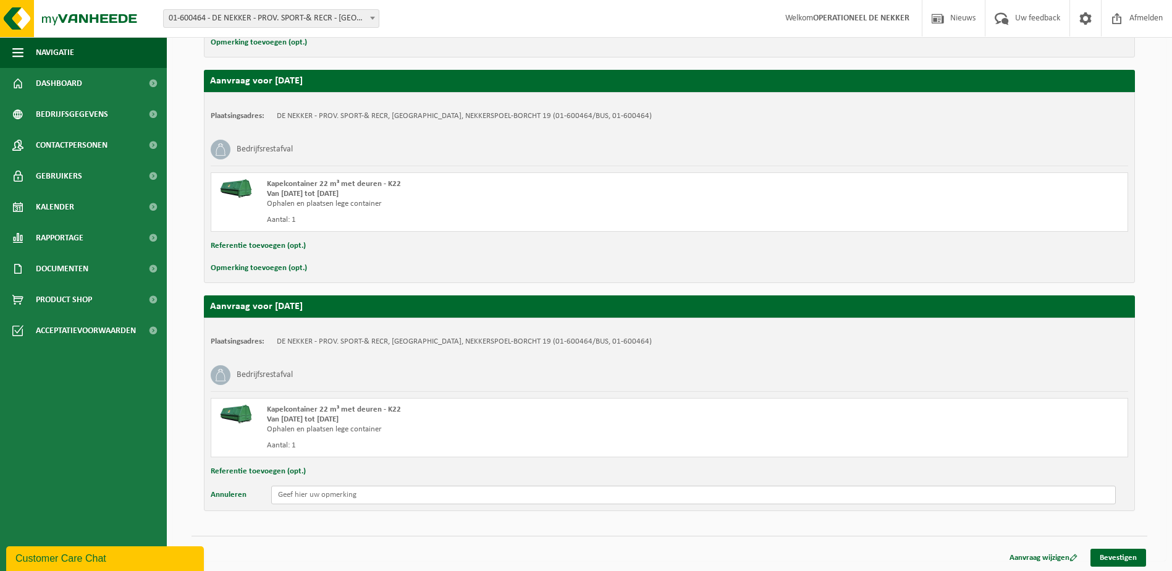
click at [328, 494] on input "text" at bounding box center [693, 495] width 845 height 19
type input "1"
click at [732, 492] on input "Graag op 19 december laten wisselen vanaf 19 decemeber zijn we gesloten tot en …" at bounding box center [693, 495] width 845 height 19
click at [434, 499] on input "Graag op 19 december laten wisselen vanaf 19 decemeber zijn we gesloten tot en …" at bounding box center [693, 495] width 845 height 19
click at [322, 493] on input "Graag op 19 december laten wisselen vanaf 19 Decemeber zijn we gesloten tot en …" at bounding box center [693, 495] width 845 height 19
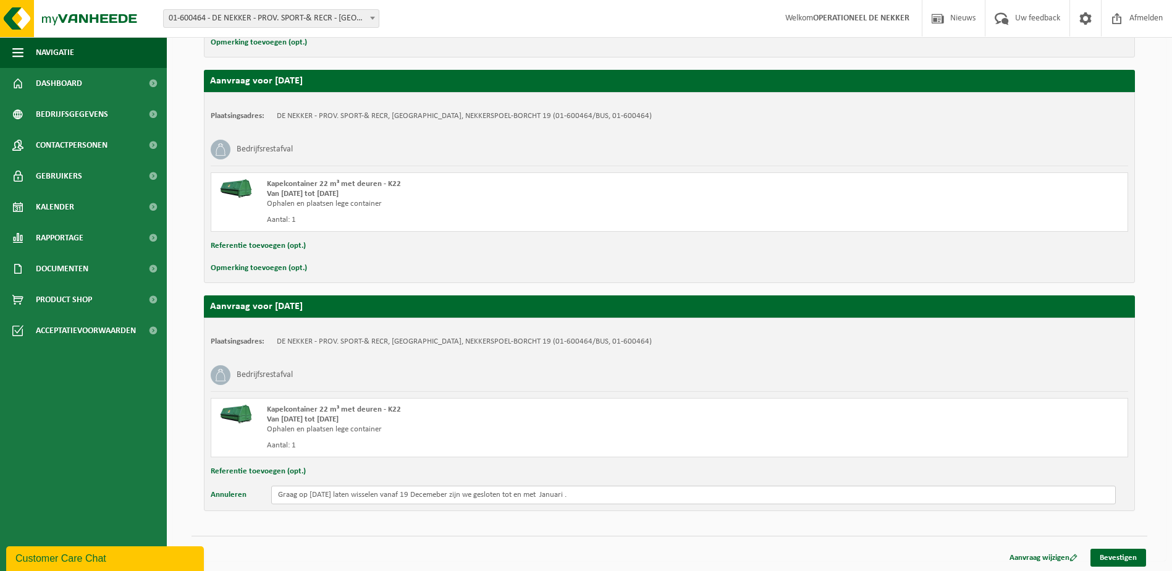
click at [457, 494] on input "Graag op 19 December laten wisselen vanaf 19 Decemeber zijn we gesloten tot en …" at bounding box center [693, 495] width 845 height 19
click at [638, 493] on input "Graag op 19 December laten wisselen vanaf 19 Decemeber zijn we gesloten tot en …" at bounding box center [693, 495] width 845 height 19
drag, startPoint x: 638, startPoint y: 493, endPoint x: 253, endPoint y: 491, distance: 384.3
click at [253, 491] on div "Annuleren Graag op 19 December laten wisselen vanaf 19 Decemeber zijn we geslot…" at bounding box center [670, 495] width 918 height 19
click at [560, 494] on input "Graag op 19 December laten wisselen vanaf 19 Decemeber zijn we gesloten tot en …" at bounding box center [693, 495] width 845 height 19
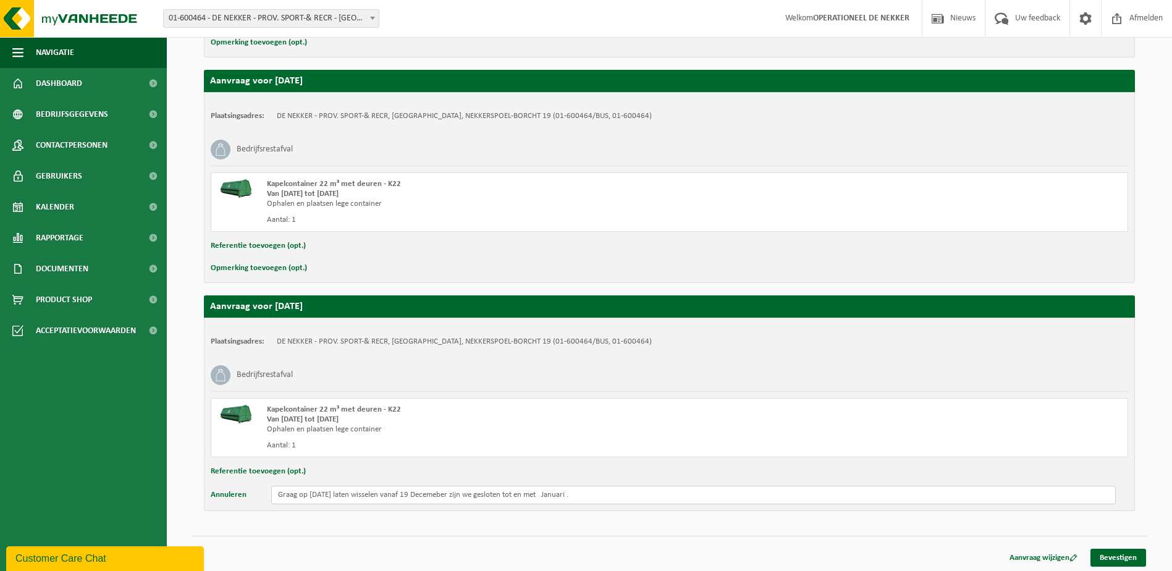
click at [565, 492] on input "Graag op 19 December laten wisselen vanaf 19 Decemeber zijn we gesloten tot en …" at bounding box center [693, 495] width 845 height 19
click at [627, 479] on div "Referentie toevoegen (opt.)" at bounding box center [670, 471] width 918 height 16
click at [565, 496] on input "Graag op 19 December laten wisselen vanaf 19 Decemeber zijn we gesloten tot en …" at bounding box center [693, 495] width 845 height 19
click at [452, 492] on input "Graag op 19 December laten wisselen vanaf 19 Decemeber zijn we gesloten tot en …" at bounding box center [693, 495] width 845 height 19
click at [587, 443] on div "Aantal: 1" at bounding box center [493, 446] width 452 height 10
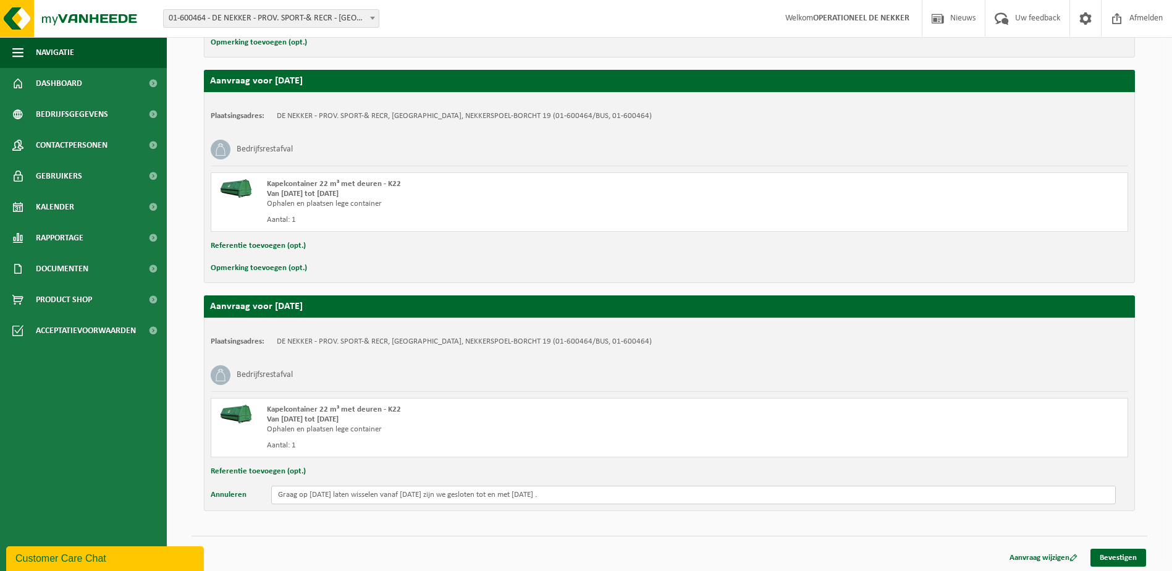
click at [426, 494] on input "Graag op 19 December laten wisselen vanaf 19 December zijn we gesloten tot en m…" at bounding box center [693, 495] width 845 height 19
click at [430, 494] on input "Graag op 19 December laten wisselen vanaf 19 December zijn we gesloten tot en m…" at bounding box center [693, 495] width 845 height 19
click at [400, 494] on input "Graag op 19 December laten wisselen vanaf 20 December zijn we gesloten tot en m…" at bounding box center [693, 495] width 845 height 19
click at [643, 489] on input "Graag op 19 December laten wisselen, vanaf 20 December zijn we gesloten tot en …" at bounding box center [693, 495] width 845 height 19
drag, startPoint x: 614, startPoint y: 495, endPoint x: 71, endPoint y: 499, distance: 543.1
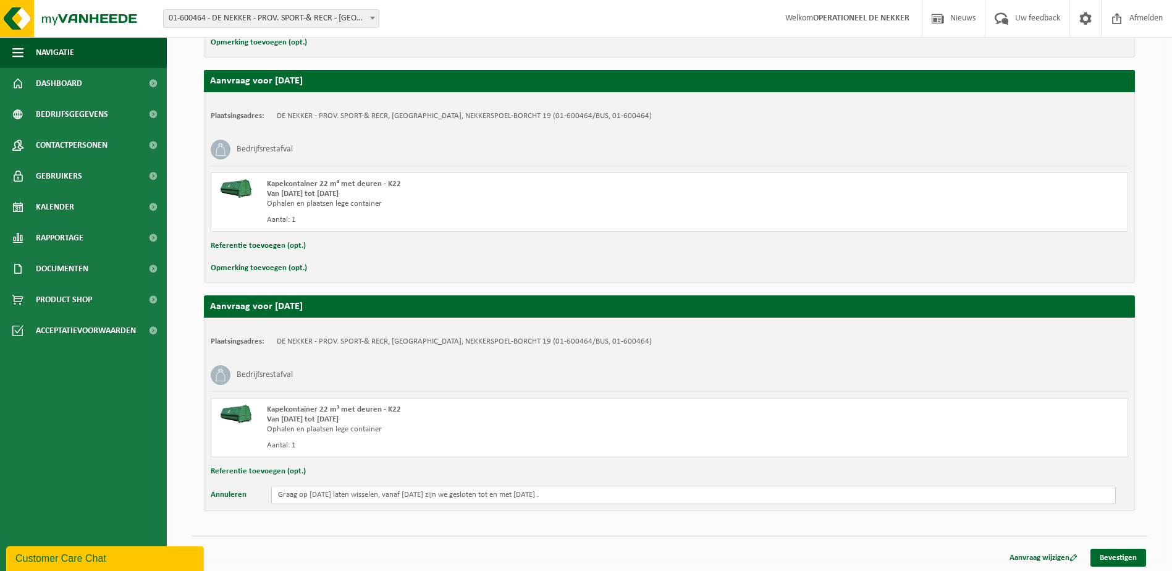
type input "Graag op 19 December laten wisselen, vanaf 20 December zijn we gesloten tot en …"
click at [377, 265] on div "Opmerking toevoegen (opt.)" at bounding box center [670, 268] width 918 height 16
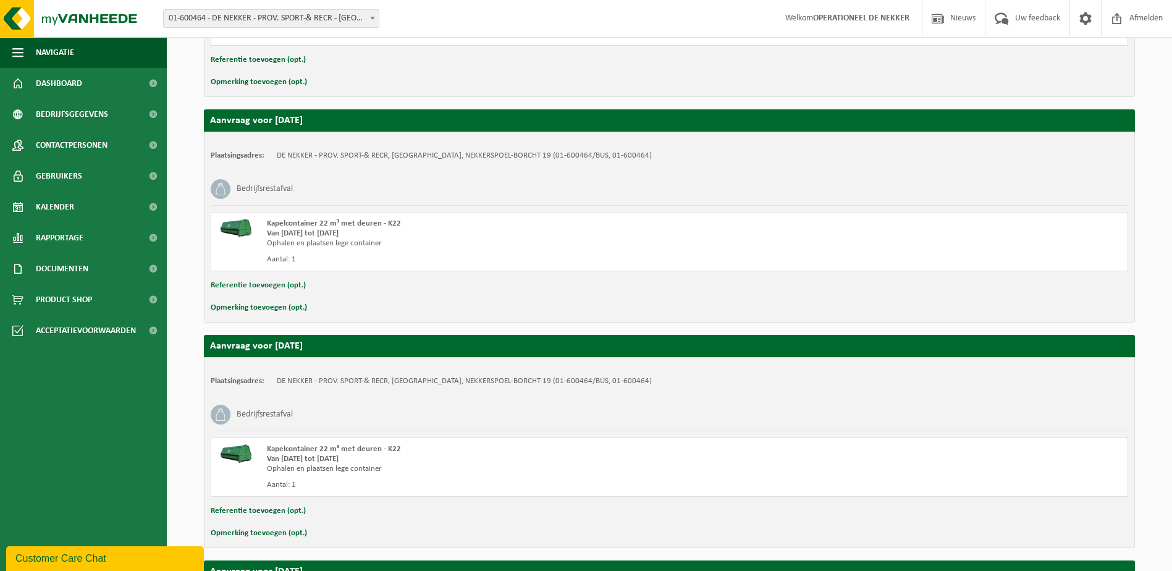
scroll to position [638, 0]
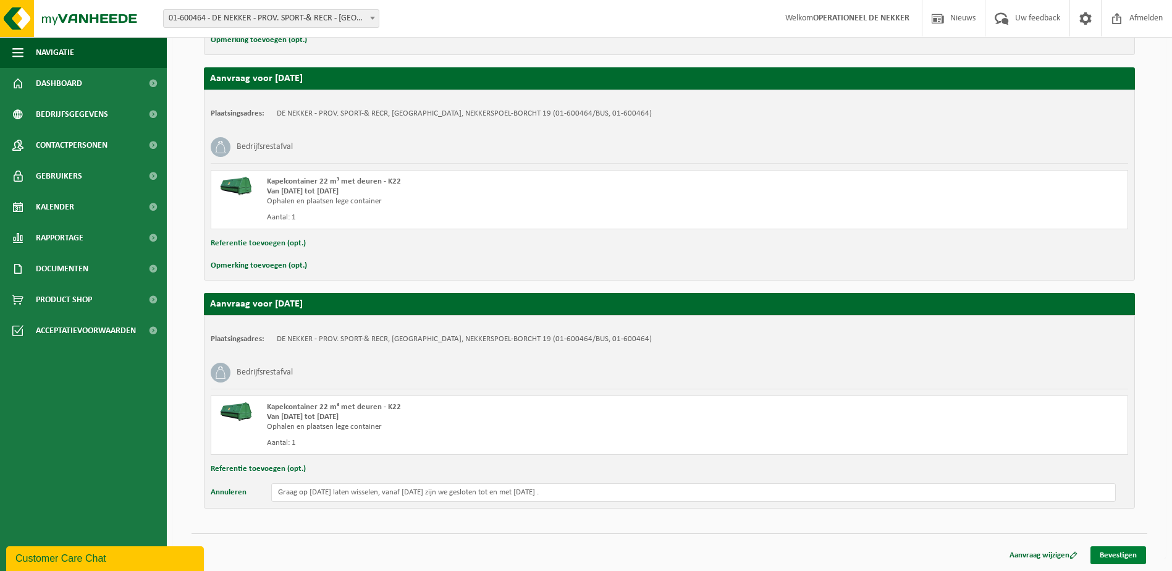
click at [1115, 557] on link "Bevestigen" at bounding box center [1119, 555] width 56 height 18
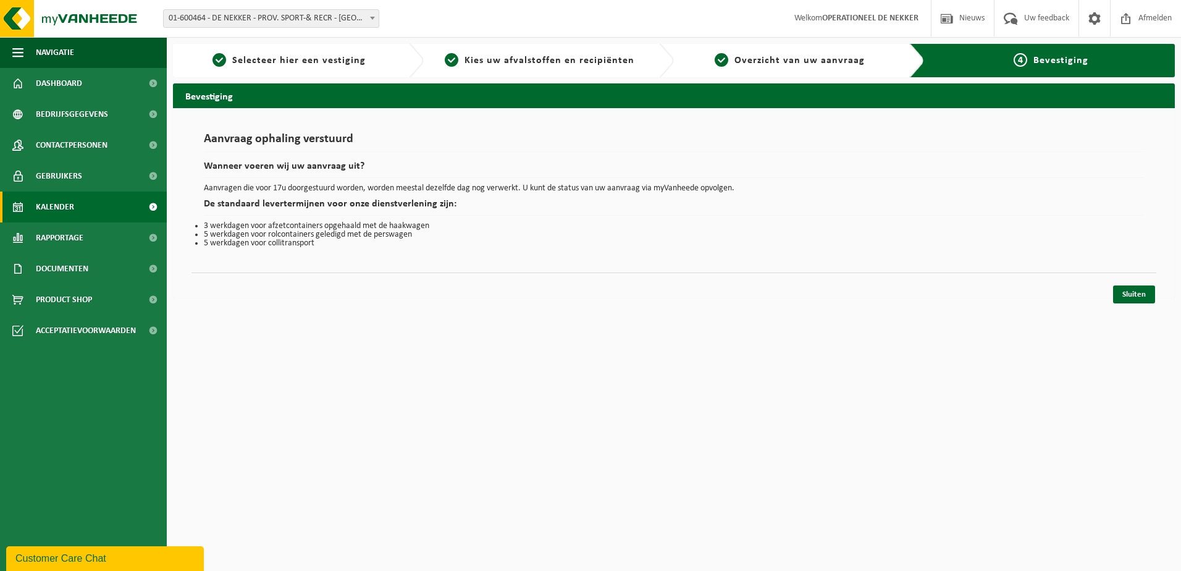
click at [87, 209] on link "Kalender" at bounding box center [83, 207] width 167 height 31
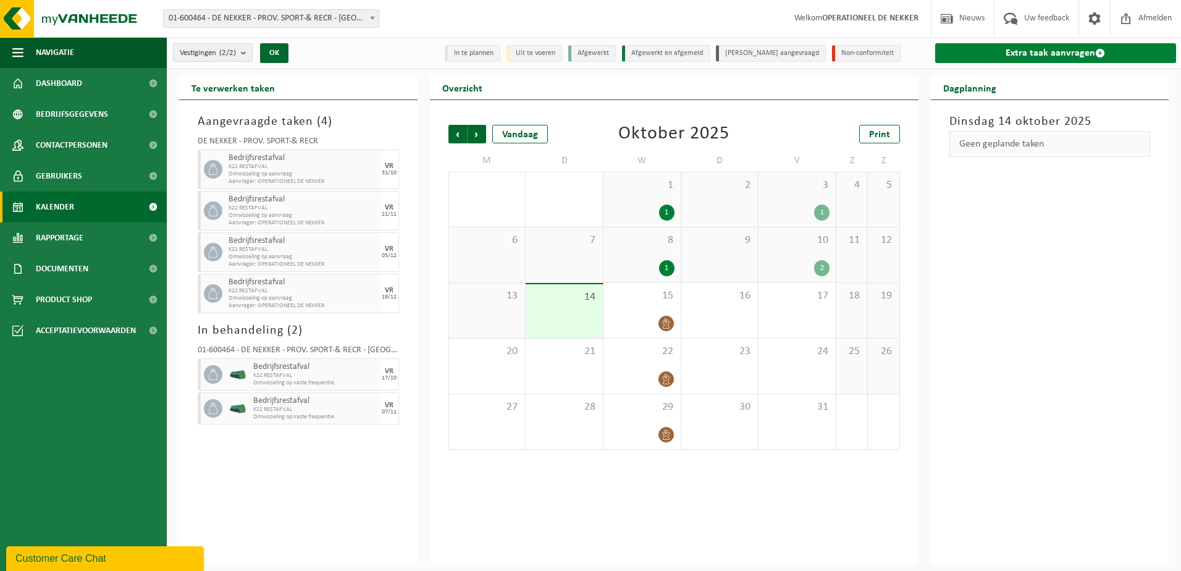
click at [1095, 57] on span at bounding box center [1100, 53] width 10 height 10
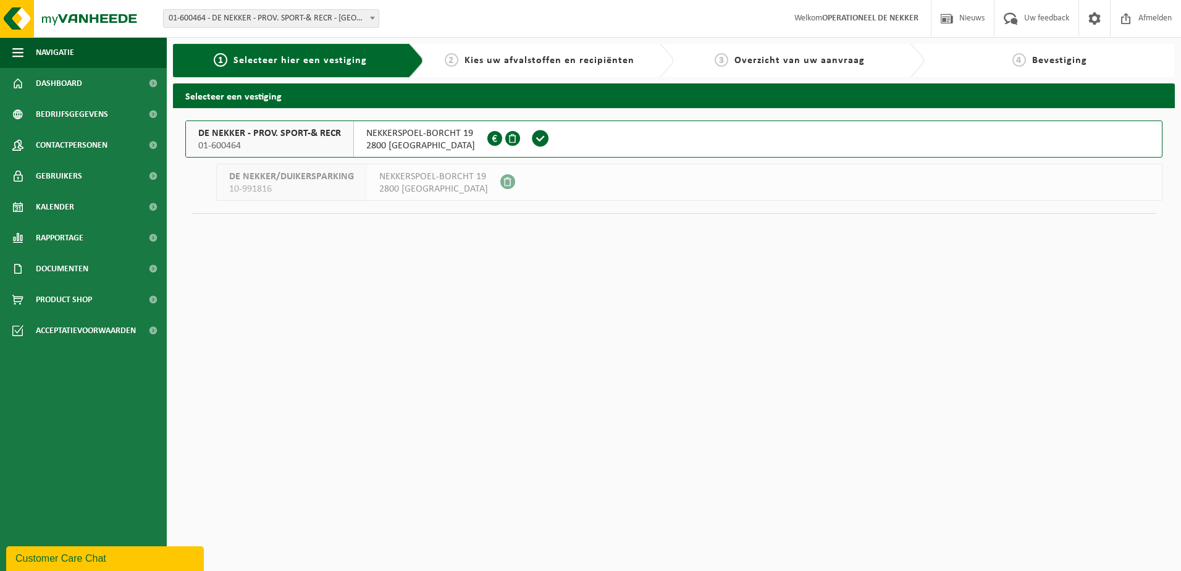
click at [363, 135] on div "NEKKERSPOEL-BORCHT 19 2800 MECHELEN 0450.062.281" at bounding box center [420, 139] width 133 height 36
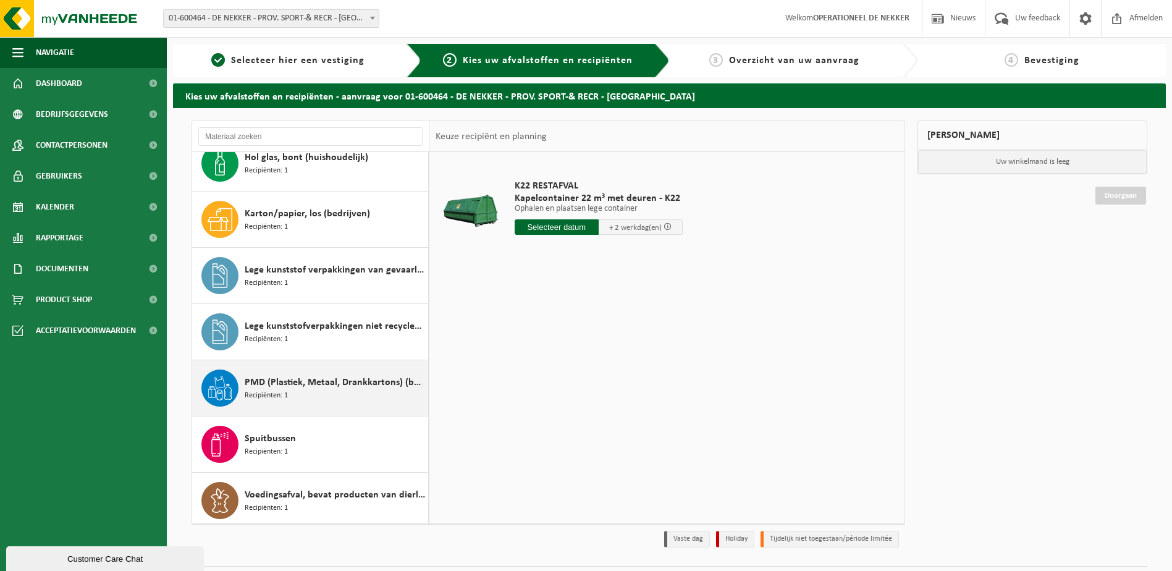
click at [344, 374] on div "PMD (Plastiek, Metaal, Drankkartons) (bedrijven) Recipiënten: 1" at bounding box center [335, 387] width 180 height 37
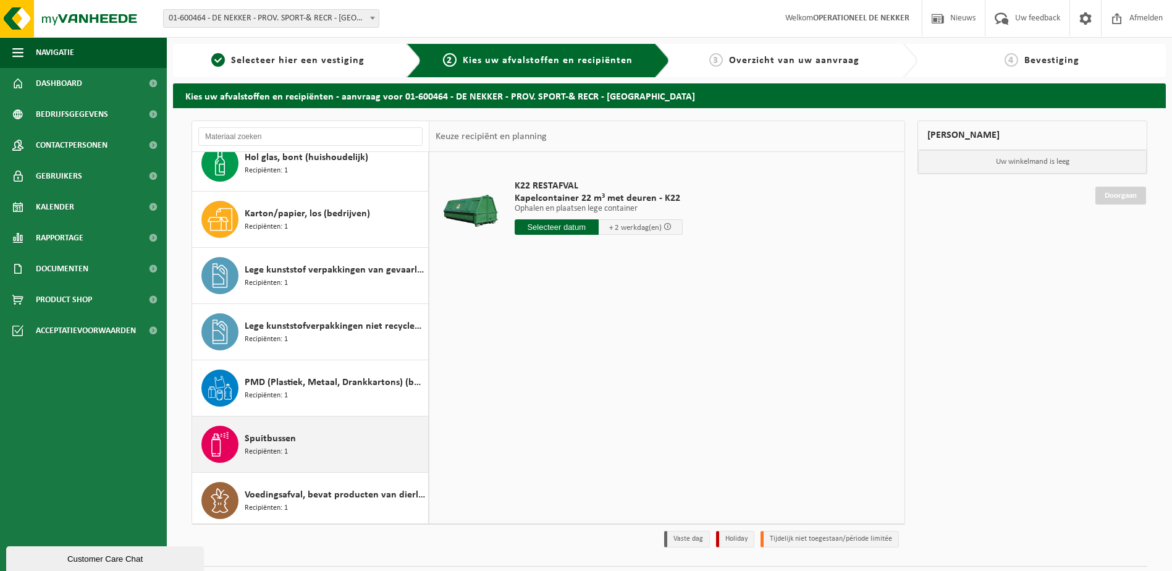
scroll to position [247, 0]
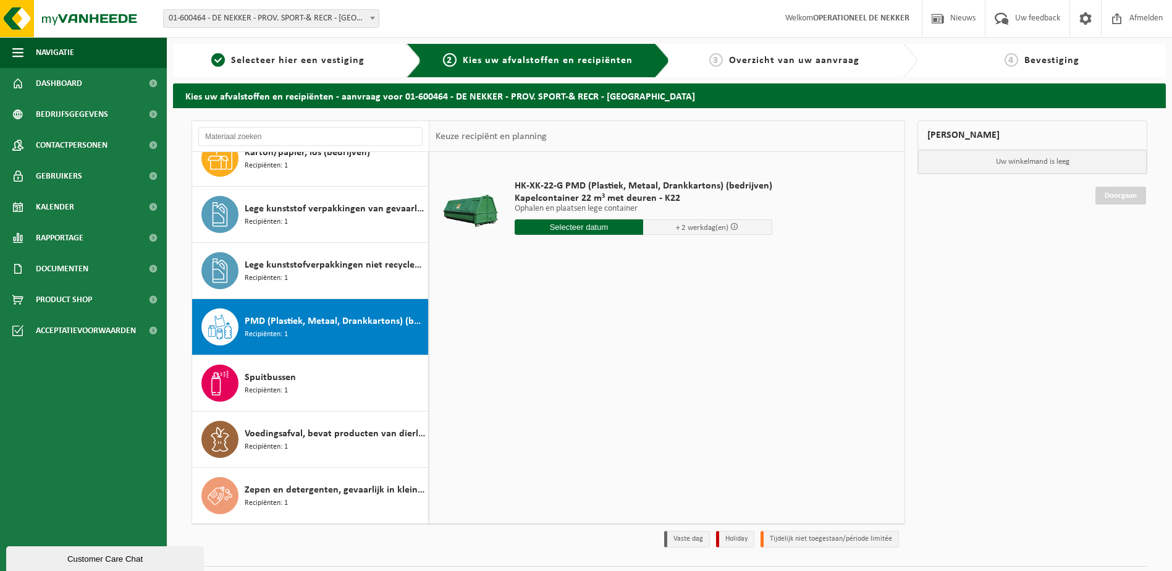
click at [541, 226] on input "text" at bounding box center [579, 226] width 129 height 15
click at [654, 255] on icon at bounding box center [655, 255] width 20 height 20
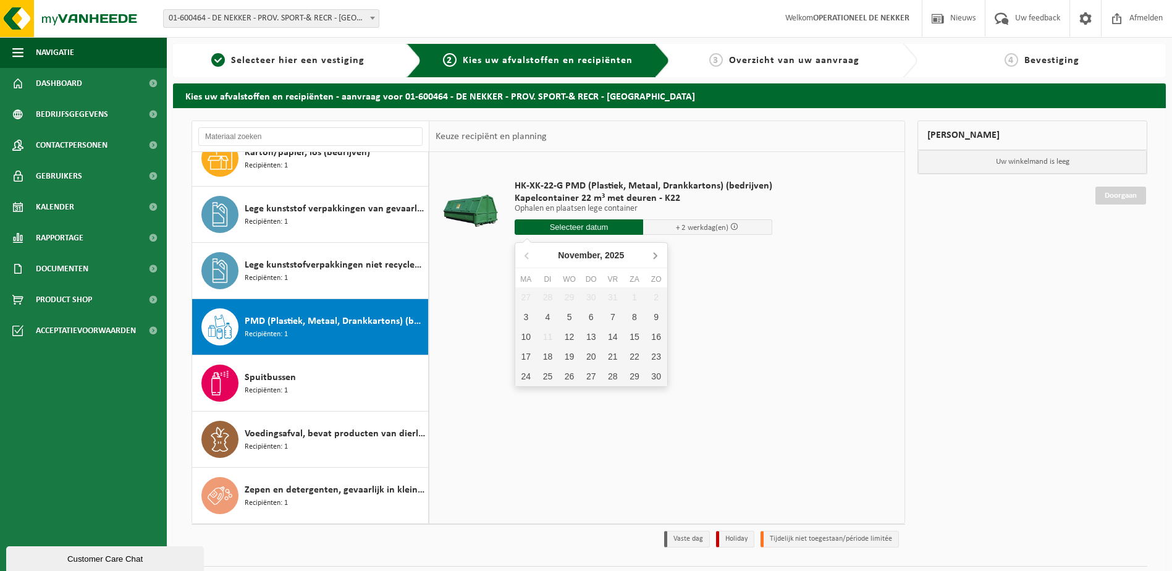
click at [654, 255] on icon at bounding box center [655, 255] width 20 height 20
click at [523, 258] on icon at bounding box center [528, 255] width 20 height 20
click at [618, 342] on div "19" at bounding box center [613, 337] width 22 height 20
type input "Van [DATE]"
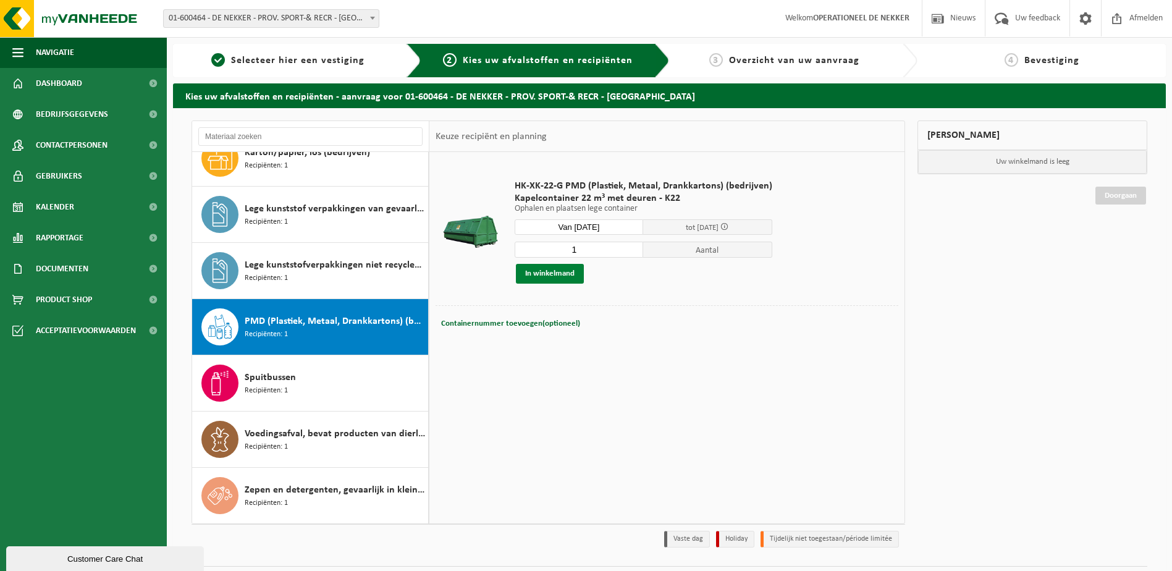
click at [552, 268] on button "In winkelmand" at bounding box center [550, 274] width 68 height 20
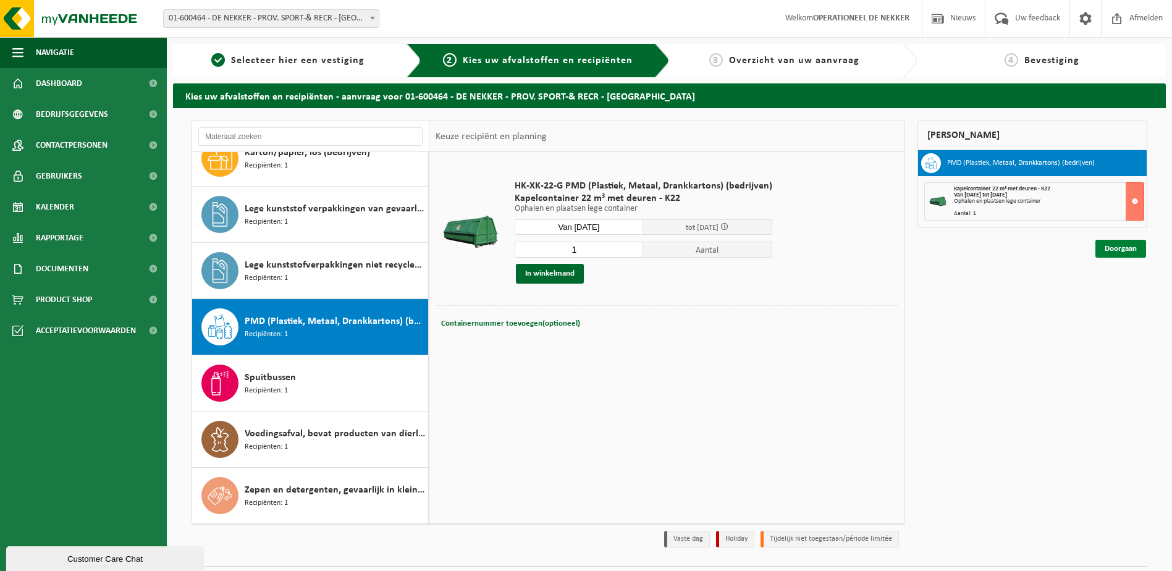
click at [1115, 254] on link "Doorgaan" at bounding box center [1120, 249] width 51 height 18
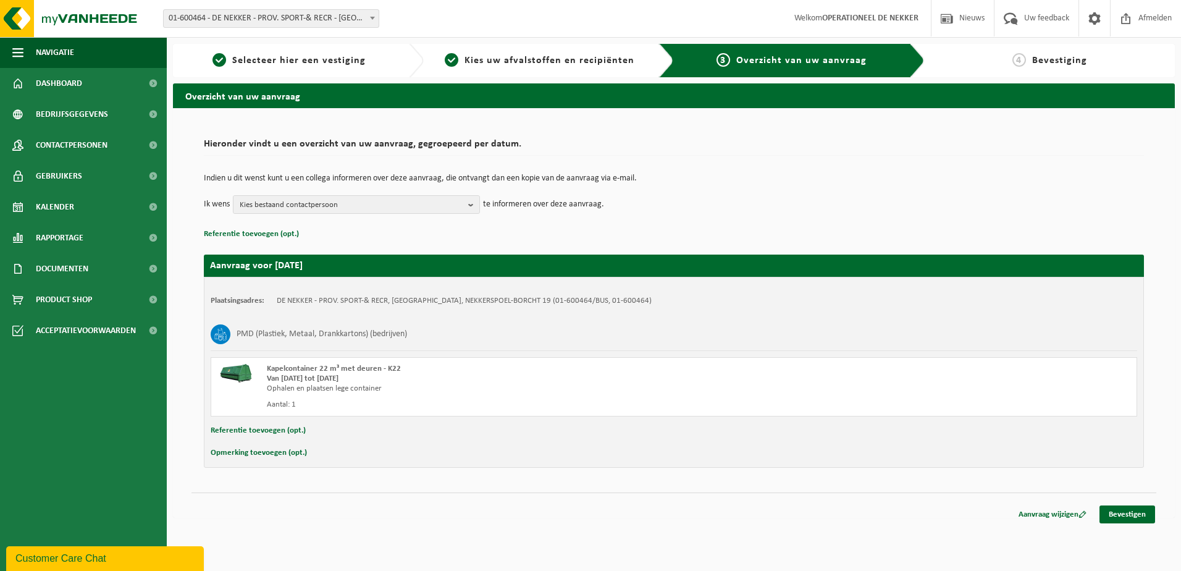
click at [256, 454] on button "Opmerking toevoegen (opt.)" at bounding box center [259, 453] width 96 height 16
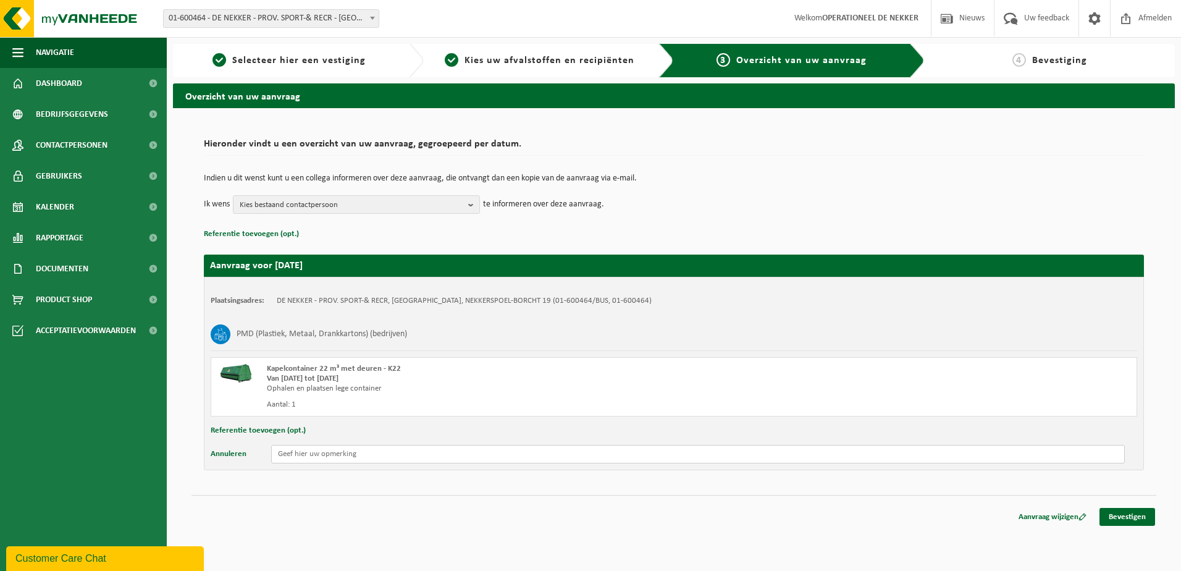
click at [307, 455] on input "text" at bounding box center [698, 454] width 854 height 19
paste input "Graag op 19 December laten wisselen, vanaf 20 December zijn we gesloten tot en …"
type input "Graag op 19 December laten wisselen, vanaf 20 December zijn we gesloten tot en …"
click at [372, 201] on span "Kies bestaand contactpersoon" at bounding box center [352, 205] width 224 height 19
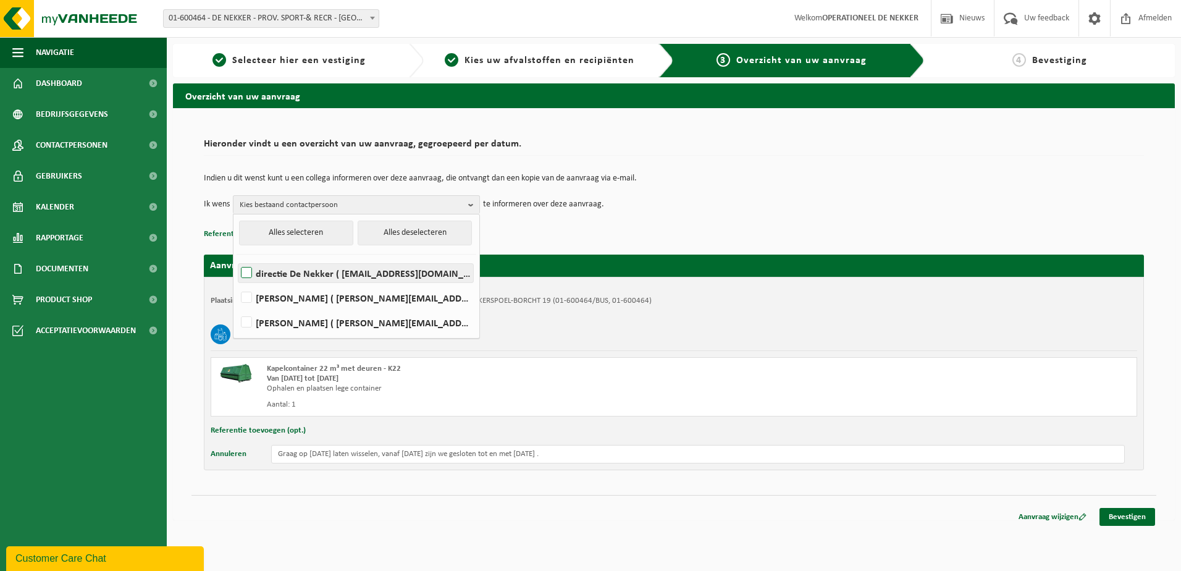
click at [334, 273] on label "directie De Nekker ( directie@denekker.be )" at bounding box center [355, 273] width 235 height 19
click at [237, 258] on input "directie De Nekker ( directie@denekker.be )" at bounding box center [236, 257] width 1 height 1
checkbox input "true"
click at [1137, 517] on link "Bevestigen" at bounding box center [1128, 517] width 56 height 18
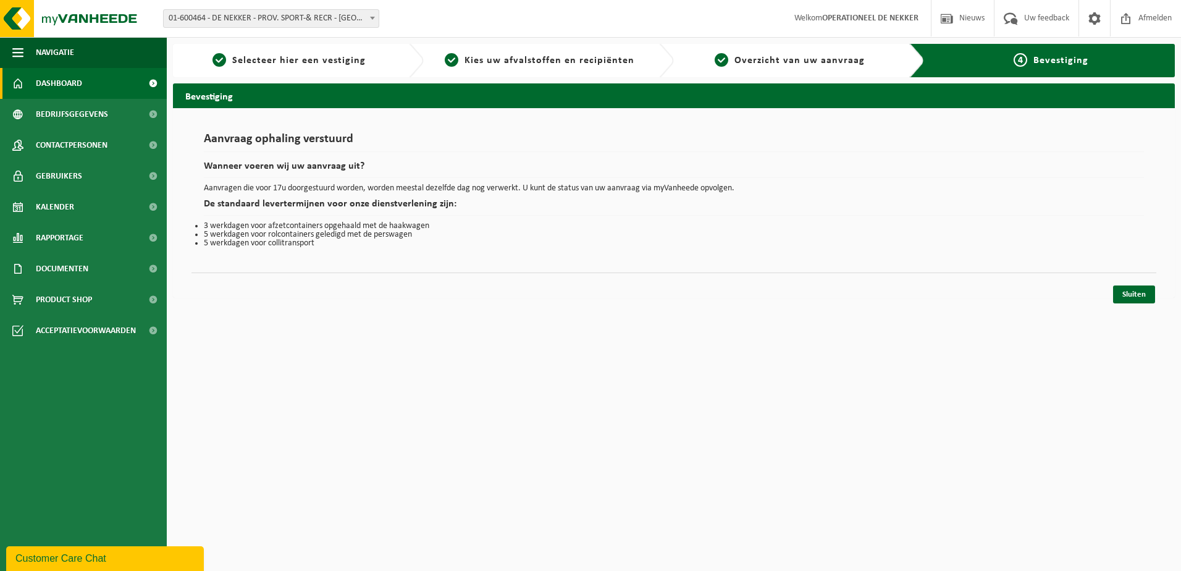
click at [59, 82] on span "Dashboard" at bounding box center [59, 83] width 46 height 31
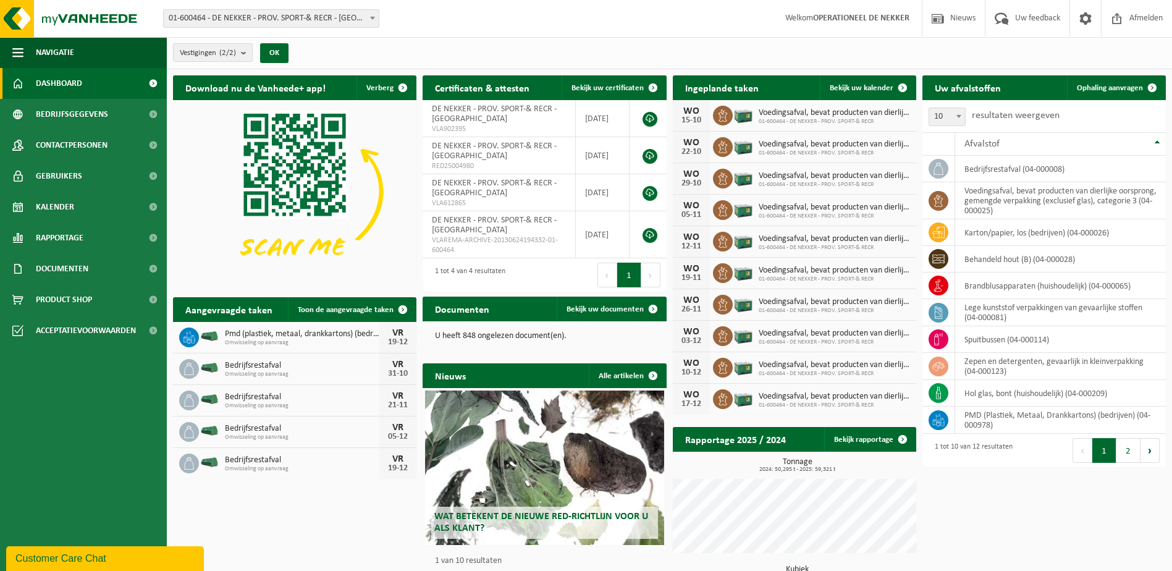
click at [649, 41] on div "Vestigingen (2/2) Alles selecteren Alles deselecteren Actieve selecteren DE NEK…" at bounding box center [669, 53] width 1005 height 32
